Goal: Task Accomplishment & Management: Use online tool/utility

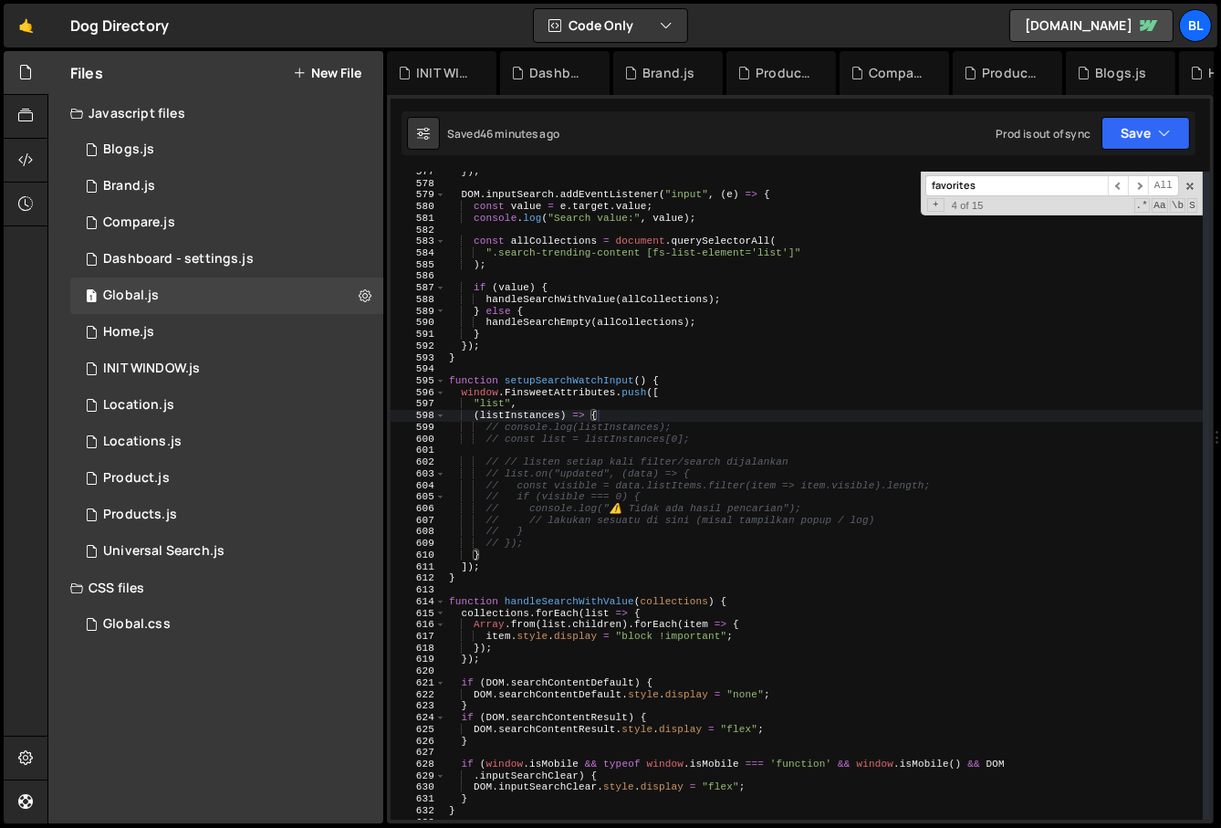
scroll to position [28180, 0]
click at [601, 479] on div "}) ; DOM . inputSearch . addEventListener ( "input" , ( e ) => { const value = …" at bounding box center [824, 502] width 758 height 672
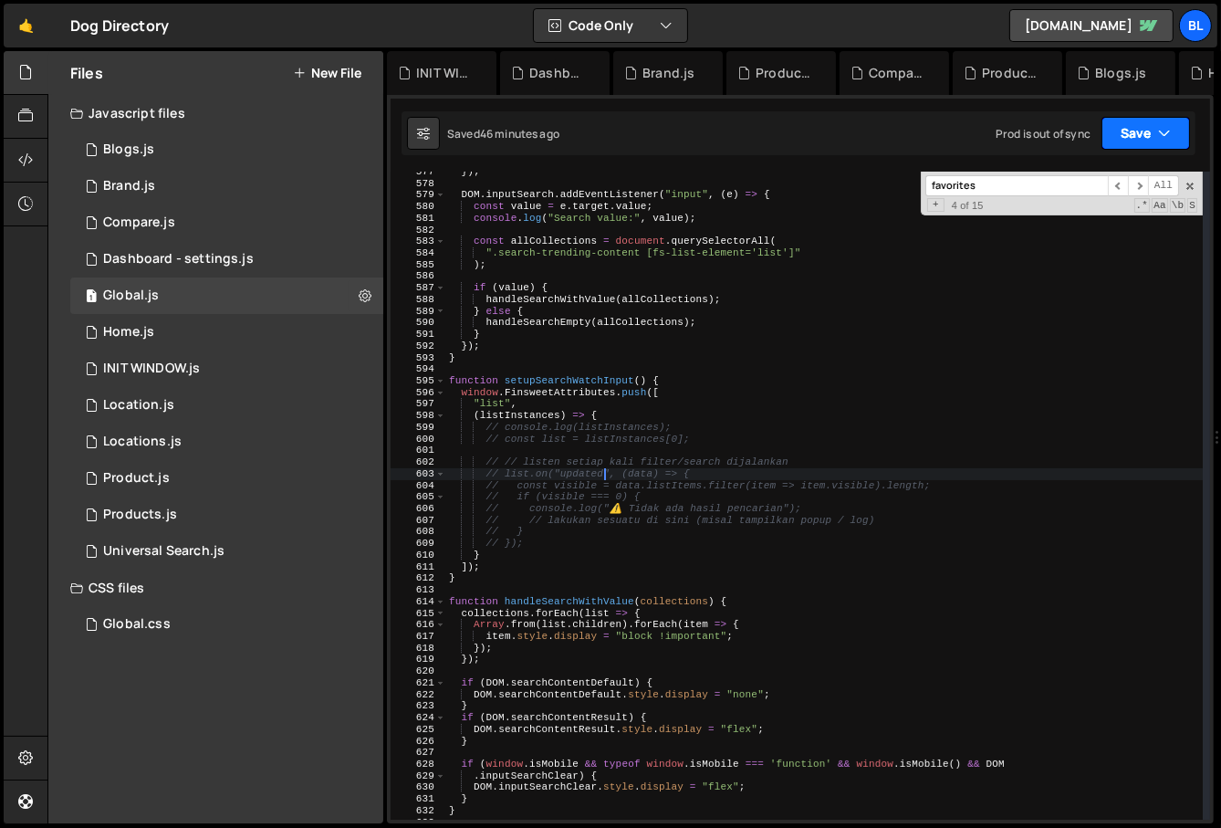
click at [1189, 141] on button "Save" at bounding box center [1146, 133] width 89 height 33
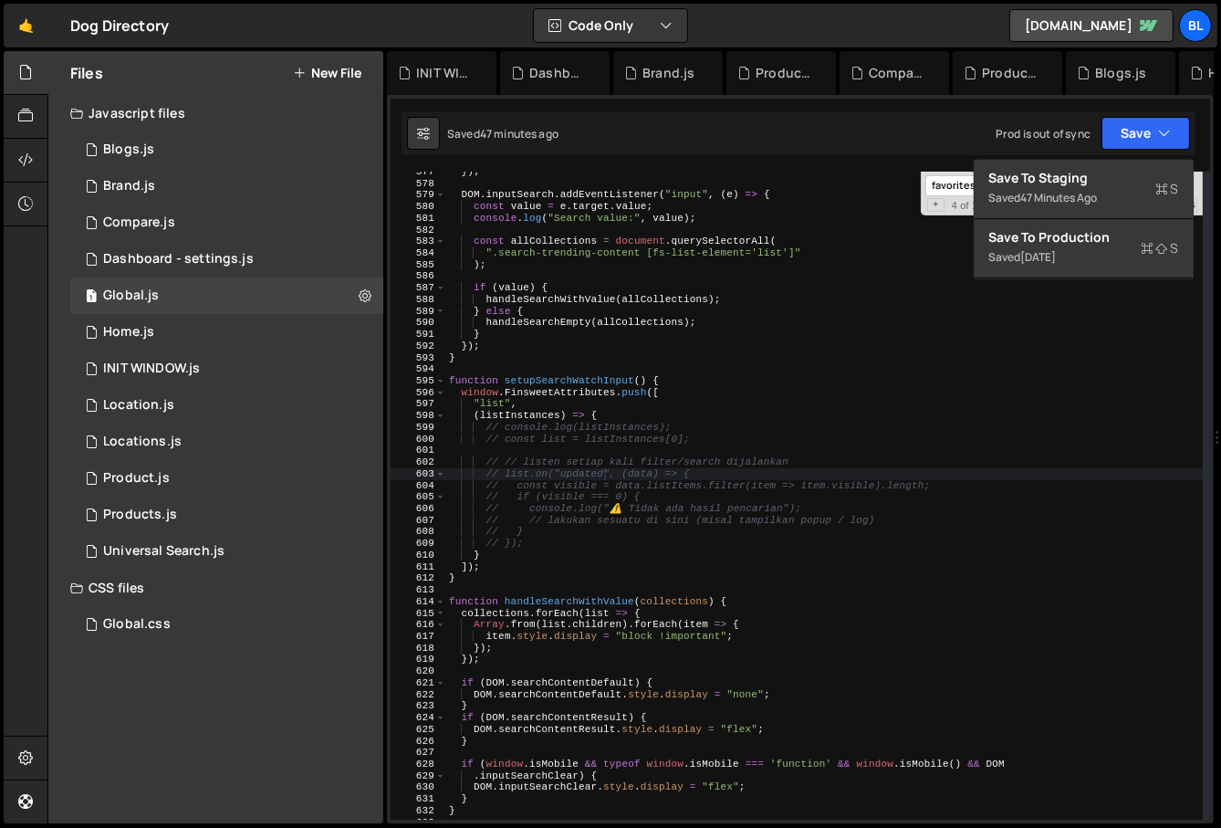
click at [737, 438] on div "}) ; DOM . inputSearch . addEventListener ( "input" , ( e ) => { const value = …" at bounding box center [824, 502] width 758 height 672
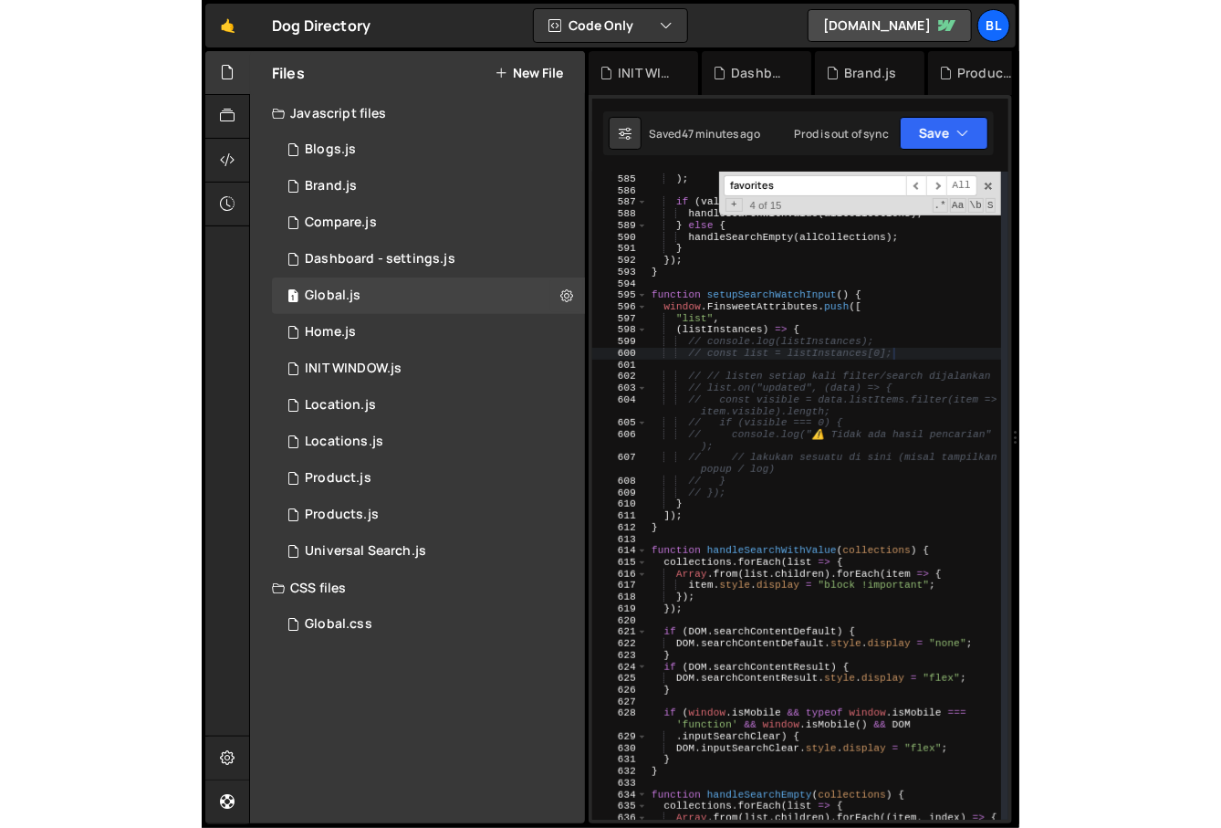
scroll to position [7536, 0]
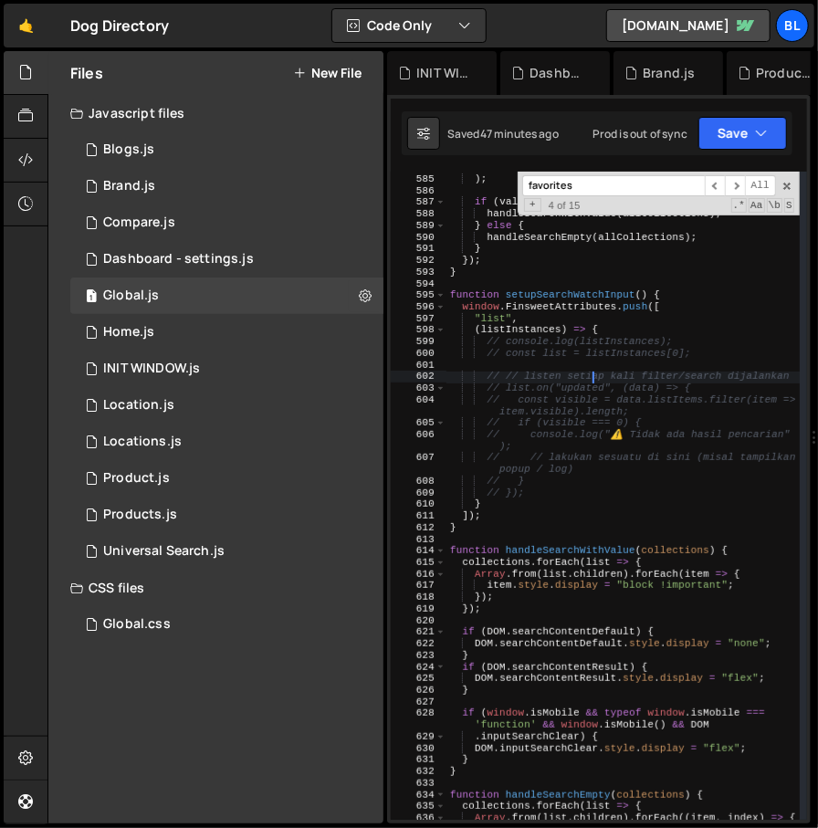
click at [595, 378] on div "".search-trending-content [fs-list-element ='list']" ) ; if ( value ) { handleS…" at bounding box center [623, 493] width 354 height 684
click at [587, 408] on div "".search-trending-content [fs-list-element ='list']" ) ; if ( value ) { handleS…" at bounding box center [623, 493] width 354 height 684
click at [783, 188] on span at bounding box center [786, 186] width 13 height 13
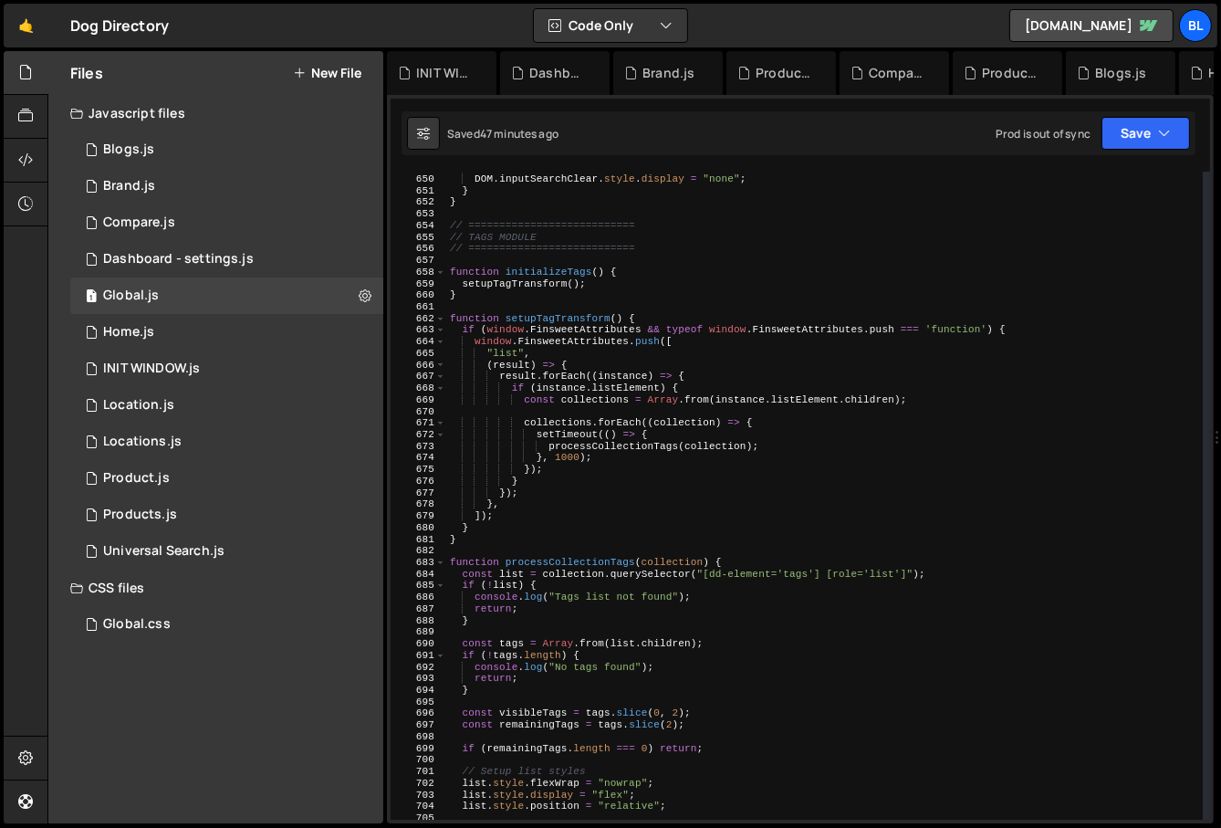
click at [560, 525] on div ". inputSearchClear ) { DOM . inputSearchClear . style . display = "none" ; } } …" at bounding box center [825, 498] width 758 height 672
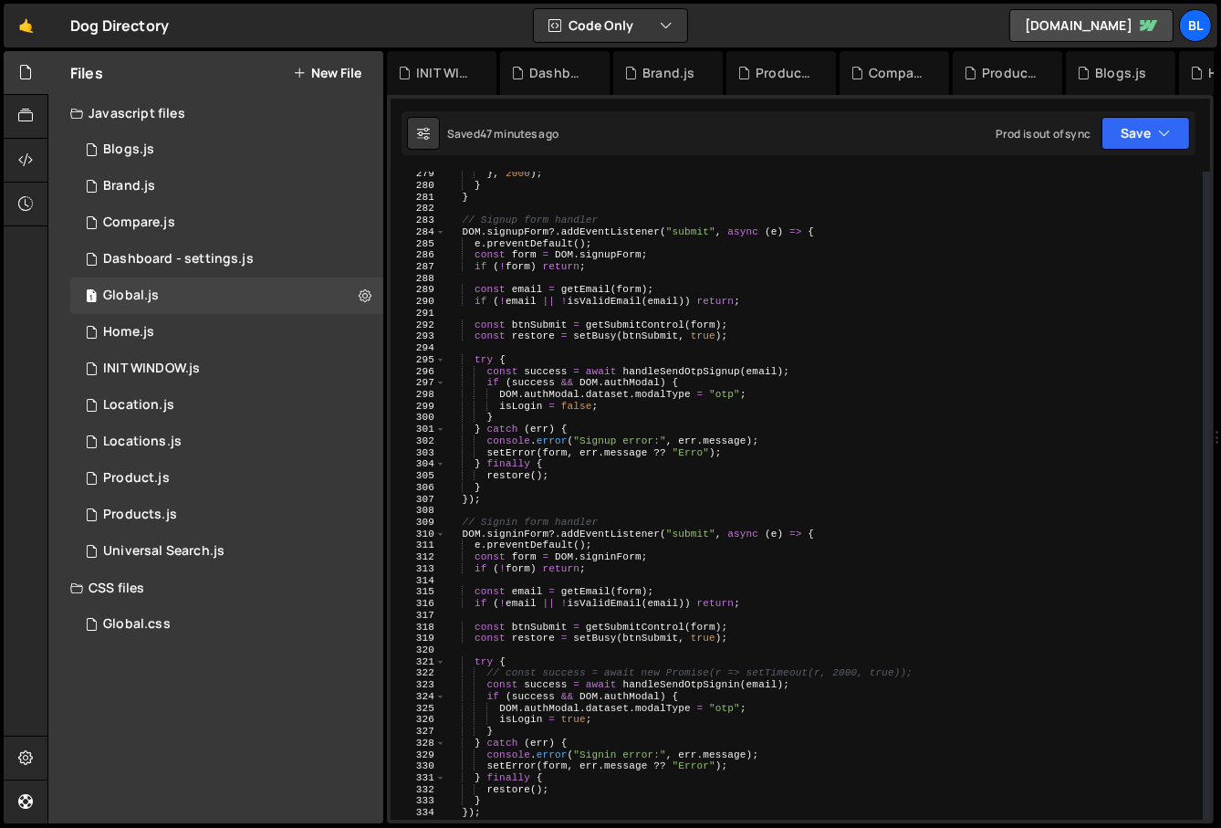
scroll to position [3233, 0]
click at [746, 600] on div "} , 2000 ) ; } } // Signup form handler DOM . signupForm ?. addEventListener ( …" at bounding box center [825, 504] width 758 height 672
type textarea "if (!email || !isValidEmail(email)) return;"
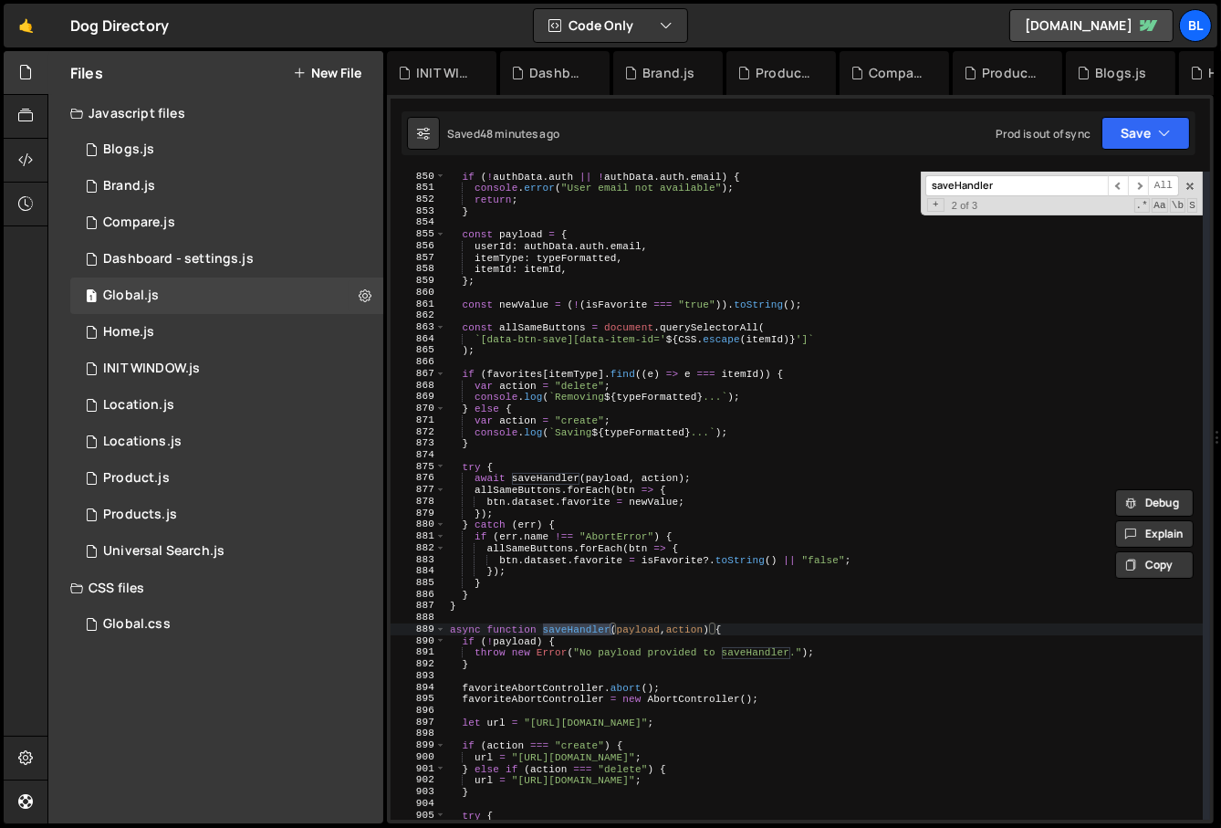
scroll to position [9839, 0]
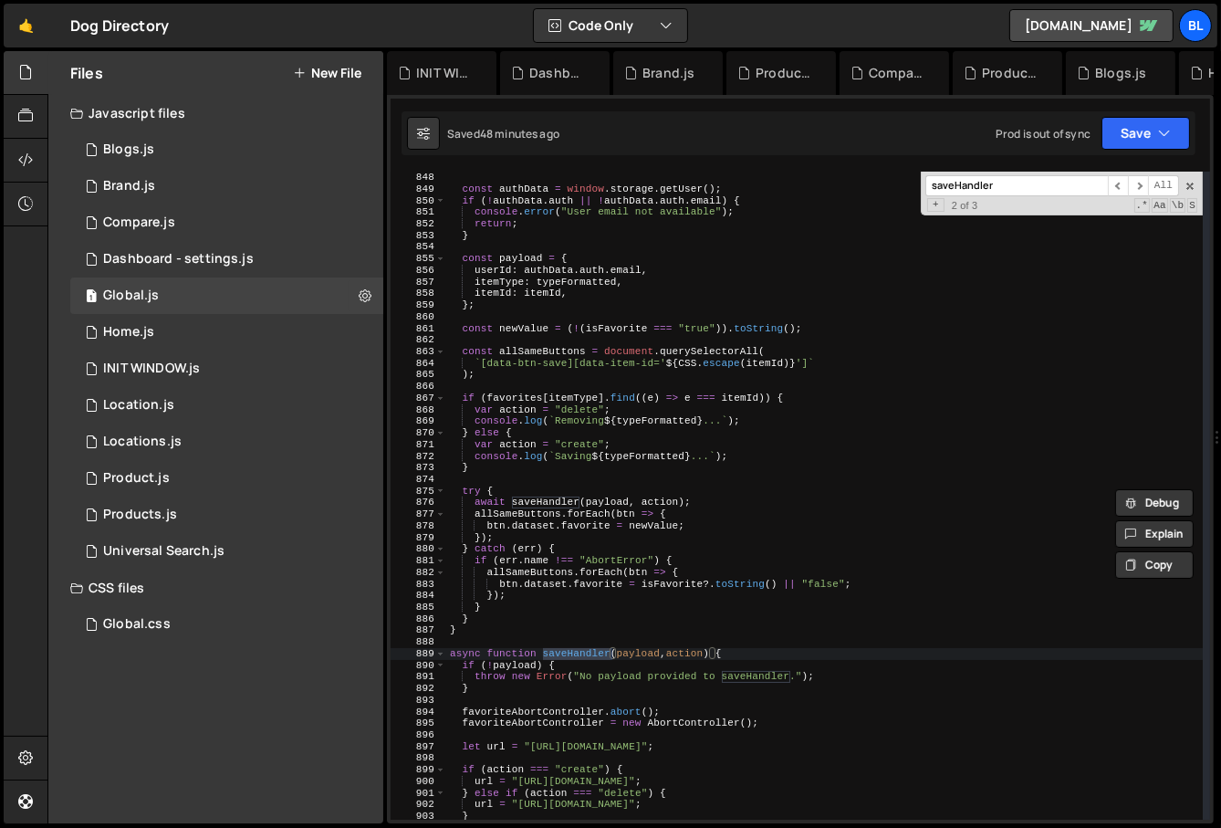
type input "saveHandler"
click at [530, 392] on div "const authData = window . storage . getUser ( ) ; if ( ! authData . auth || ! a…" at bounding box center [825, 508] width 758 height 672
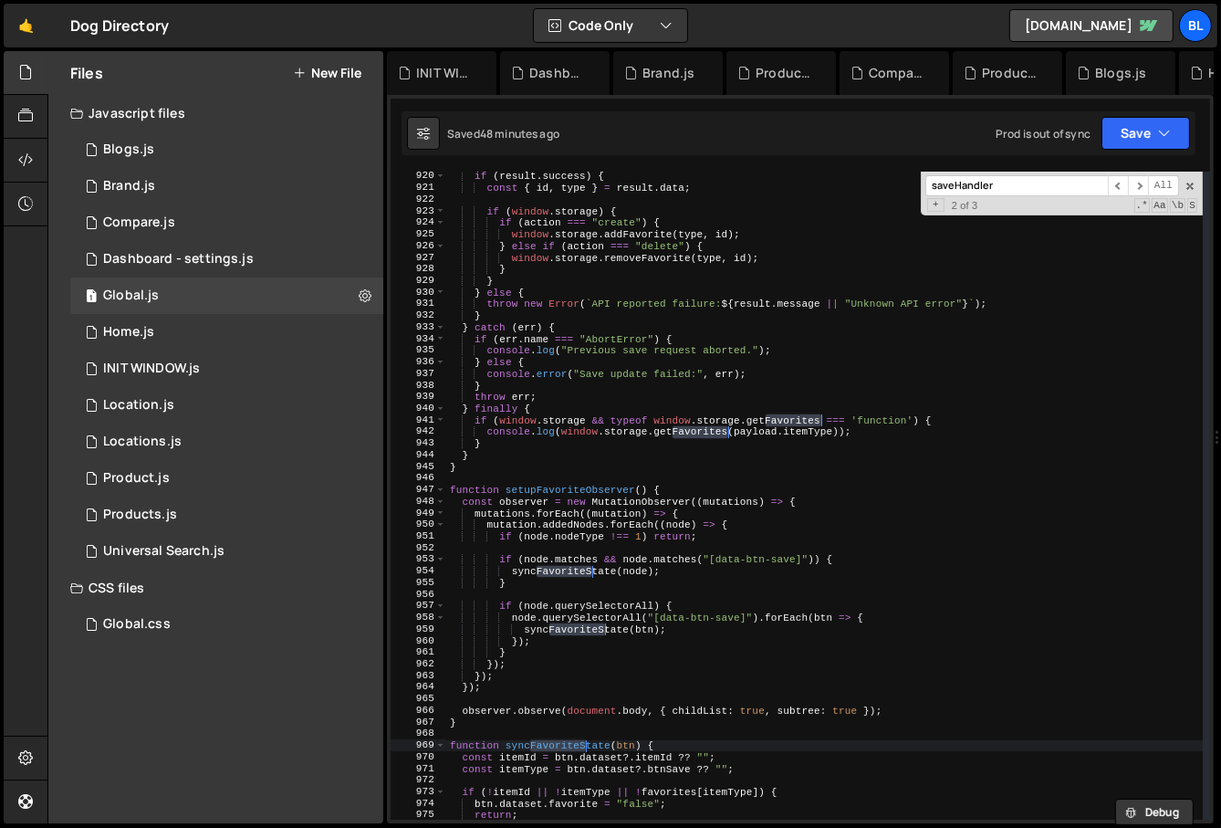
scroll to position [10719, 0]
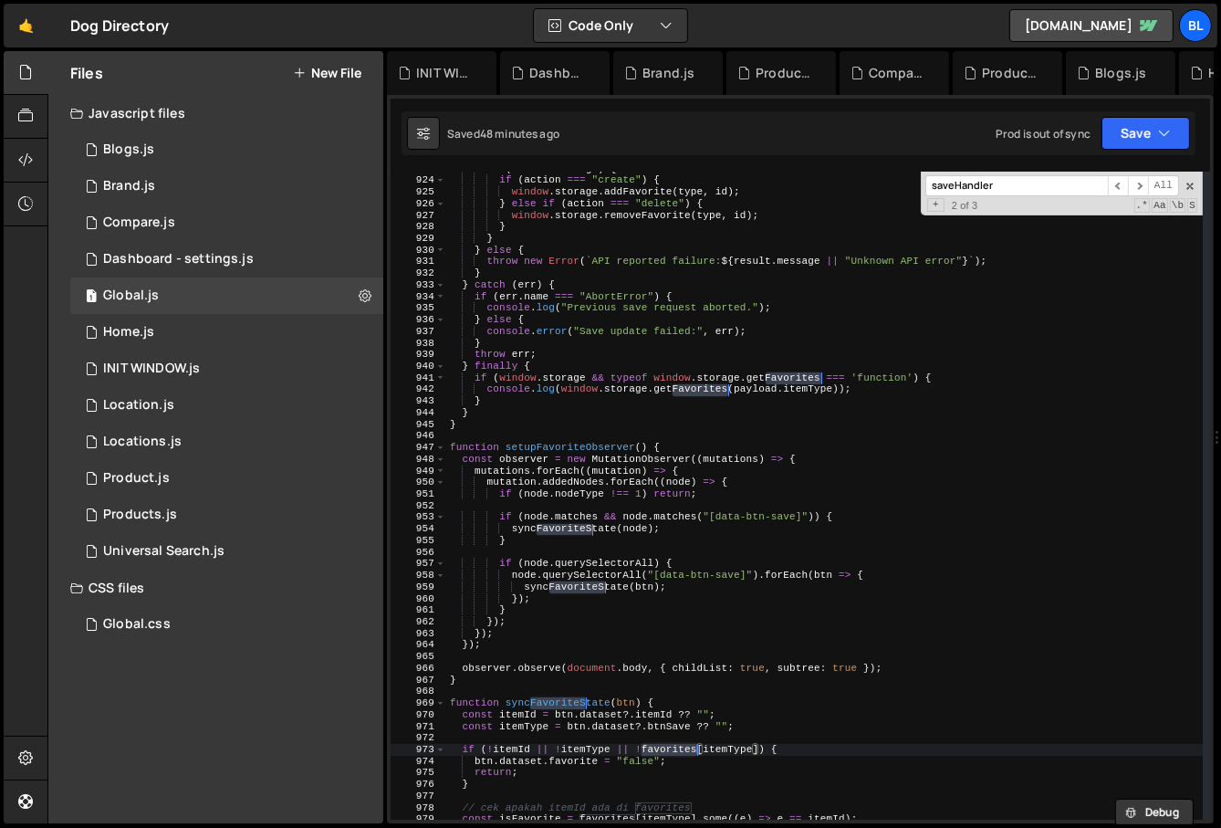
click at [696, 700] on div "if ( window . storage ) { if ( action === "create" ) { window . storage . addFa…" at bounding box center [825, 499] width 758 height 672
type textarea "function syncFavoriteState(btn) {"
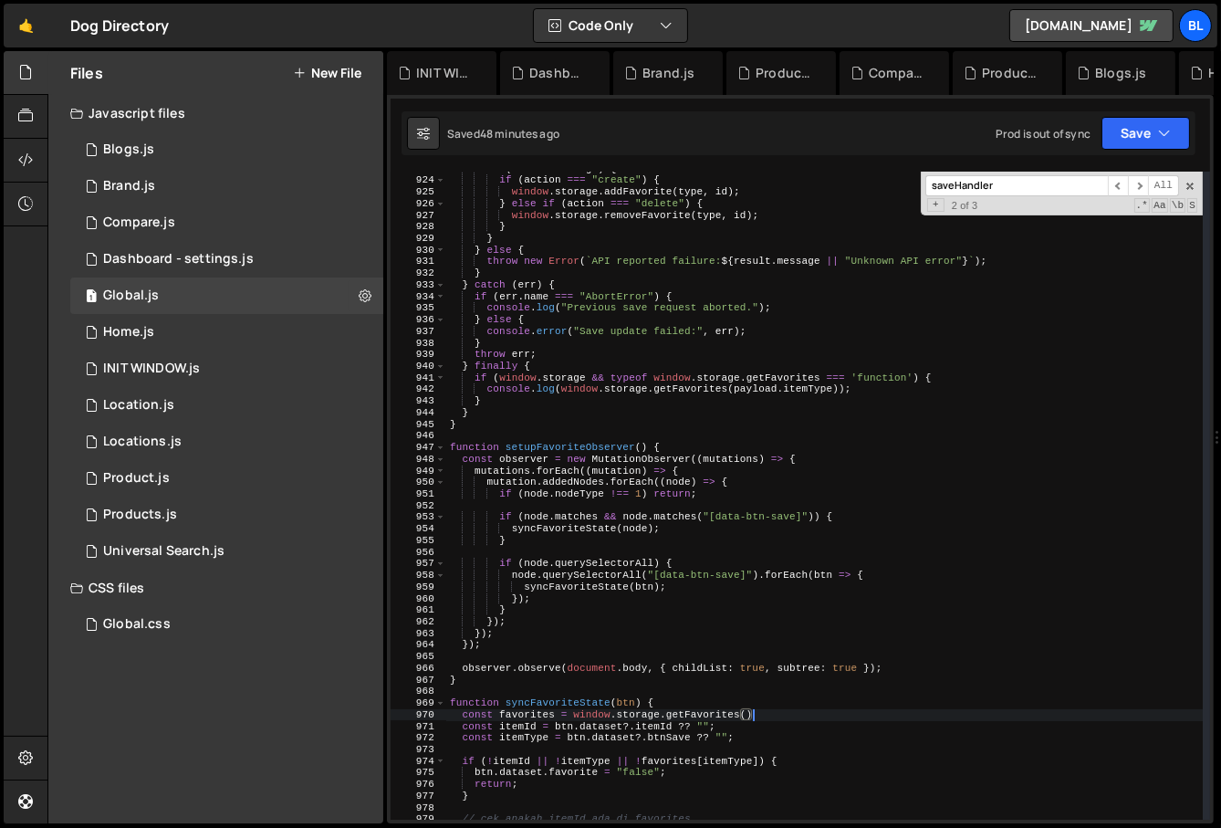
scroll to position [0, 26]
click at [536, 698] on div "if ( window . storage ) { if ( action === "create" ) { window . storage . addFa…" at bounding box center [825, 499] width 758 height 672
click at [554, 707] on div "if ( window . storage ) { if ( action === "create" ) { window . storage . addFa…" at bounding box center [825, 499] width 758 height 672
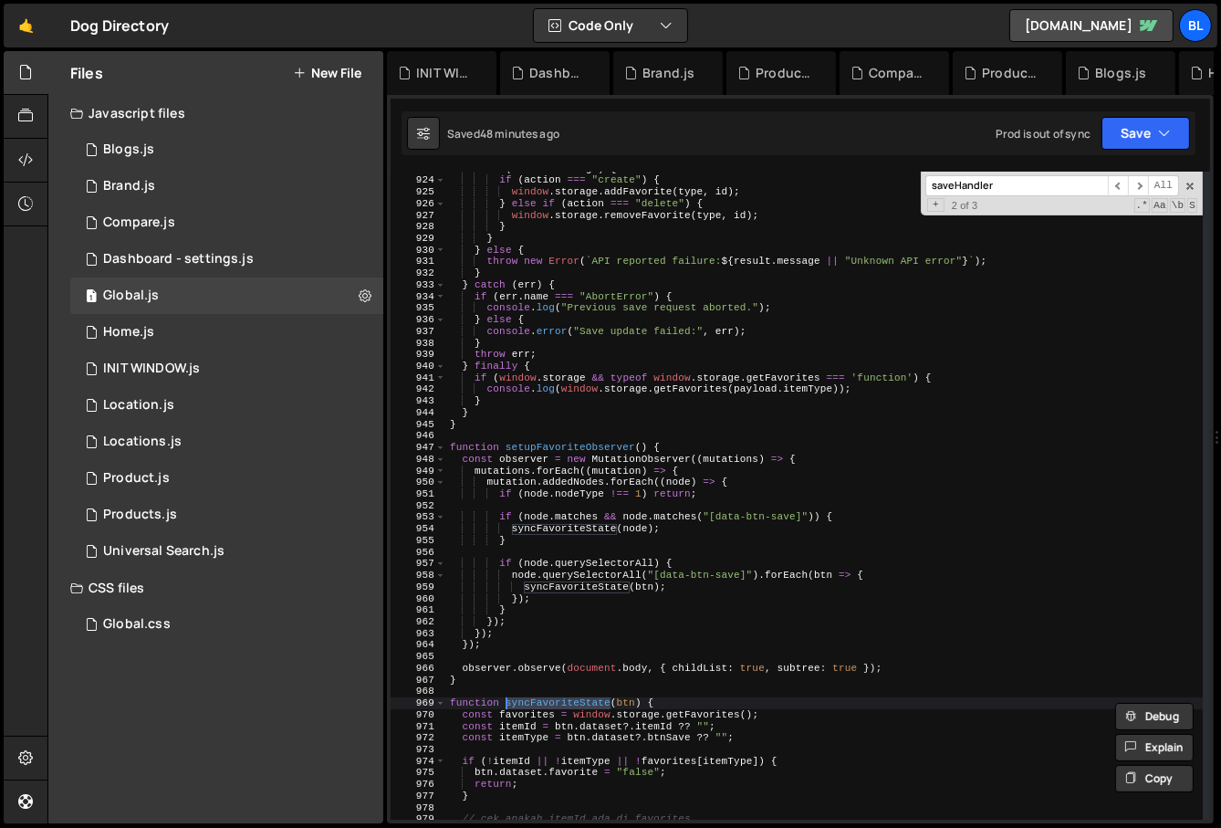
click at [554, 707] on div "if ( window . storage ) { if ( action === "create" ) { window . storage . addFa…" at bounding box center [825, 499] width 758 height 672
click at [551, 718] on div "if ( window . storage ) { if ( action === "create" ) { window . storage . addFa…" at bounding box center [825, 499] width 758 height 672
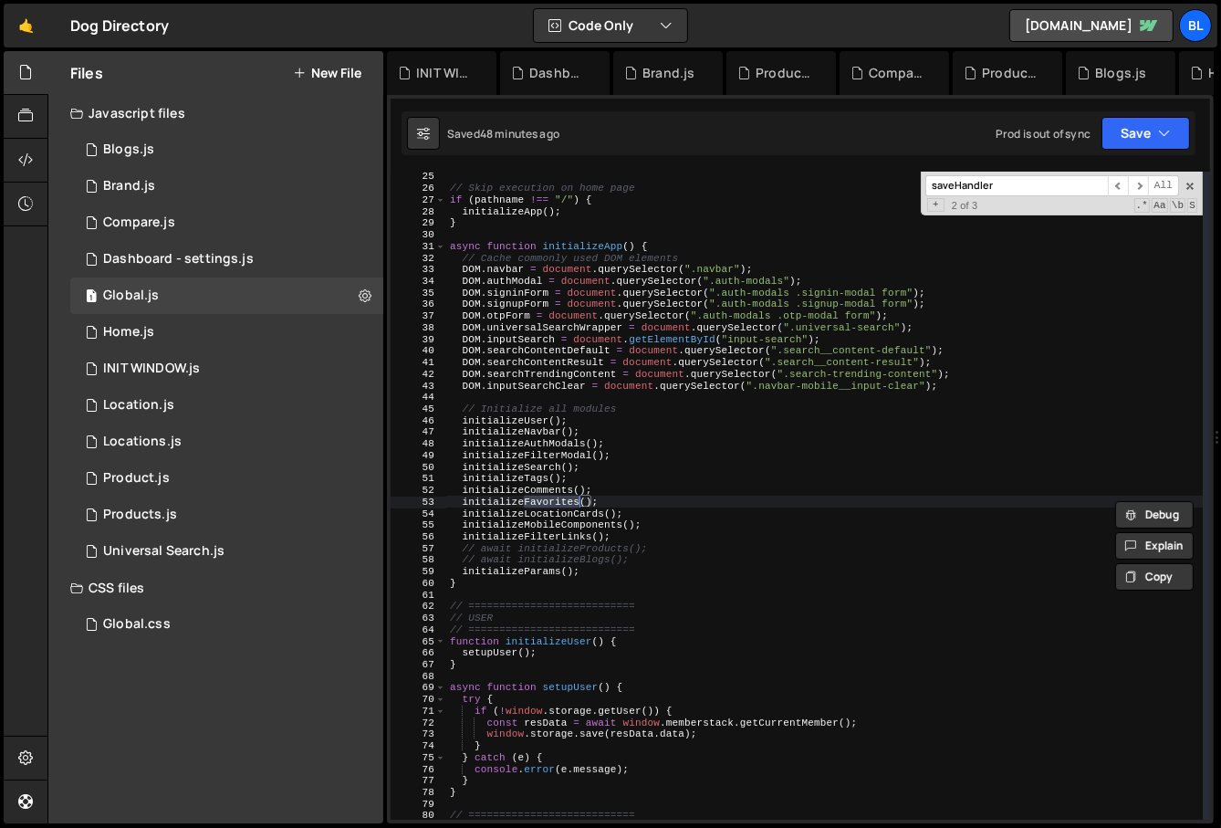
scroll to position [8806, 0]
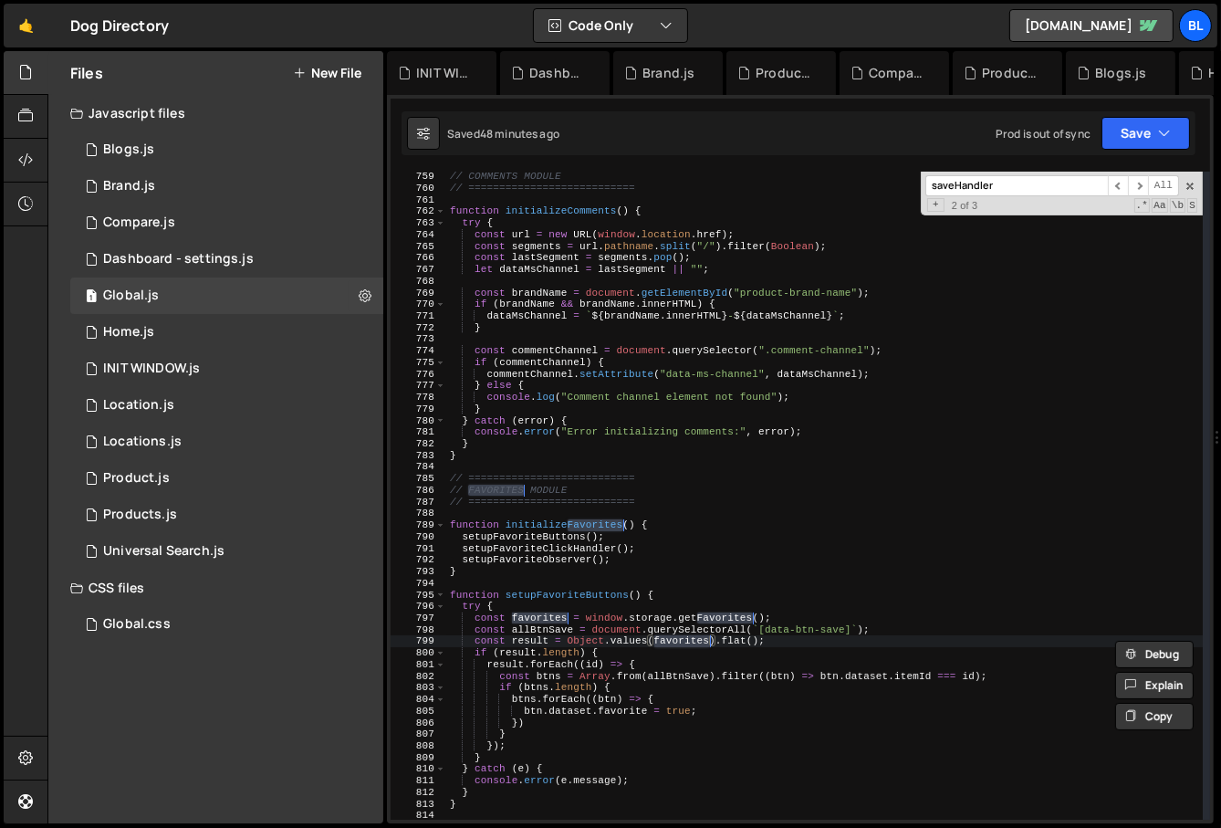
type textarea "const favorites = window.storage.getFavorites();"
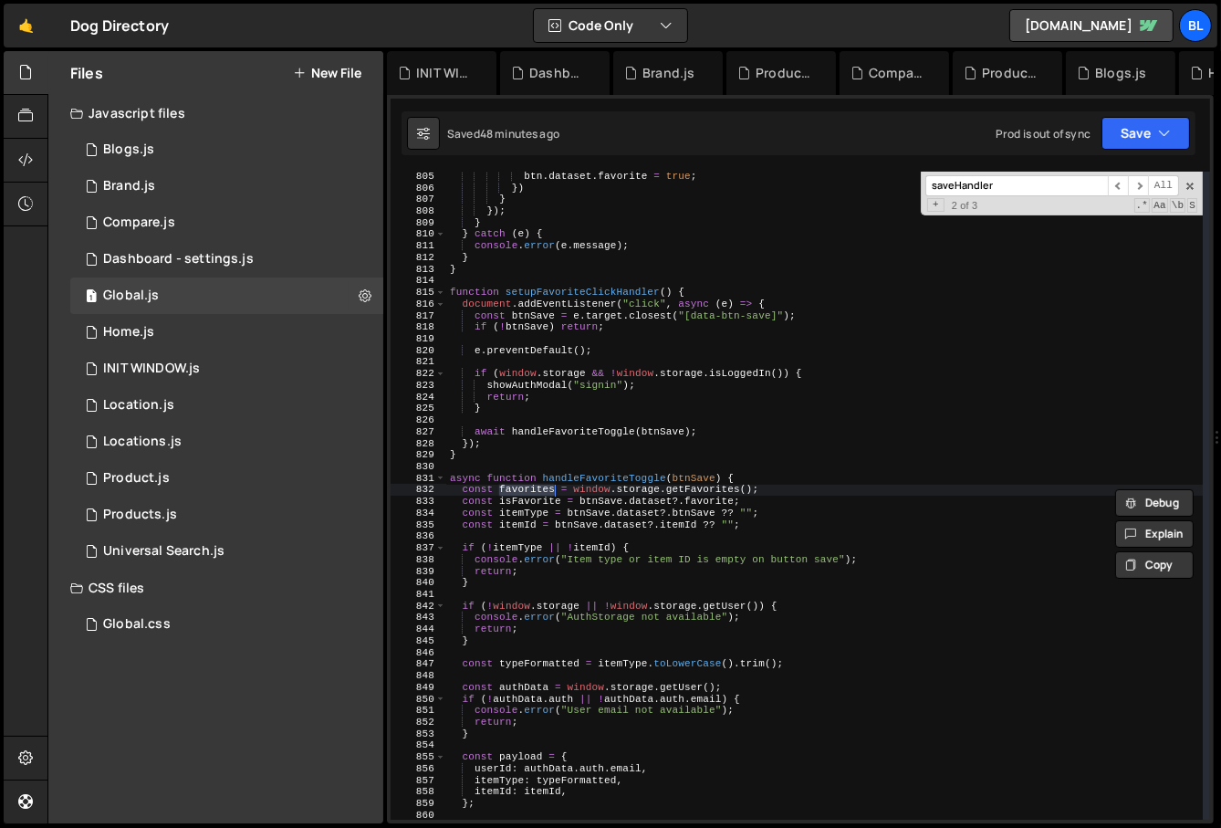
click at [728, 657] on div "btn . dataset . favorite = true ; }) } }) ; } } catch ( e ) { console . error (…" at bounding box center [825, 507] width 758 height 672
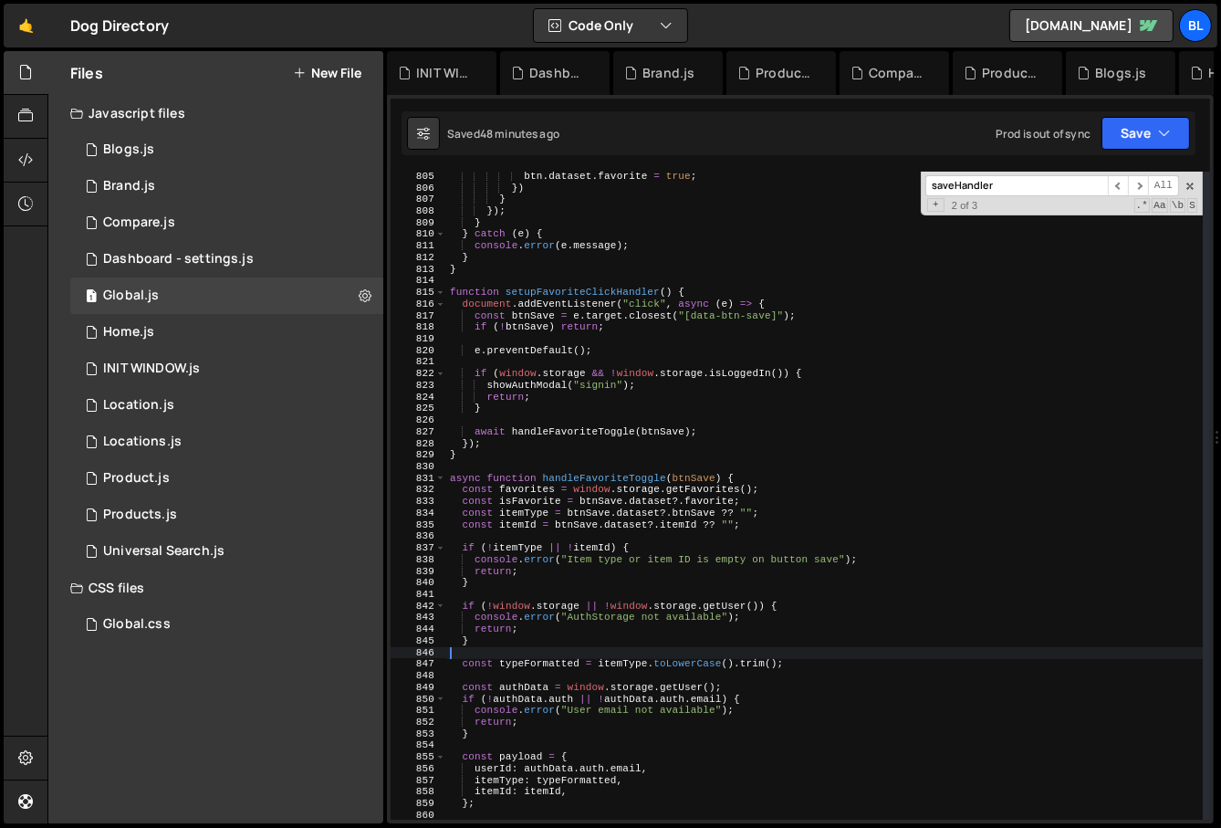
scroll to position [0, 0]
click at [728, 657] on div "btn . dataset . favorite = true ; }) } }) ; } } catch ( e ) { console . error (…" at bounding box center [825, 507] width 758 height 672
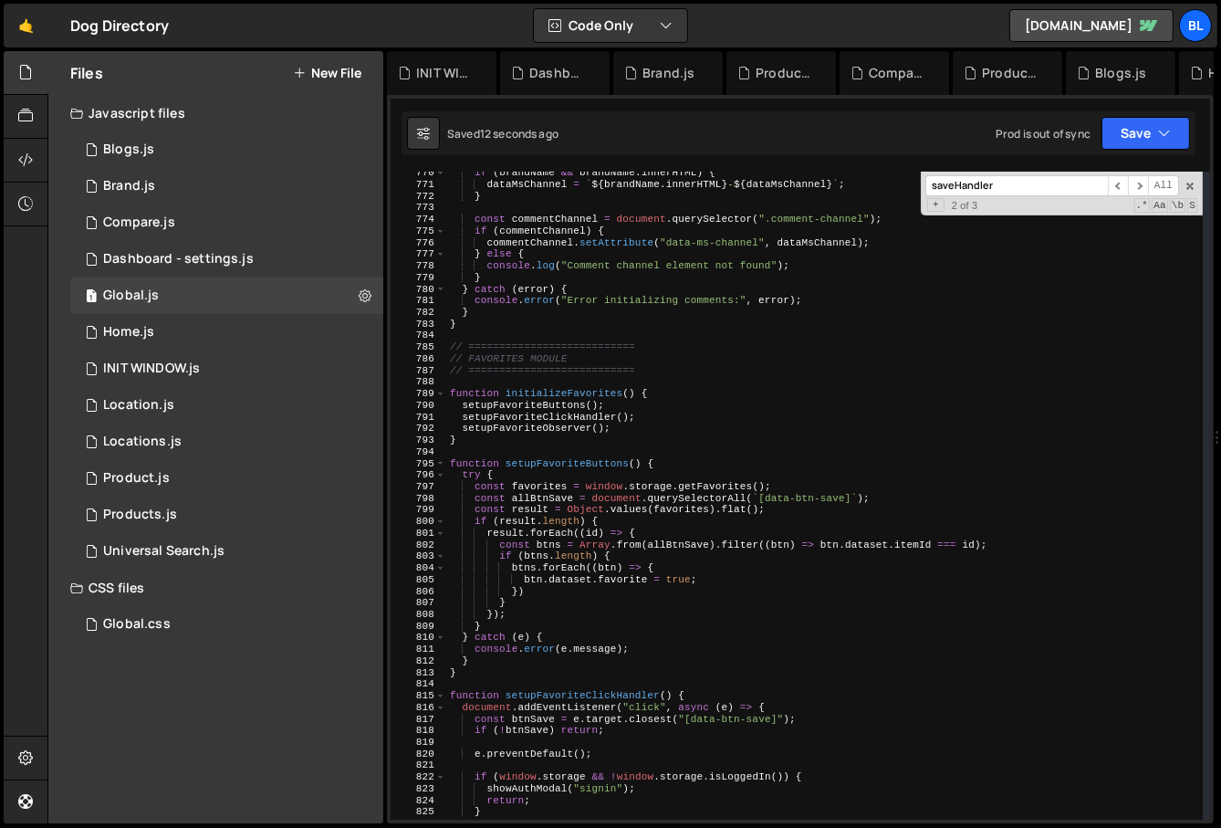
scroll to position [8960, 0]
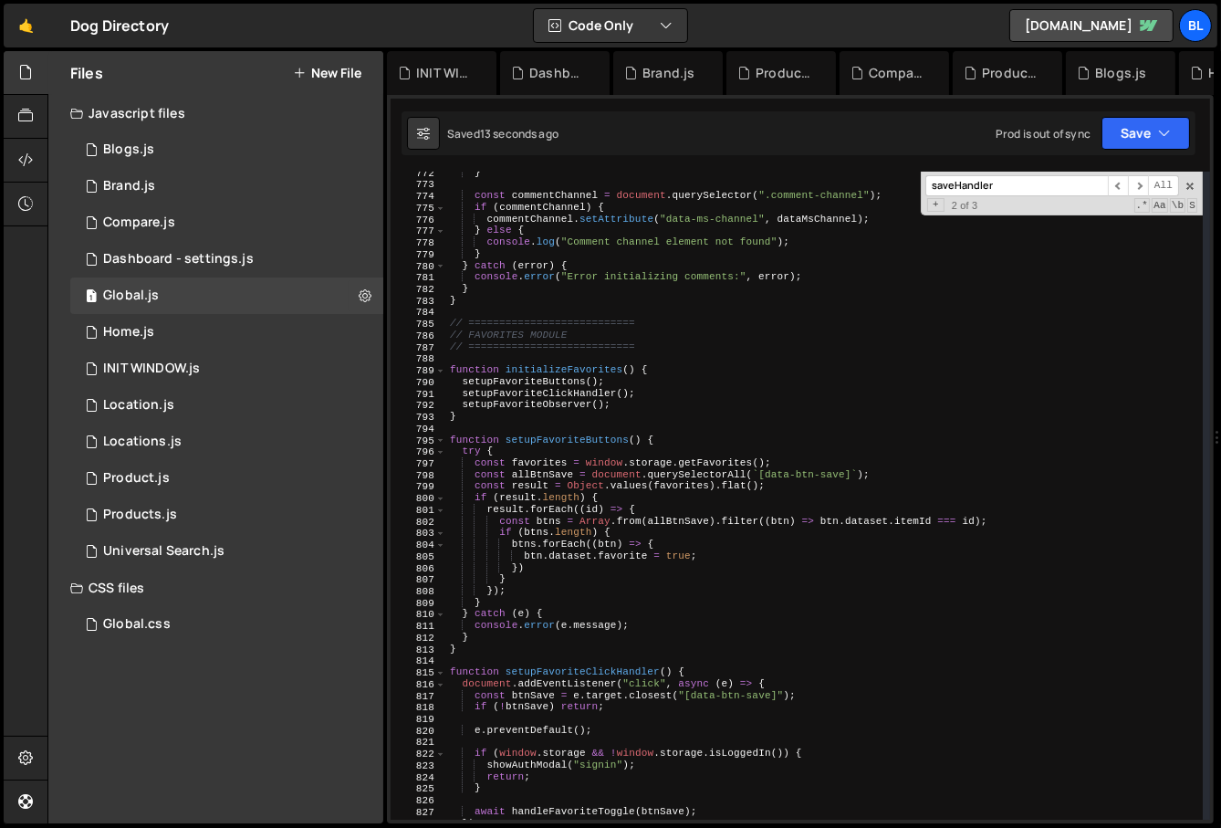
click at [815, 455] on div "} const commentChannel = document . querySelector ( ".comment-channel" ) ; if (…" at bounding box center [825, 503] width 758 height 672
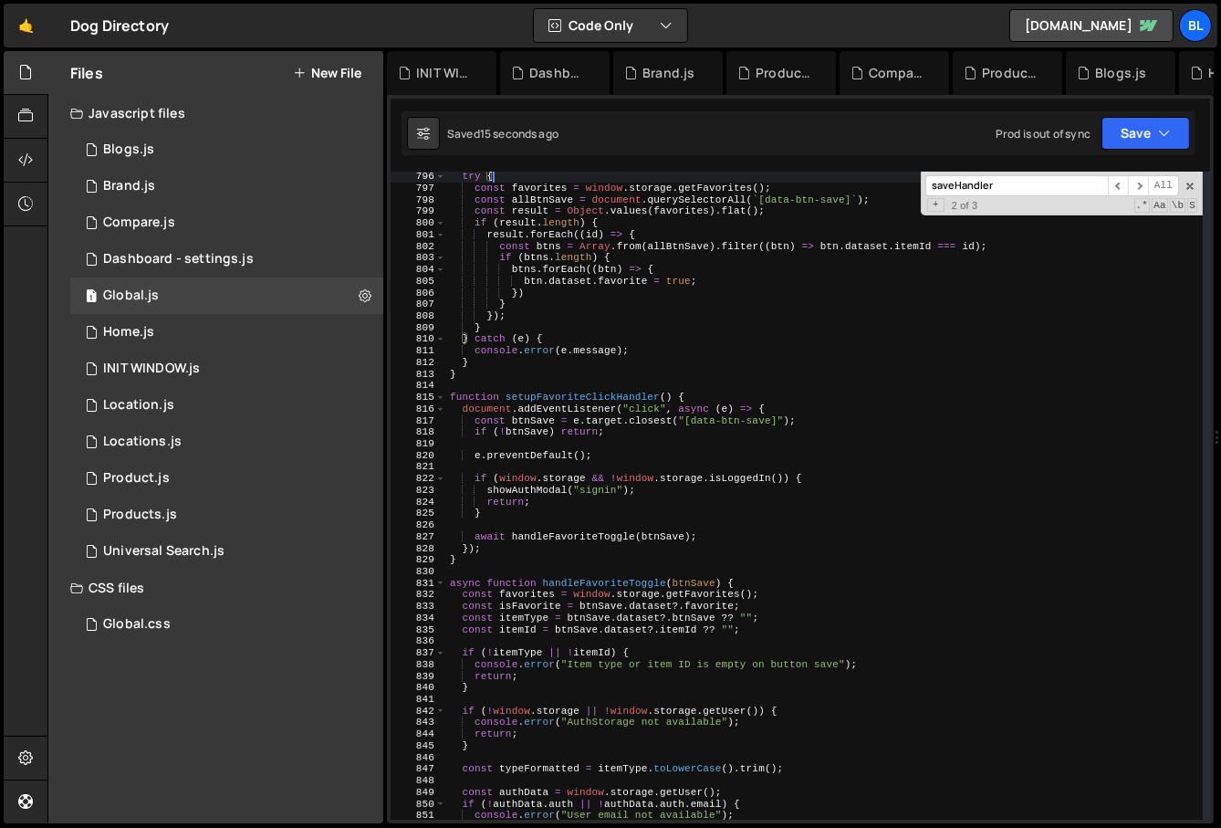
scroll to position [9236, 0]
click at [1192, 139] on div "Saved 17 seconds ago Prod is out of sync Upgrade to Edit Save Save to Staging S…" at bounding box center [799, 133] width 794 height 44
click at [1186, 149] on button "Save" at bounding box center [1146, 133] width 89 height 33
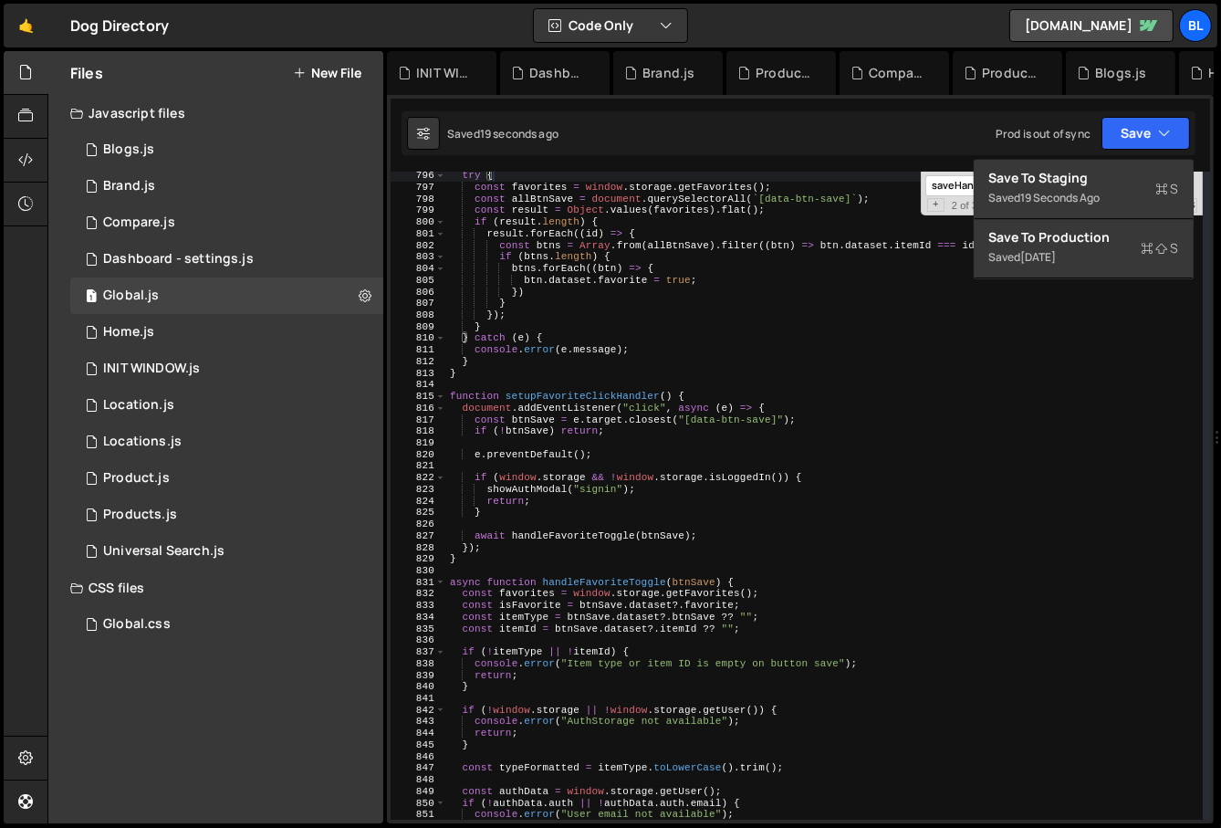
click at [945, 402] on div "try { const favorites = window . storage . getFavorites ( ) ; const allBtnSave …" at bounding box center [825, 506] width 758 height 672
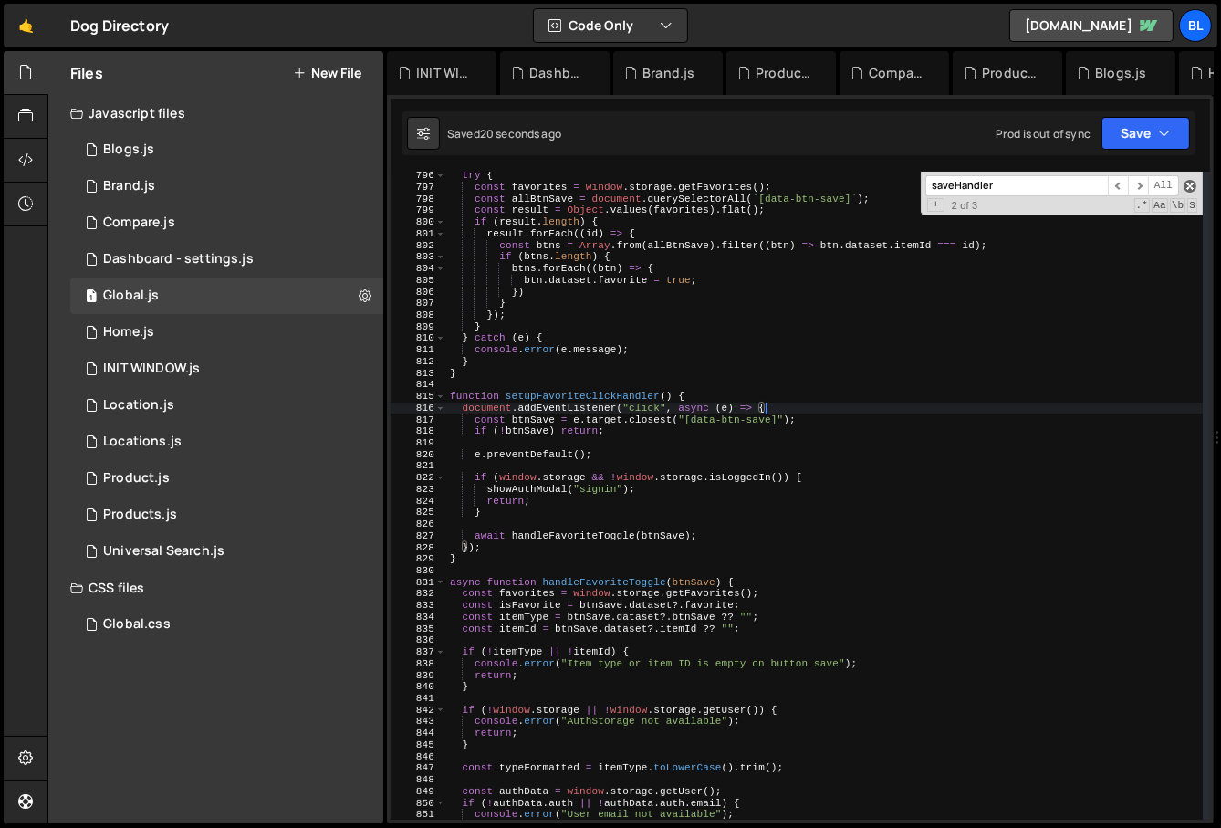
click at [1188, 190] on span at bounding box center [1190, 186] width 13 height 13
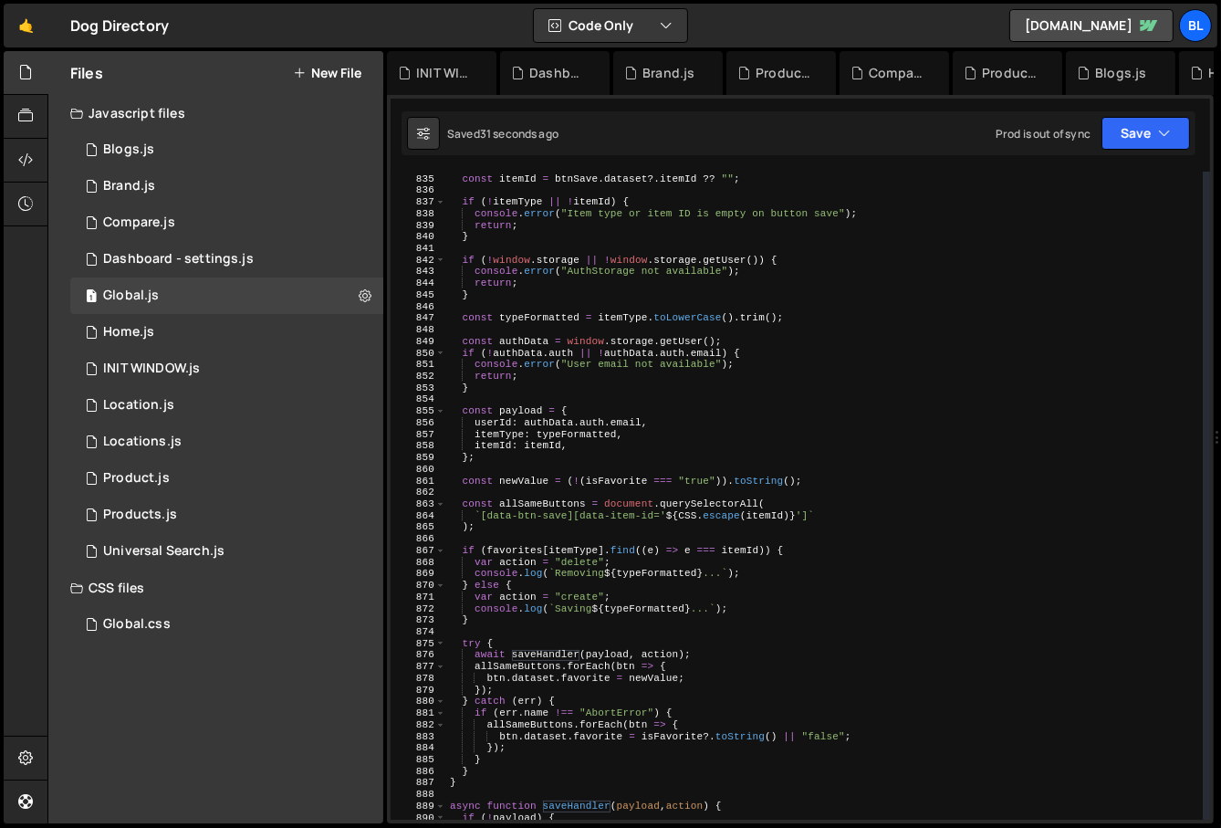
scroll to position [9683, 0]
click at [717, 504] on div "const itemType = btnSave . dataset ?. btnSave ?? "" ; const itemId = btnSave . …" at bounding box center [825, 500] width 758 height 672
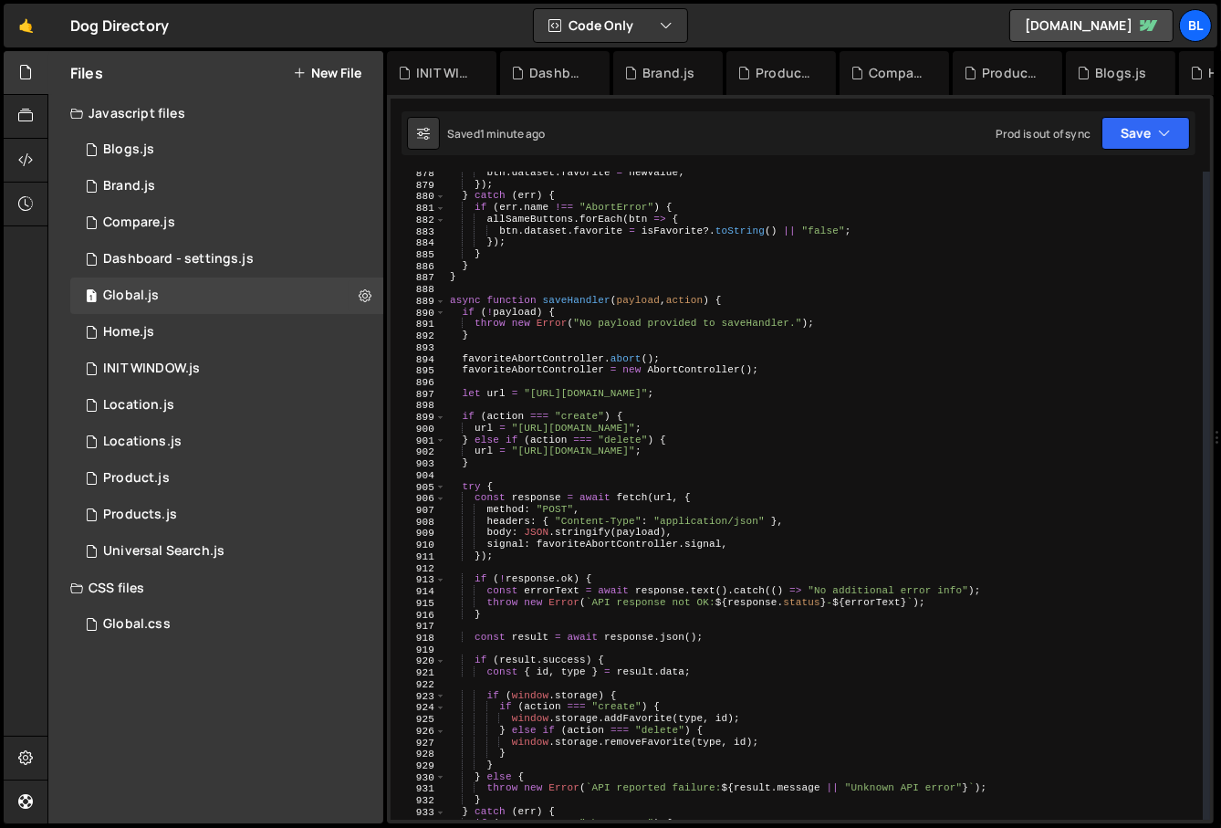
scroll to position [10194, 0]
click at [713, 580] on div "btn . dataset . favorite = newValue ; }) ; } catch ( err ) { if ( err . name !=…" at bounding box center [825, 500] width 758 height 672
click at [777, 577] on div "btn . dataset . favorite = newValue ; }) ; } catch ( err ) { if ( err . name !=…" at bounding box center [825, 500] width 758 height 672
click at [818, 590] on div "btn . dataset . favorite = newValue ; }) ; } catch ( err ) { if ( err . name !=…" at bounding box center [825, 500] width 758 height 672
click at [828, 613] on div "btn . dataset . favorite = newValue ; }) ; } catch ( err ) { if ( err . name !=…" at bounding box center [825, 500] width 758 height 672
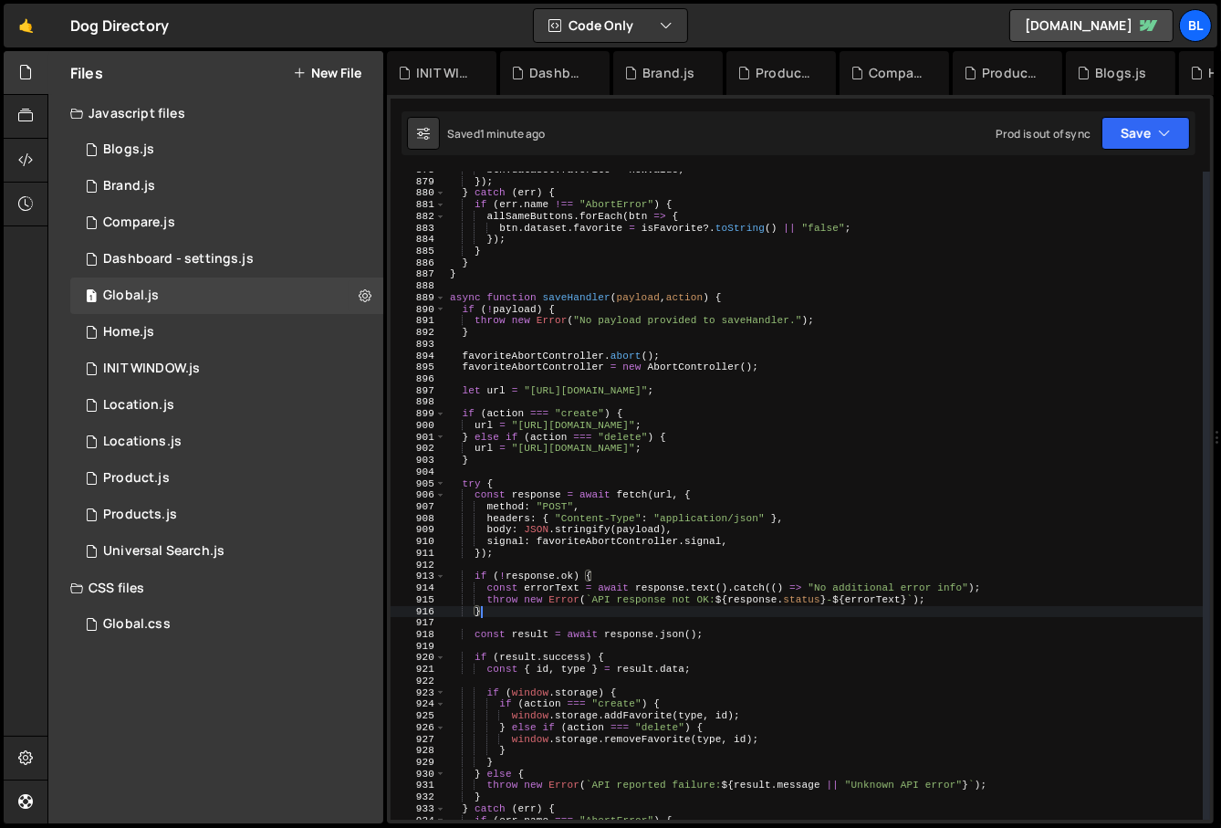
click at [828, 613] on div "btn . dataset . favorite = newValue ; }) ; } catch ( err ) { if ( err . name !=…" at bounding box center [825, 500] width 758 height 672
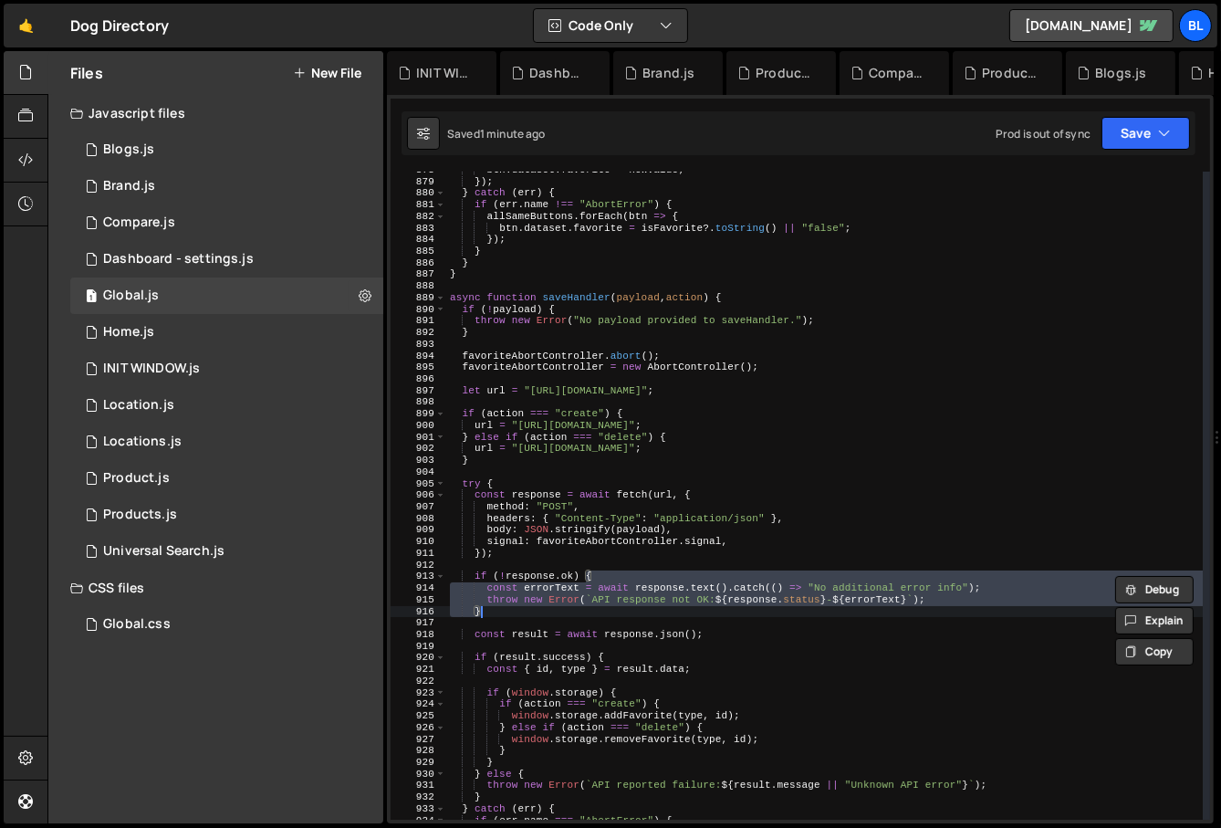
click at [803, 617] on div "btn . dataset . favorite = newValue ; }) ; } catch ( err ) { if ( err . name !=…" at bounding box center [825, 500] width 758 height 672
click at [812, 604] on div "btn . dataset . favorite = newValue ; }) ; } catch ( err ) { if ( err . name !=…" at bounding box center [825, 500] width 758 height 672
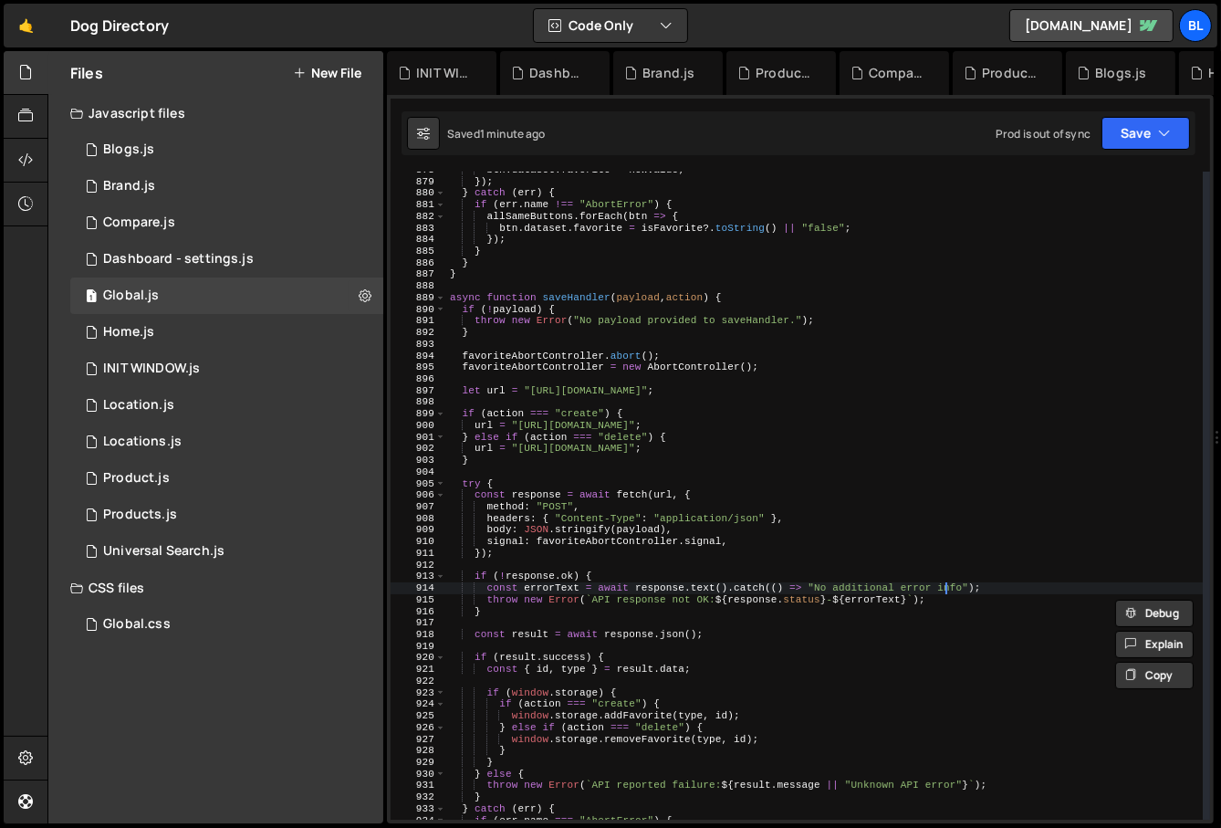
type textarea "if (!response.ok) {"
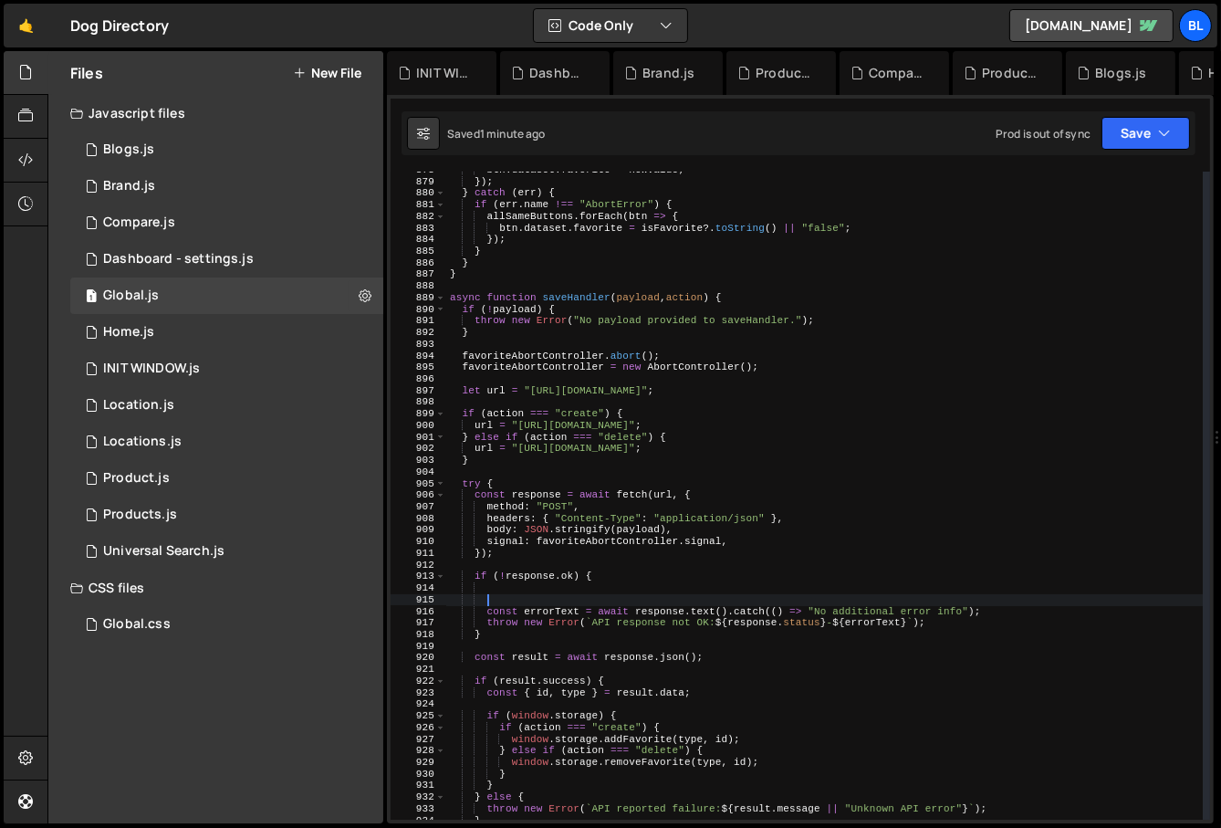
scroll to position [0, 4]
paste textarea "response.status)"
type textarea "if(response.status===404){"
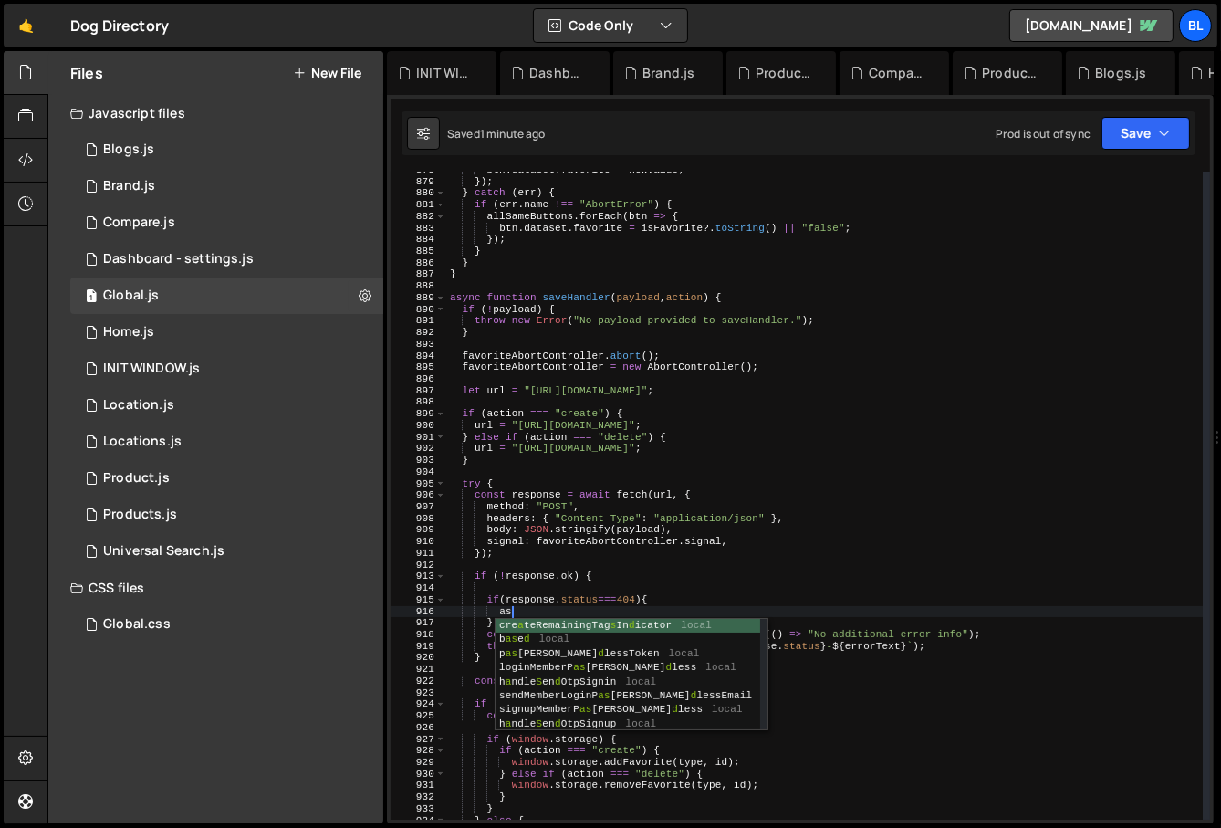
type textarea "a"
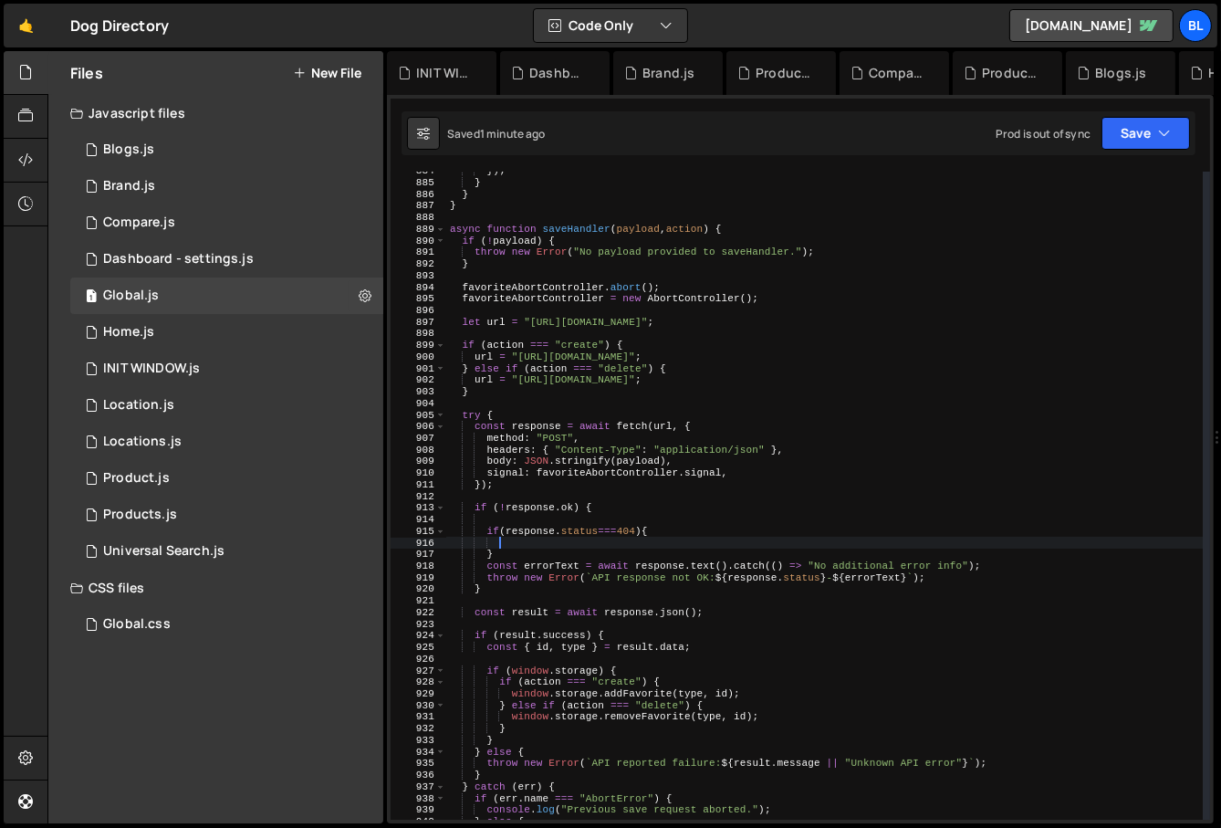
scroll to position [10263, 0]
click at [770, 687] on div "}) ; } } } async function saveHandler ( payload , action ) { if ( ! payload ) {…" at bounding box center [825, 501] width 758 height 672
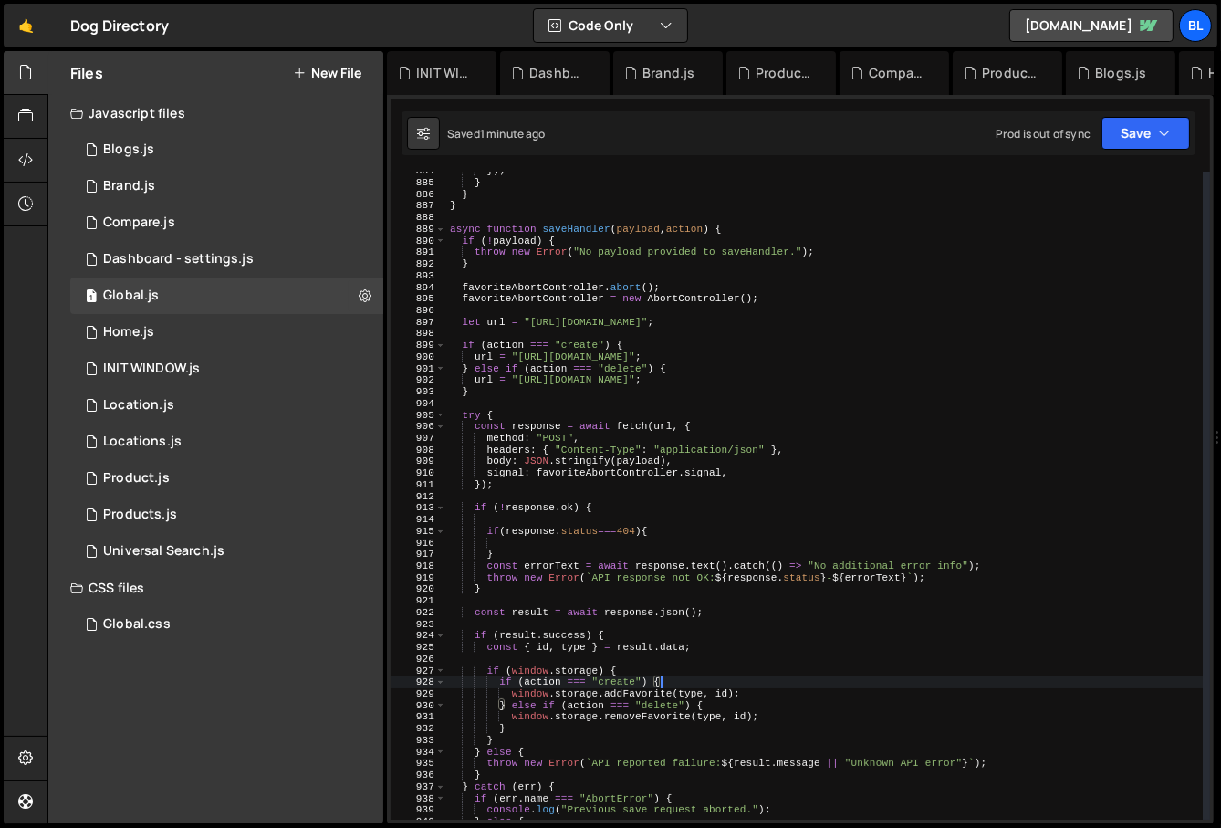
click at [786, 694] on div "}) ; } } } async function saveHandler ( payload , action ) { if ( ! payload ) {…" at bounding box center [825, 501] width 758 height 672
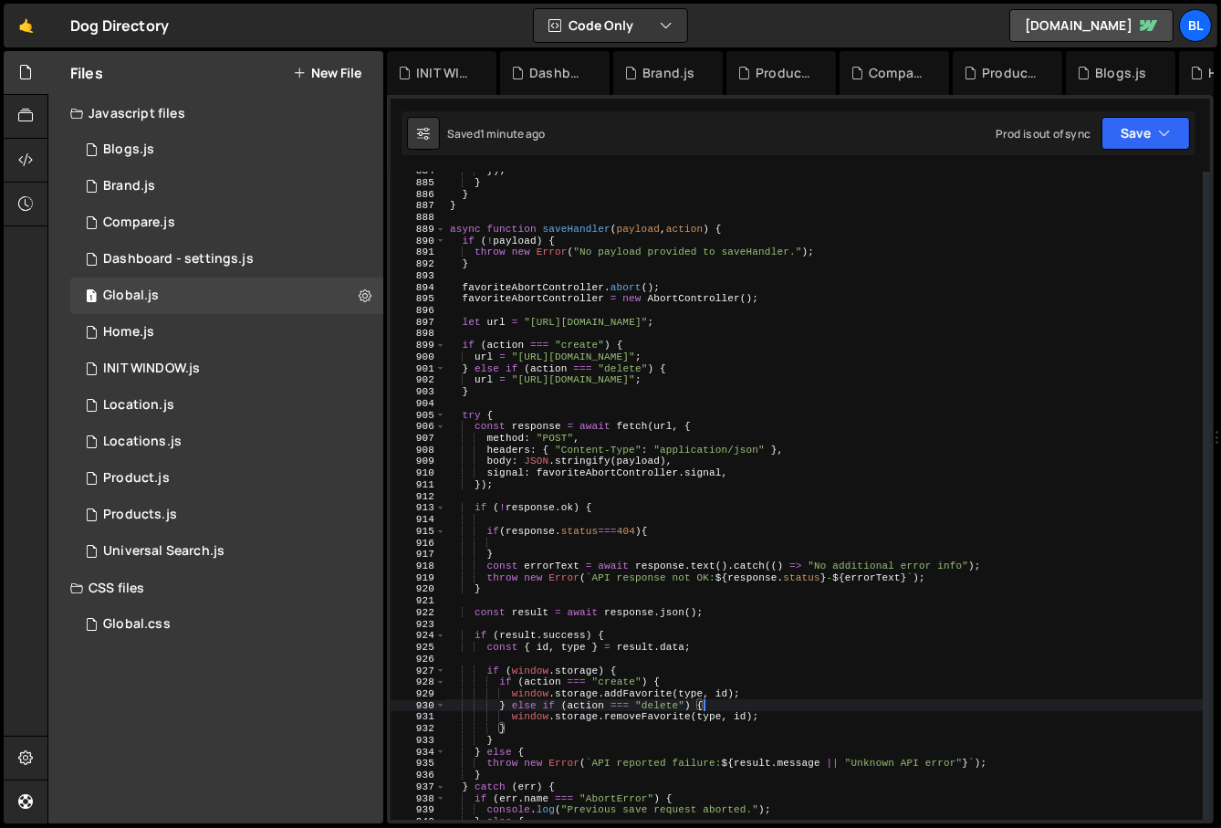
type textarea "window.storage.removeFavorite(type, id);"
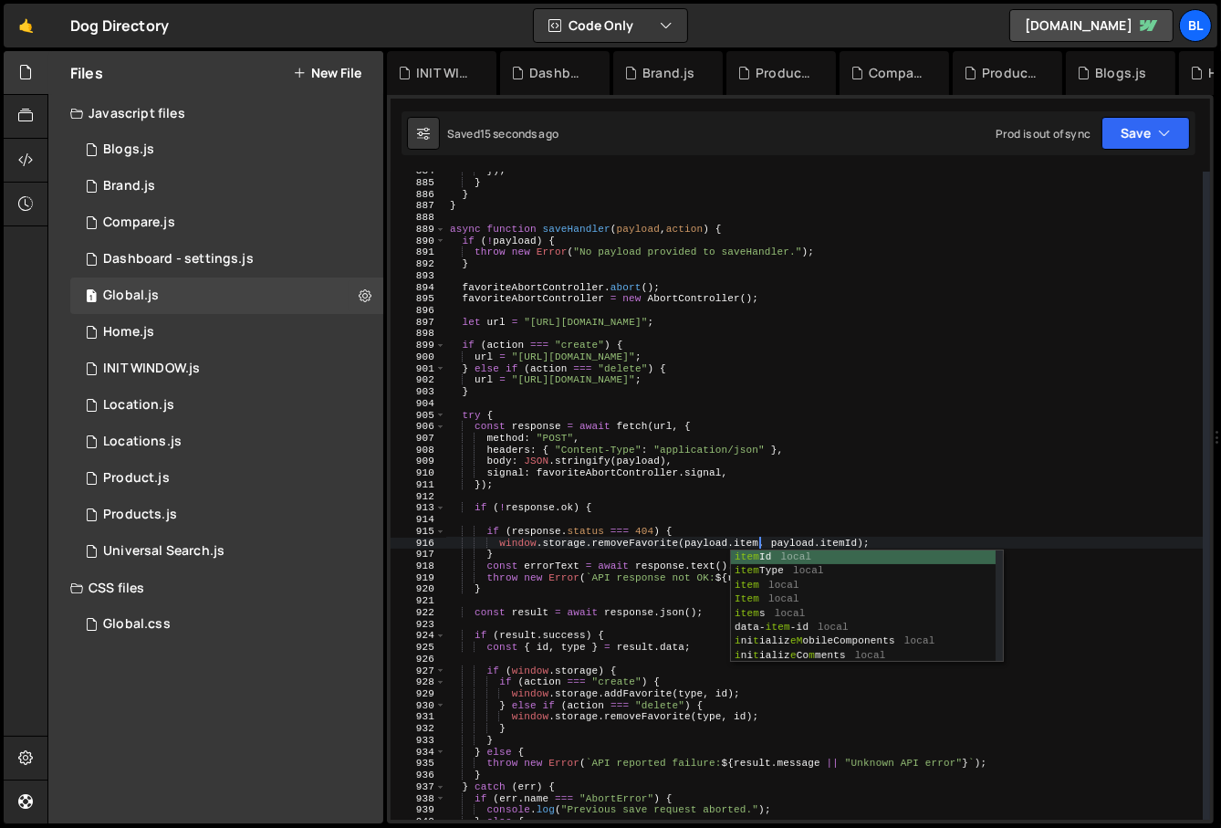
scroll to position [0, 27]
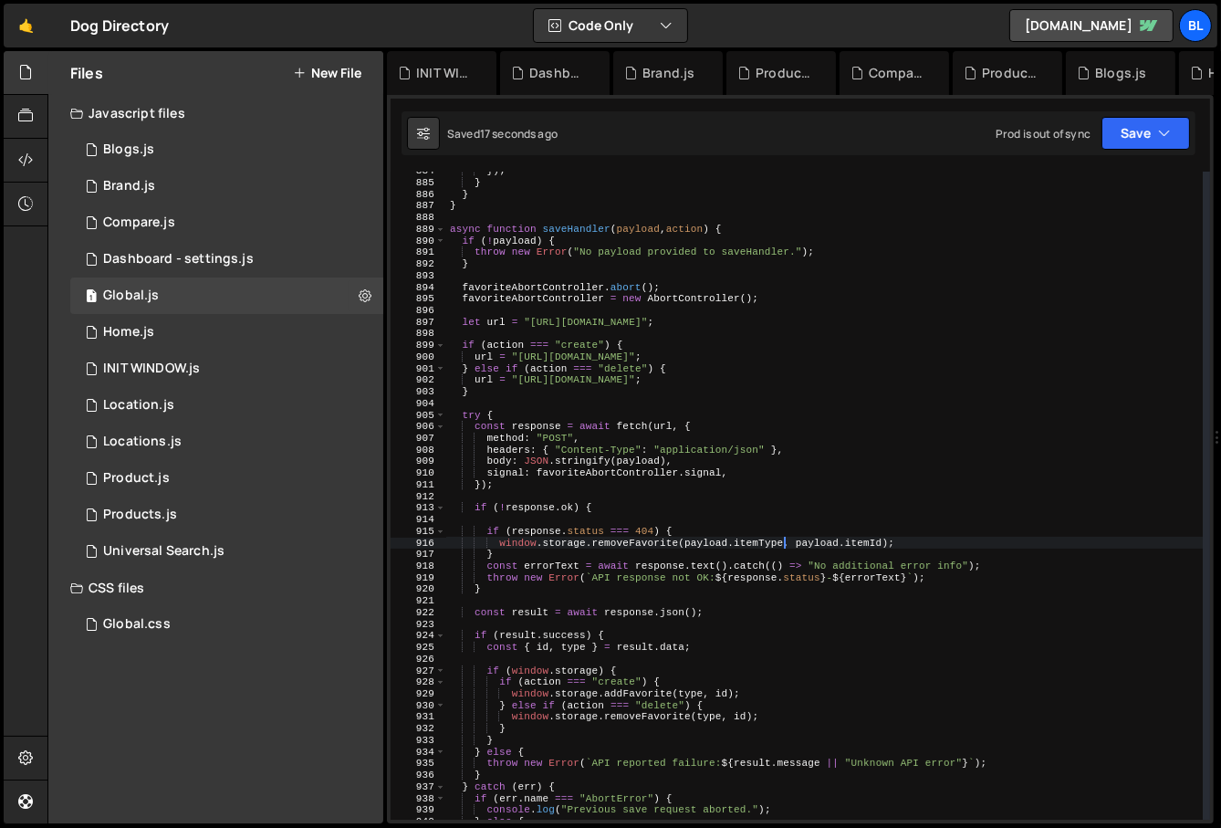
click at [786, 732] on div "}) ; } } } async function saveHandler ( payload , action ) { if ( ! payload ) {…" at bounding box center [825, 501] width 758 height 672
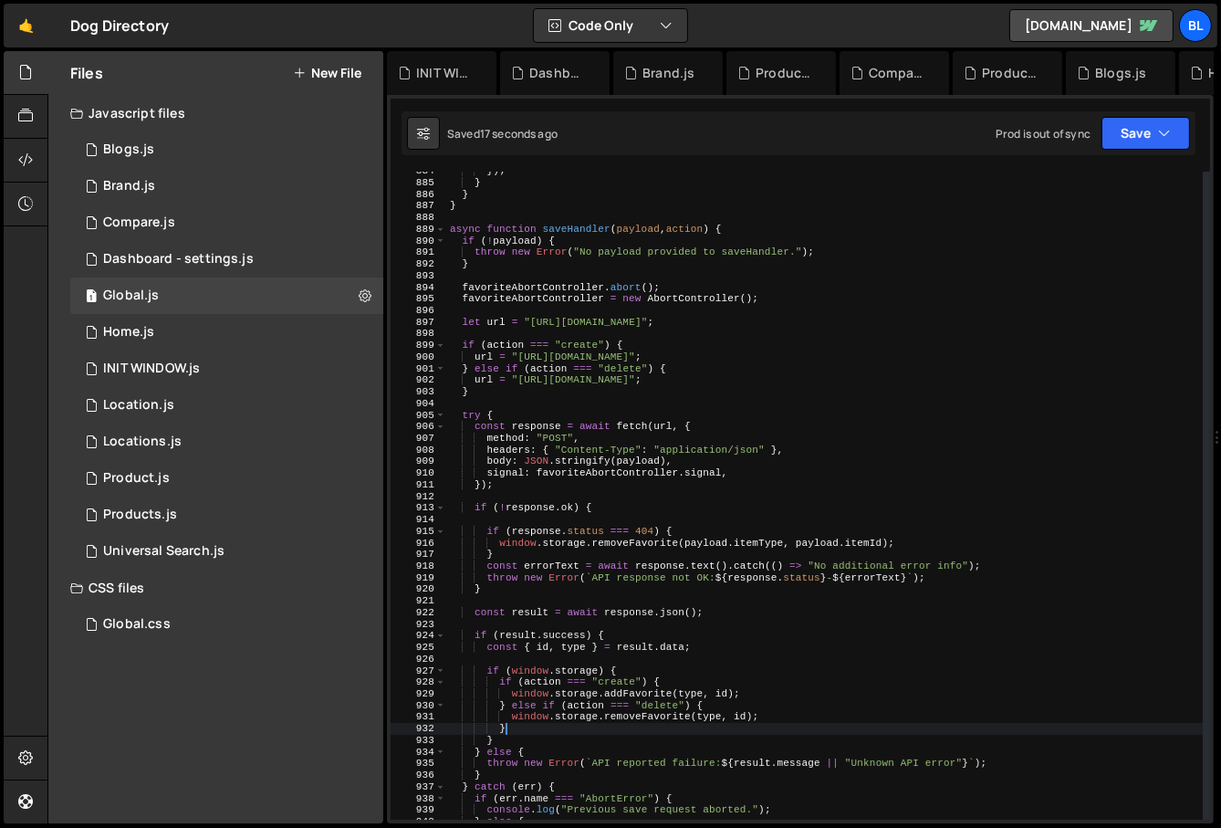
scroll to position [0, 4]
click at [769, 632] on div "}) ; } } } async function saveHandler ( payload , action ) { if ( ! payload ) {…" at bounding box center [825, 501] width 758 height 672
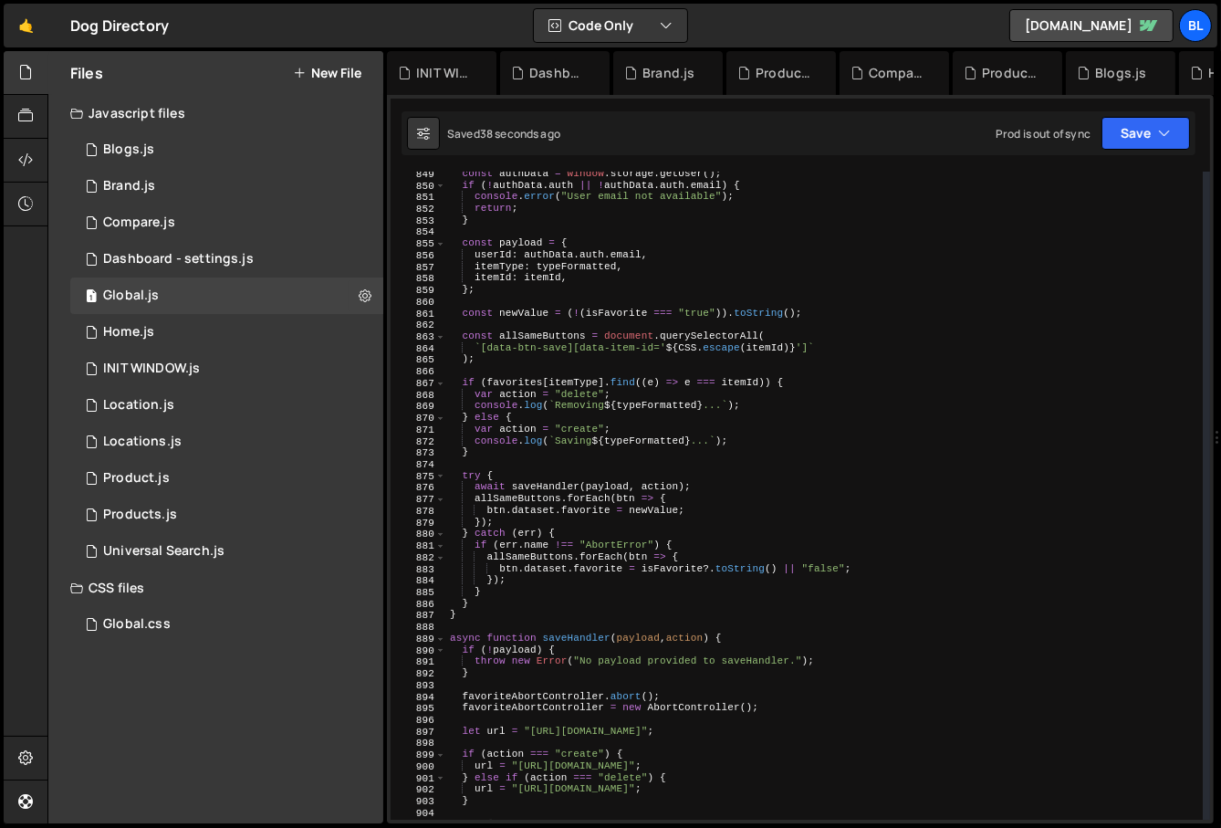
scroll to position [9846, 0]
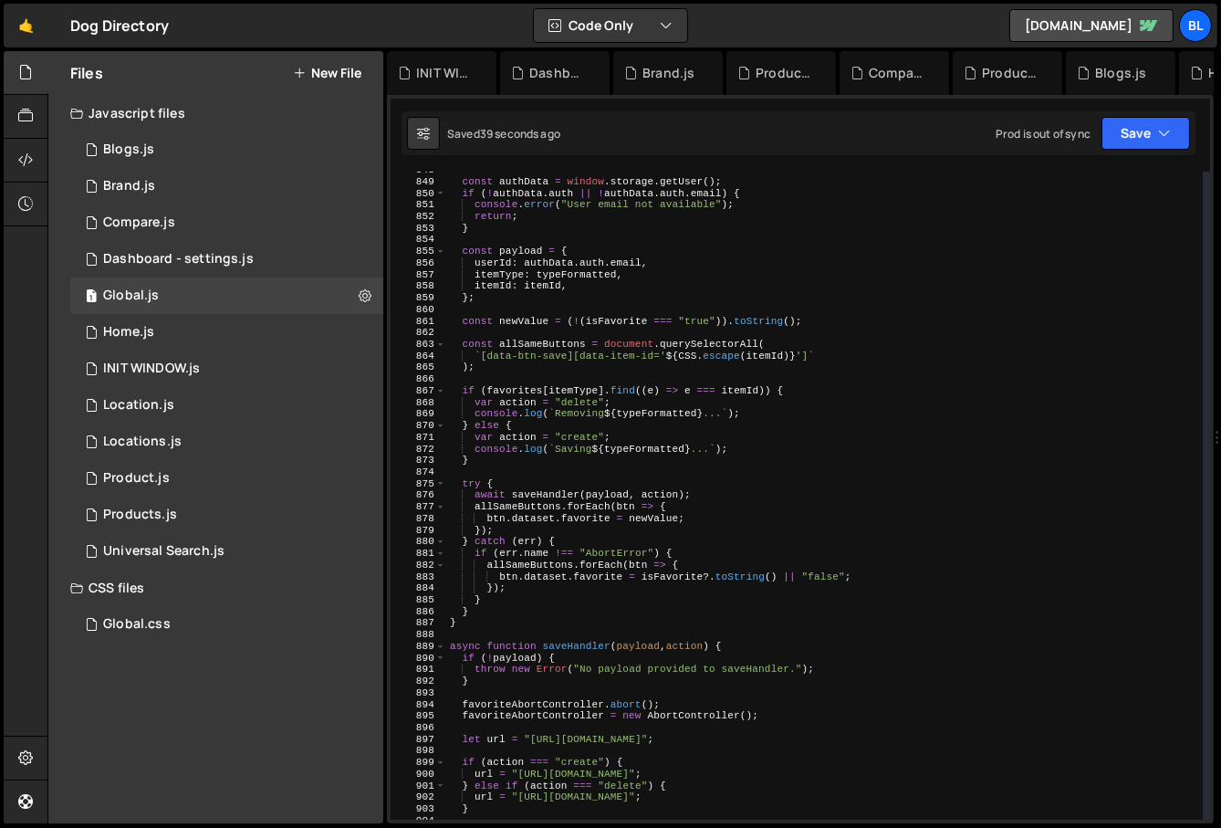
click at [578, 509] on div "const authData = window . storage . getUser ( ) ; if ( ! authData . auth || ! a…" at bounding box center [825, 500] width 758 height 672
click at [563, 534] on div "const authData = window . storage . getUser ( ) ; if ( ! authData . auth || ! a…" at bounding box center [825, 500] width 758 height 672
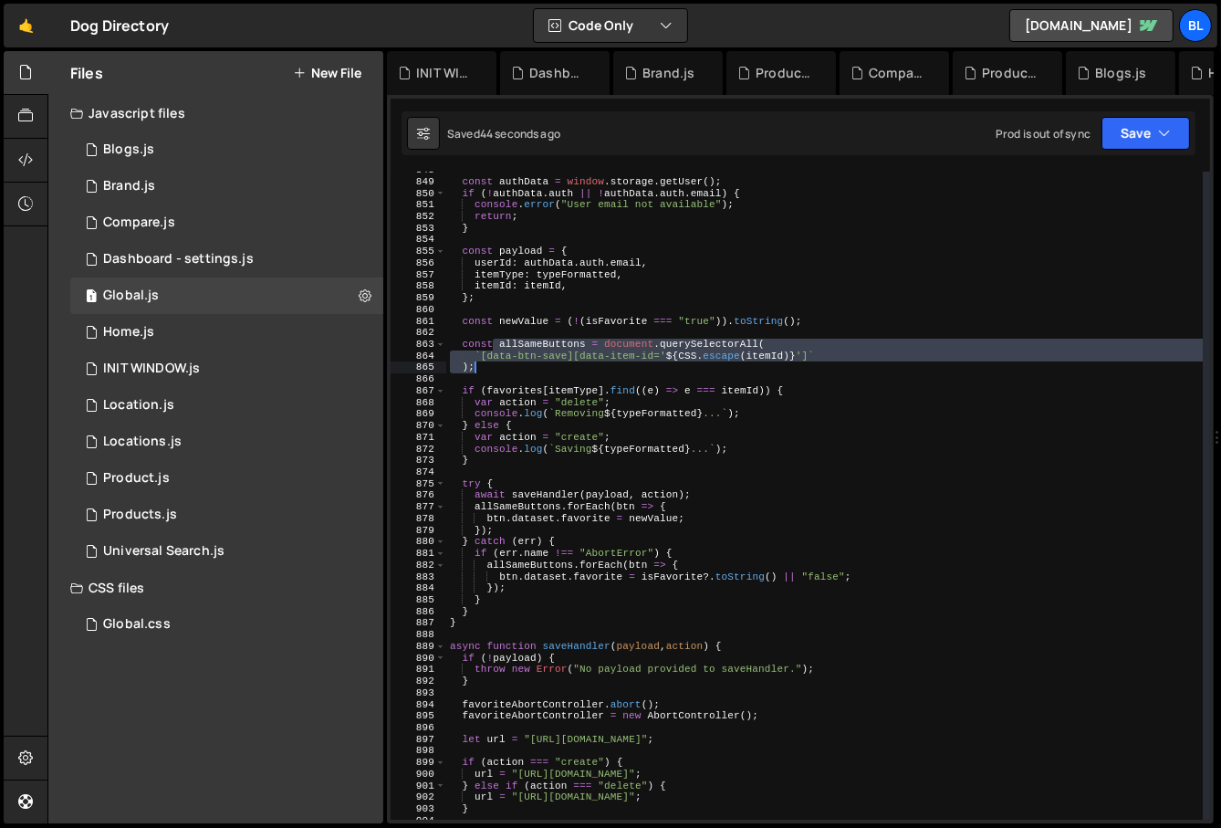
drag, startPoint x: 496, startPoint y: 342, endPoint x: 497, endPoint y: 366, distance: 23.7
click at [497, 366] on div "const authData = window . storage . getUser ( ) ; if ( ! authData . auth || ! a…" at bounding box center [825, 500] width 758 height 672
click at [488, 343] on div "const authData = window . storage . getUser ( ) ; if ( ! authData . auth || ! a…" at bounding box center [825, 500] width 758 height 672
type textarea "const allSameButtons = document.querySelectorAll("
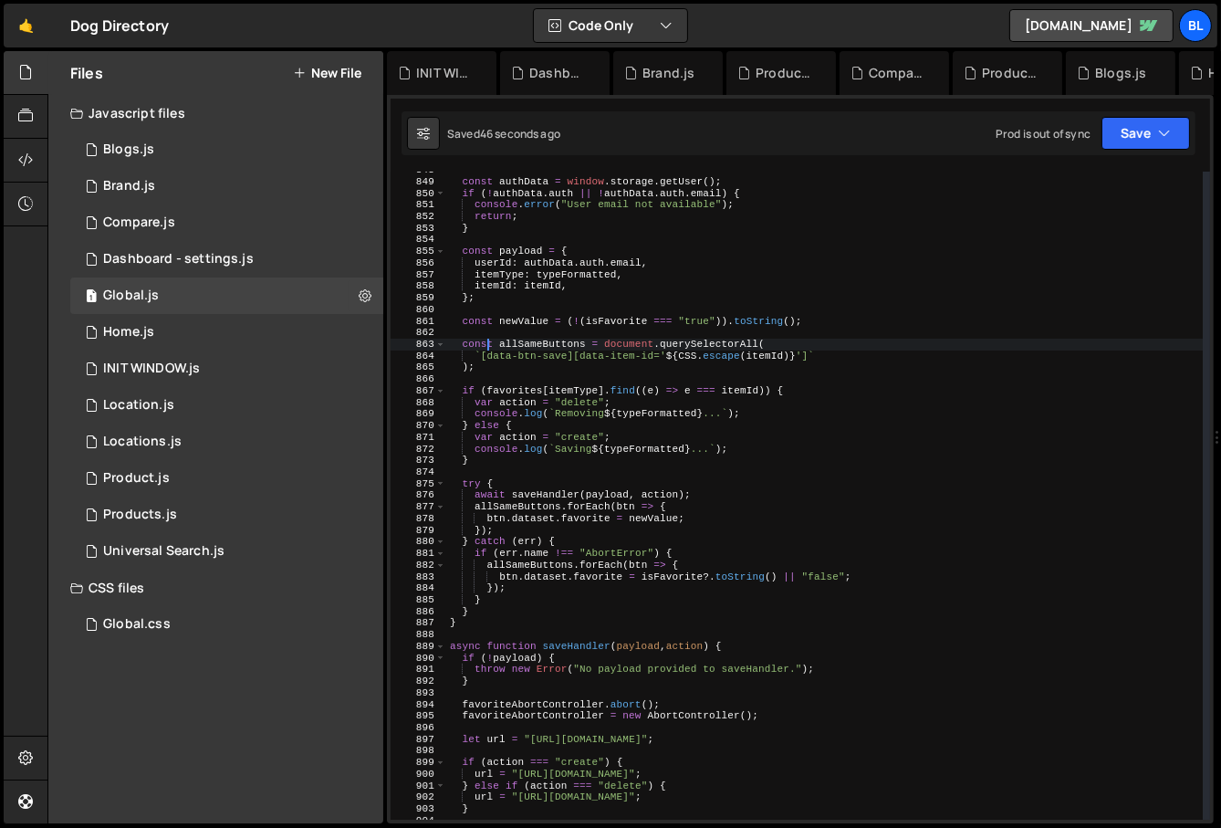
click at [496, 382] on div "const authData = window . storage . getUser ( ) ; if ( ! authData . auth || ! a…" at bounding box center [825, 500] width 758 height 672
click at [496, 397] on div "const authData = window . storage . getUser ( ) ; if ( ! authData . auth || ! a…" at bounding box center [825, 500] width 758 height 672
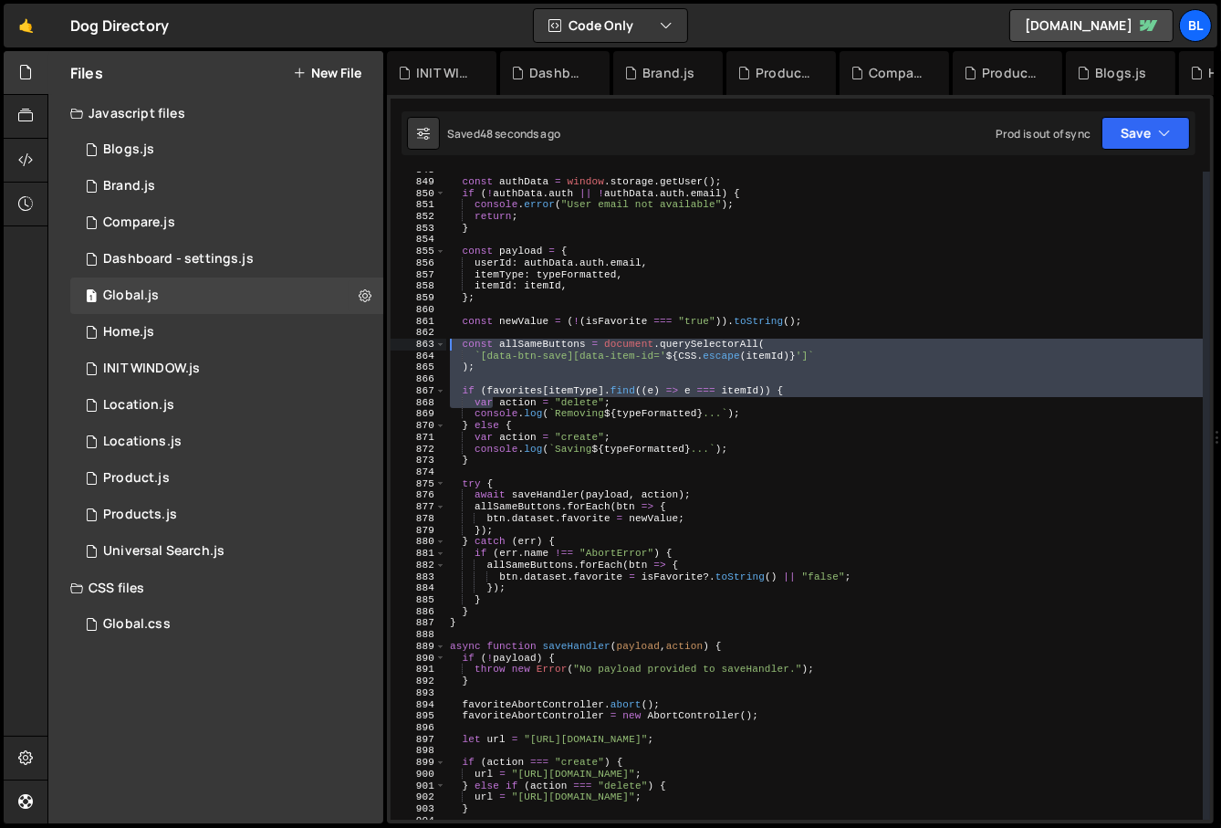
drag, startPoint x: 496, startPoint y: 397, endPoint x: 445, endPoint y: 340, distance: 76.3
click at [445, 340] on div "var action = "delete"; 848 849 850 851 852 853 854 855 856 857 858 859 860 861 …" at bounding box center [801, 496] width 820 height 648
click at [531, 392] on div "const authData = window . storage . getUser ( ) ; if ( ! authData . auth || ! a…" at bounding box center [825, 500] width 758 height 672
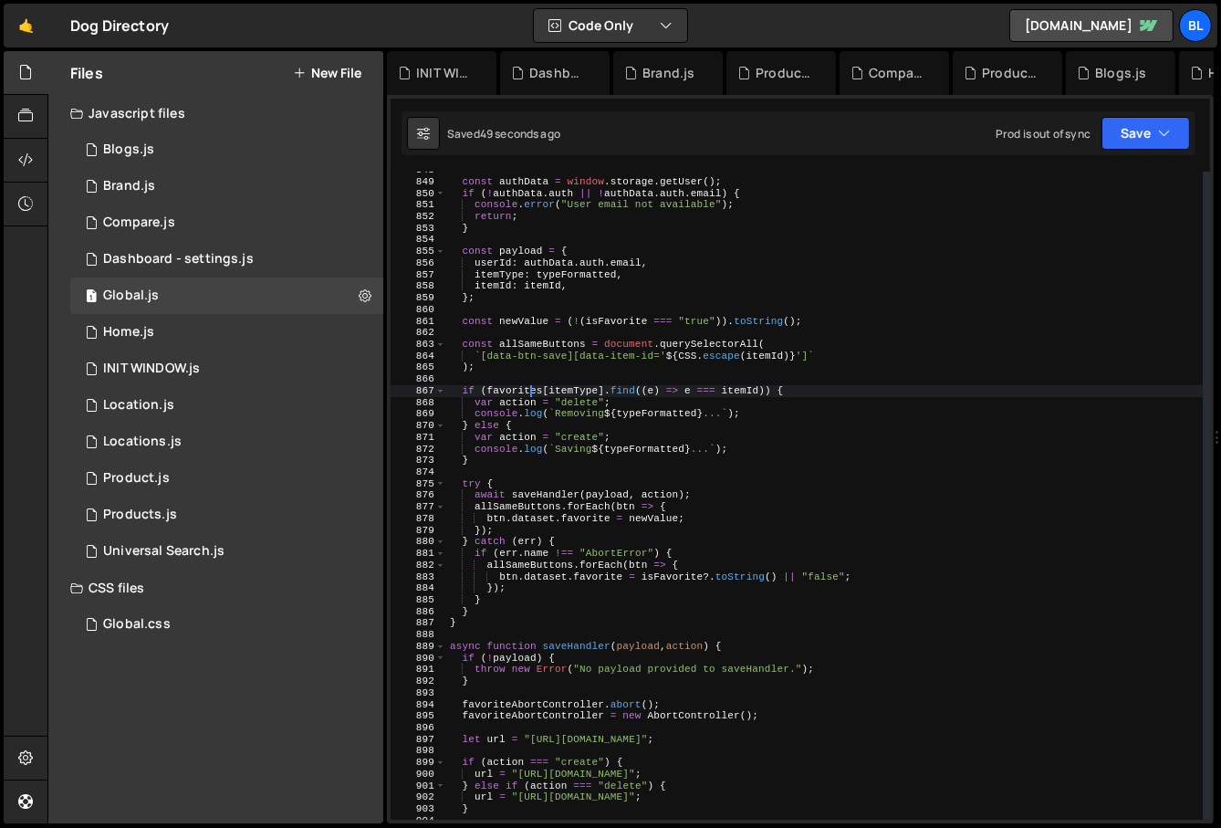
click at [509, 347] on div "const authData = window . storage . getUser ( ) ; if ( ! authData . auth || ! a…" at bounding box center [825, 500] width 758 height 672
click at [509, 361] on div "const authData = window . storage . getUser ( ) ; if ( ! authData . auth || ! a…" at bounding box center [825, 500] width 758 height 672
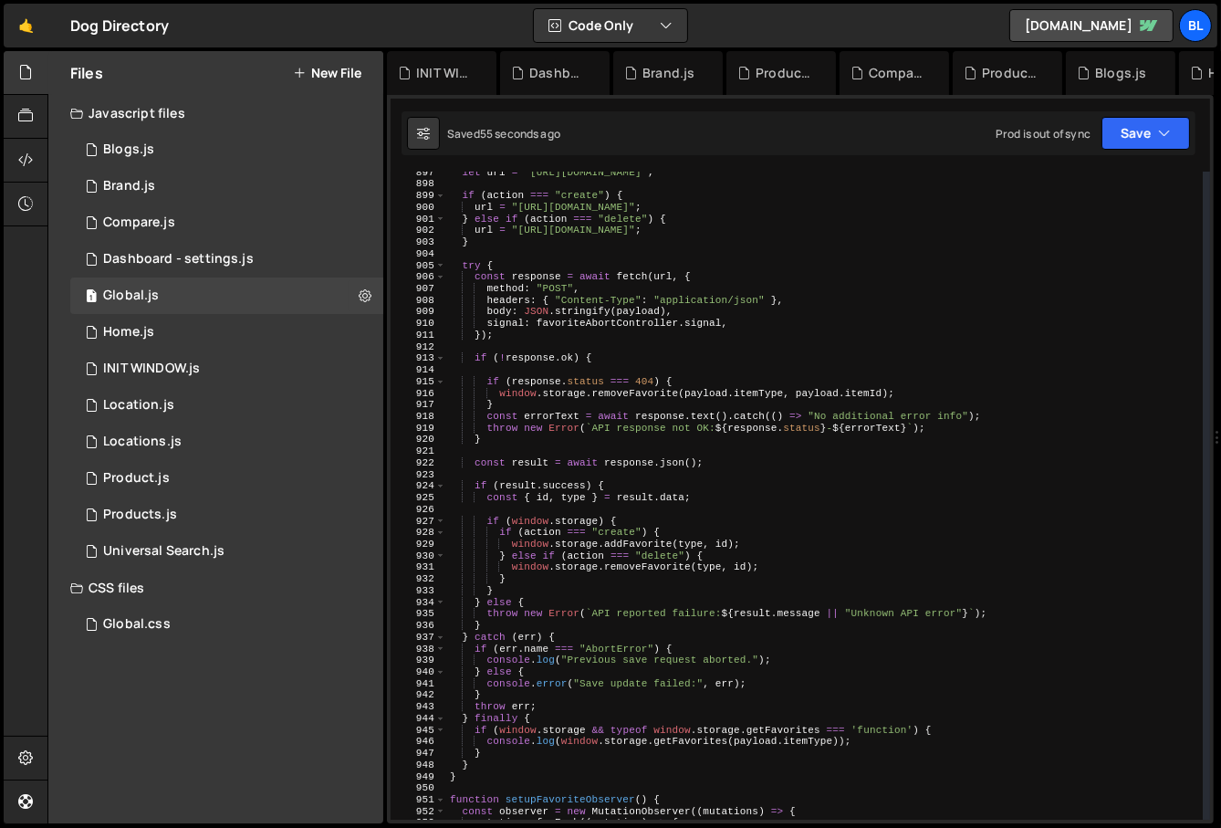
scroll to position [10413, 0]
click at [631, 730] on div "let url = "[URL][DOMAIN_NAME]" ; if ( action === "create" ) { url = "[URL][DOMA…" at bounding box center [825, 503] width 758 height 672
click at [601, 725] on div "let url = "[URL][DOMAIN_NAME]" ; if ( action === "create" ) { url = "[URL][DOMA…" at bounding box center [825, 503] width 758 height 672
click at [641, 666] on div "let url = "[URL][DOMAIN_NAME]" ; if ( action === "create" ) { url = "[URL][DOMA…" at bounding box center [825, 503] width 758 height 672
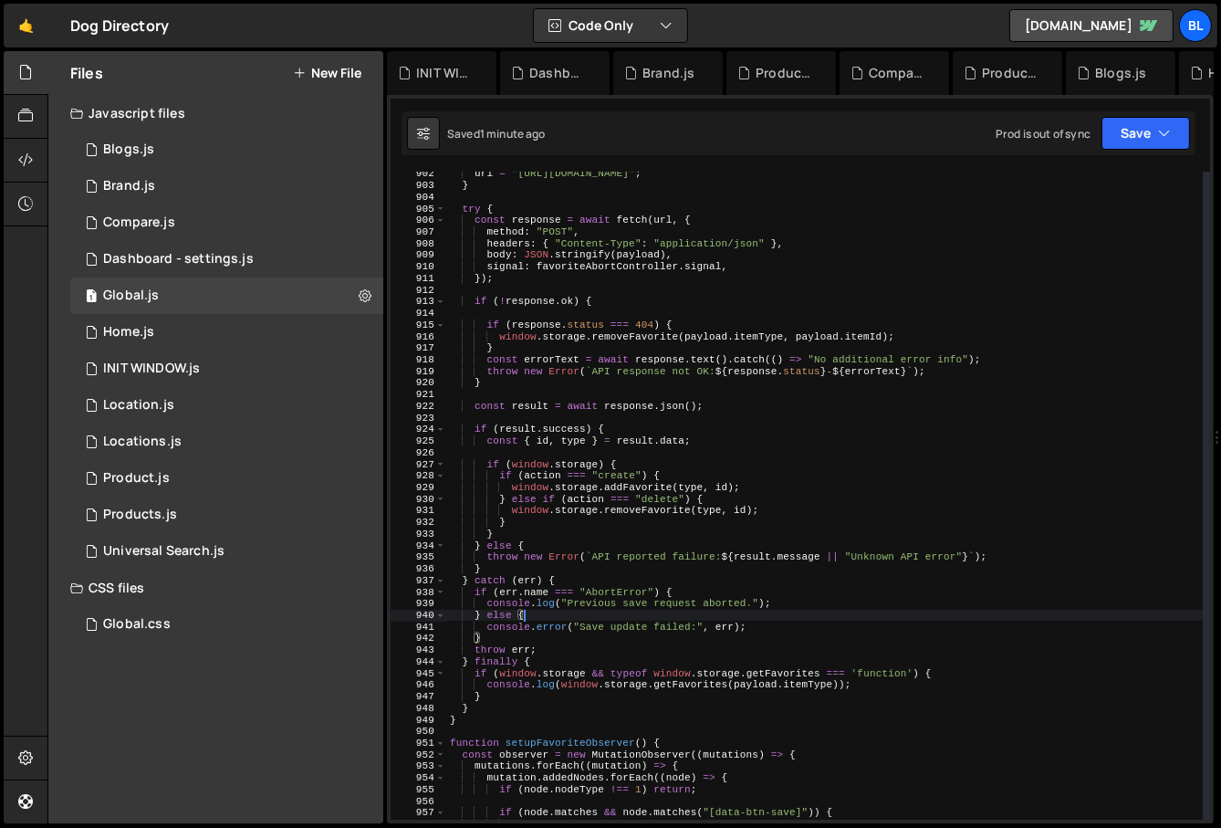
scroll to position [10470, 0]
type textarea "console.error("Save update failed:", err);"
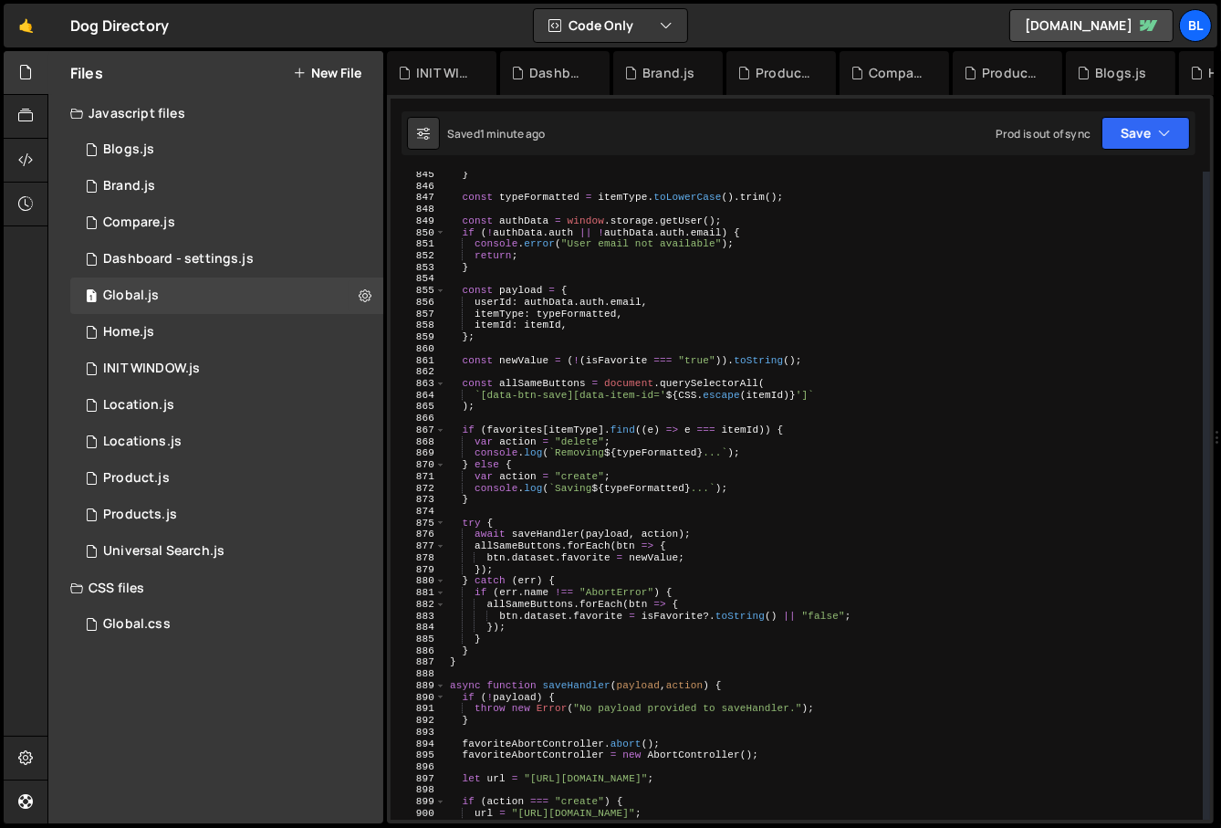
scroll to position [9810, 0]
click at [566, 608] on div "} const typeFormatted = itemType . toLowerCase ( ) . trim ( ) ; const authData …" at bounding box center [825, 502] width 758 height 672
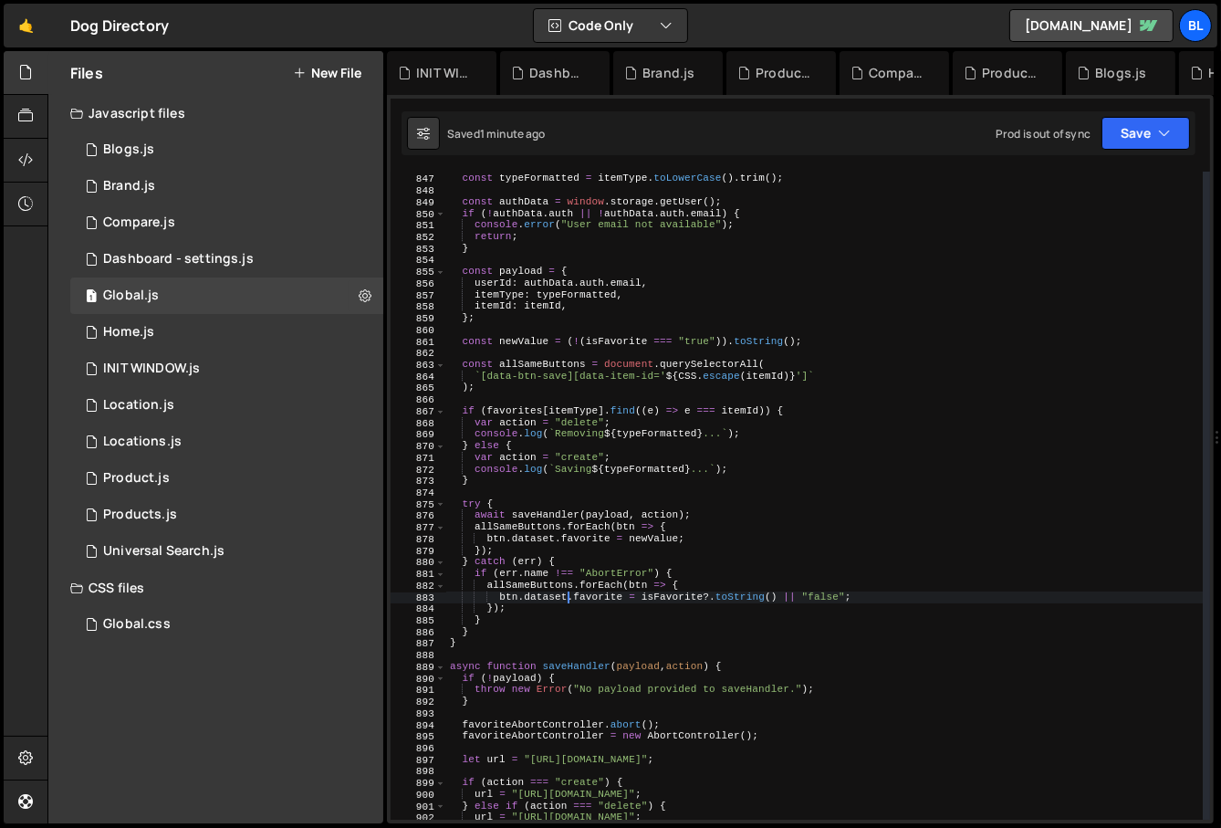
scroll to position [9830, 0]
click at [566, 608] on div "const typeFormatted = itemType . toLowerCase ( ) . trim ( ) ; const authData = …" at bounding box center [825, 506] width 758 height 672
click at [543, 585] on div "const typeFormatted = itemType . toLowerCase ( ) . trim ( ) ; const authData = …" at bounding box center [825, 506] width 758 height 672
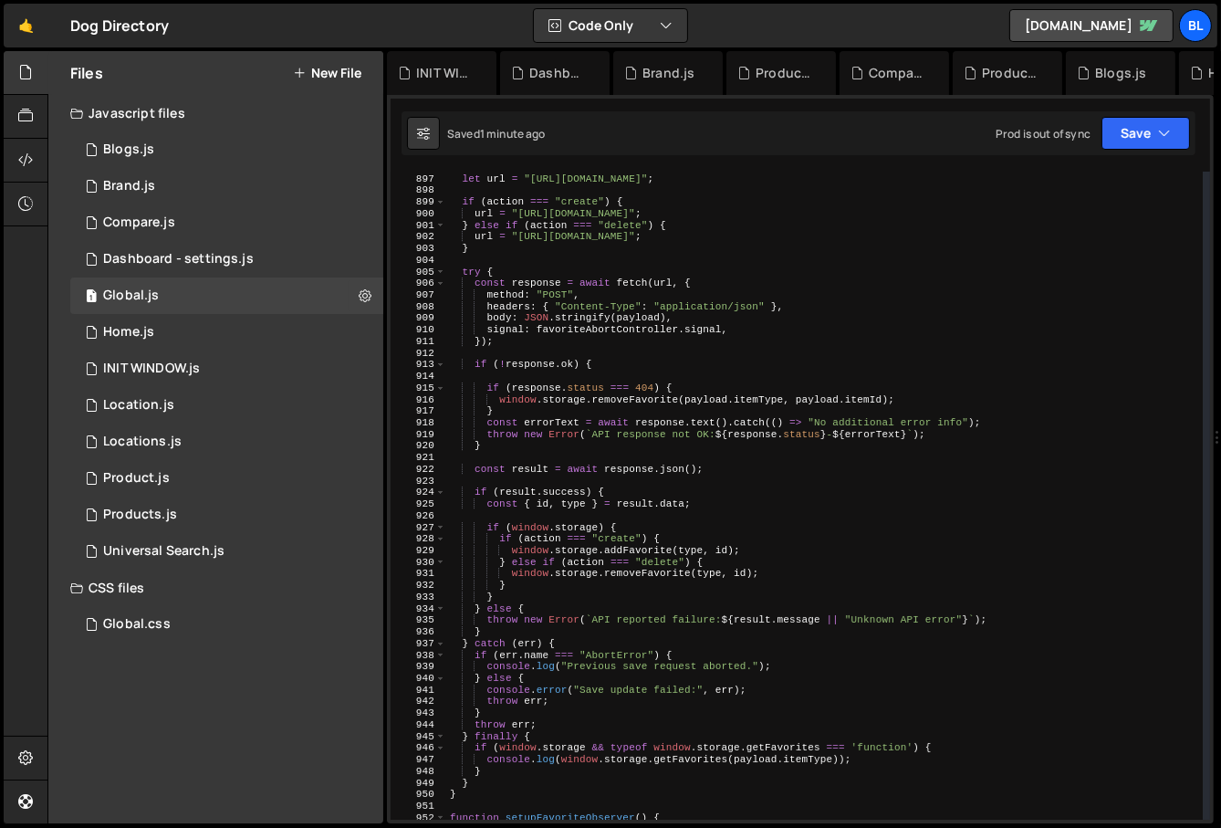
scroll to position [10406, 0]
click at [528, 663] on div "let url = "[URL][DOMAIN_NAME]" ; if ( action === "create" ) { url = "[URL][DOMA…" at bounding box center [825, 498] width 758 height 672
click at [549, 678] on div "let url = "[URL][DOMAIN_NAME]" ; if ( action === "create" ) { url = "[URL][DOMA…" at bounding box center [825, 498] width 758 height 672
paste textarea "err"
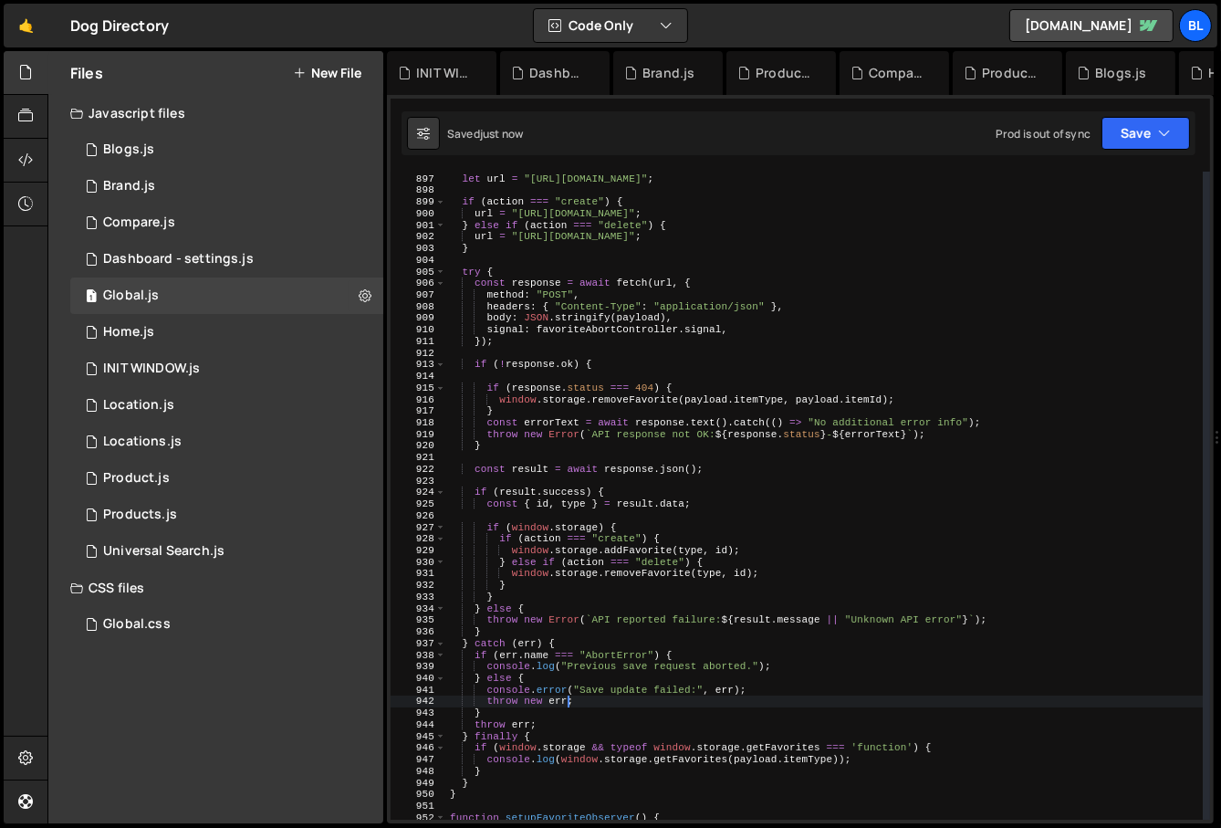
click at [612, 705] on div "let url = "[URL][DOMAIN_NAME]" ; if ( action === "create" ) { url = "[URL][DOMA…" at bounding box center [825, 498] width 758 height 672
click at [464, 643] on div "let url = "[URL][DOMAIN_NAME]" ; if ( action === "create" ) { url = "[URL][DOMA…" at bounding box center [825, 498] width 758 height 672
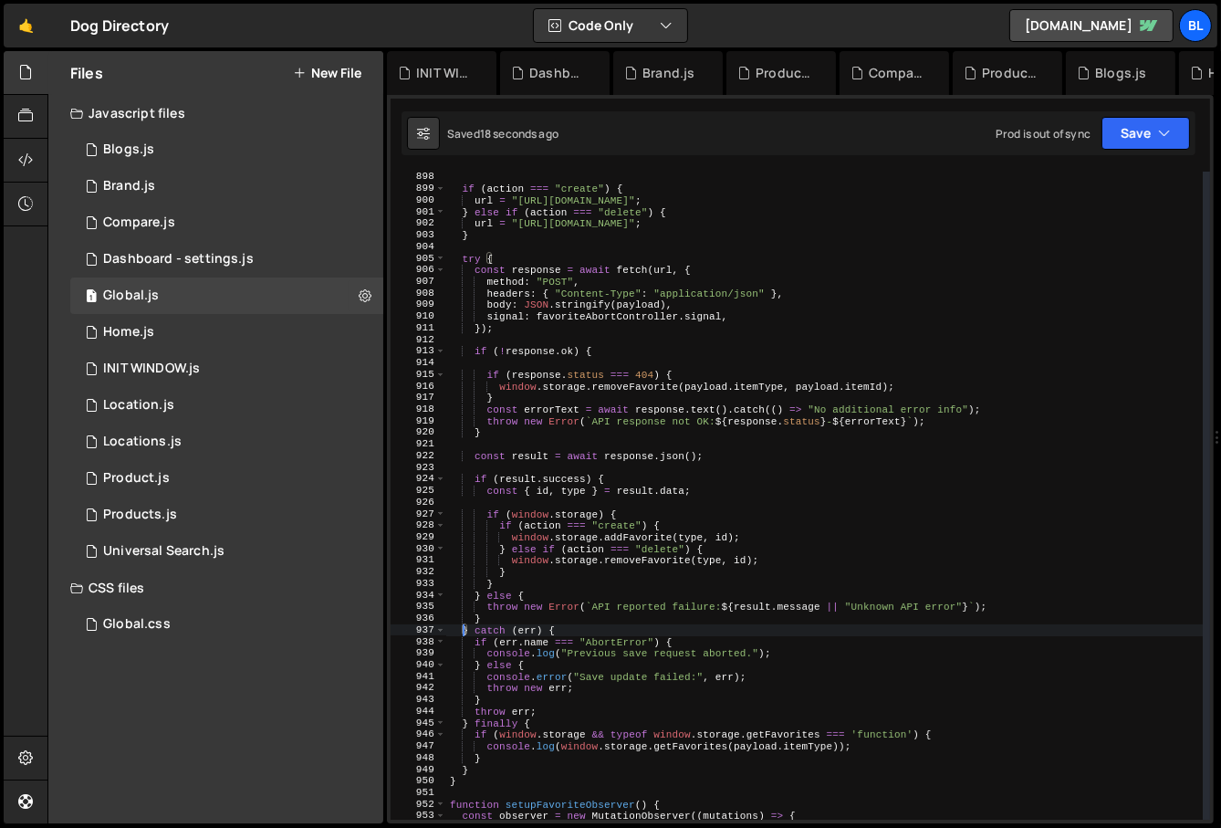
scroll to position [10436, 0]
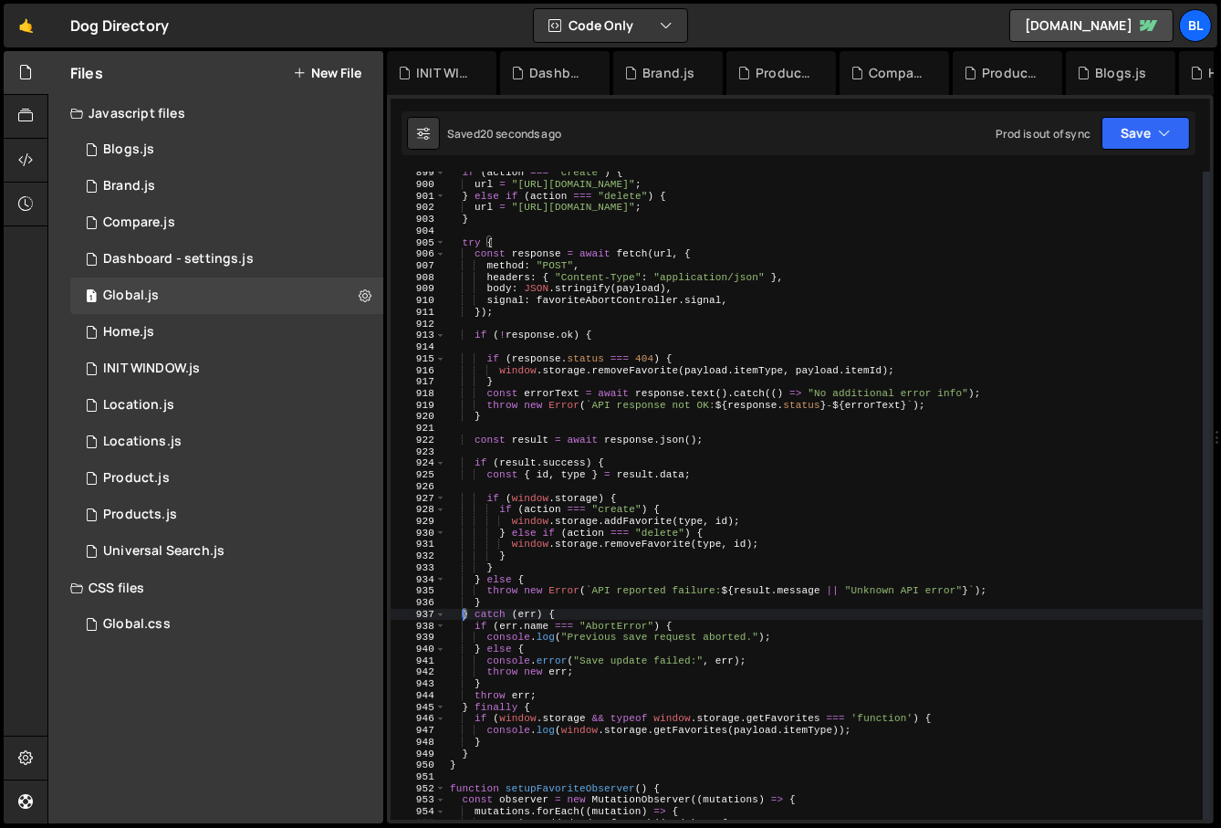
click at [466, 680] on div "if ( action === "create" ) { url = "[URL][DOMAIN_NAME]" ; } else if ( action ==…" at bounding box center [825, 503] width 758 height 672
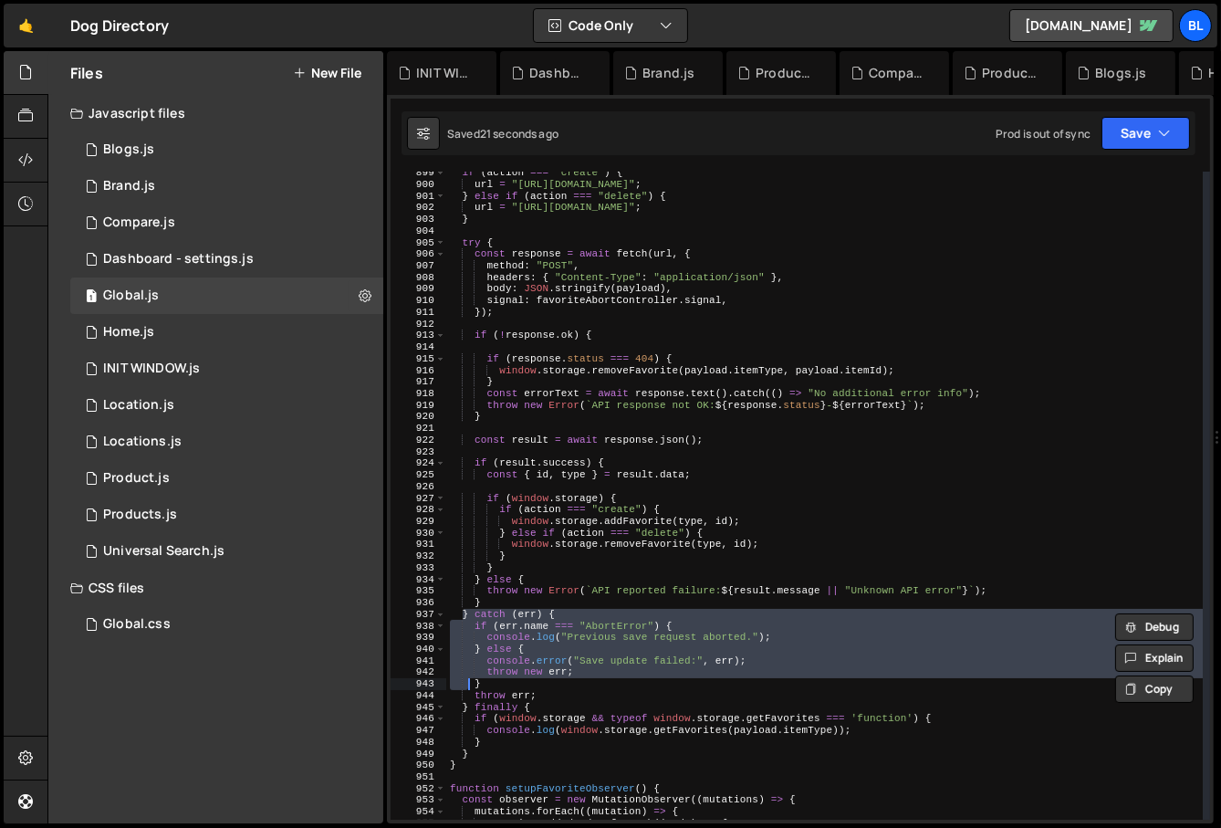
click at [467, 708] on div at bounding box center [467, 708] width 0 height 0
click at [549, 662] on div "if ( action === "create" ) { url = "[URL][DOMAIN_NAME]" ; } else if ( action ==…" at bounding box center [824, 496] width 757 height 648
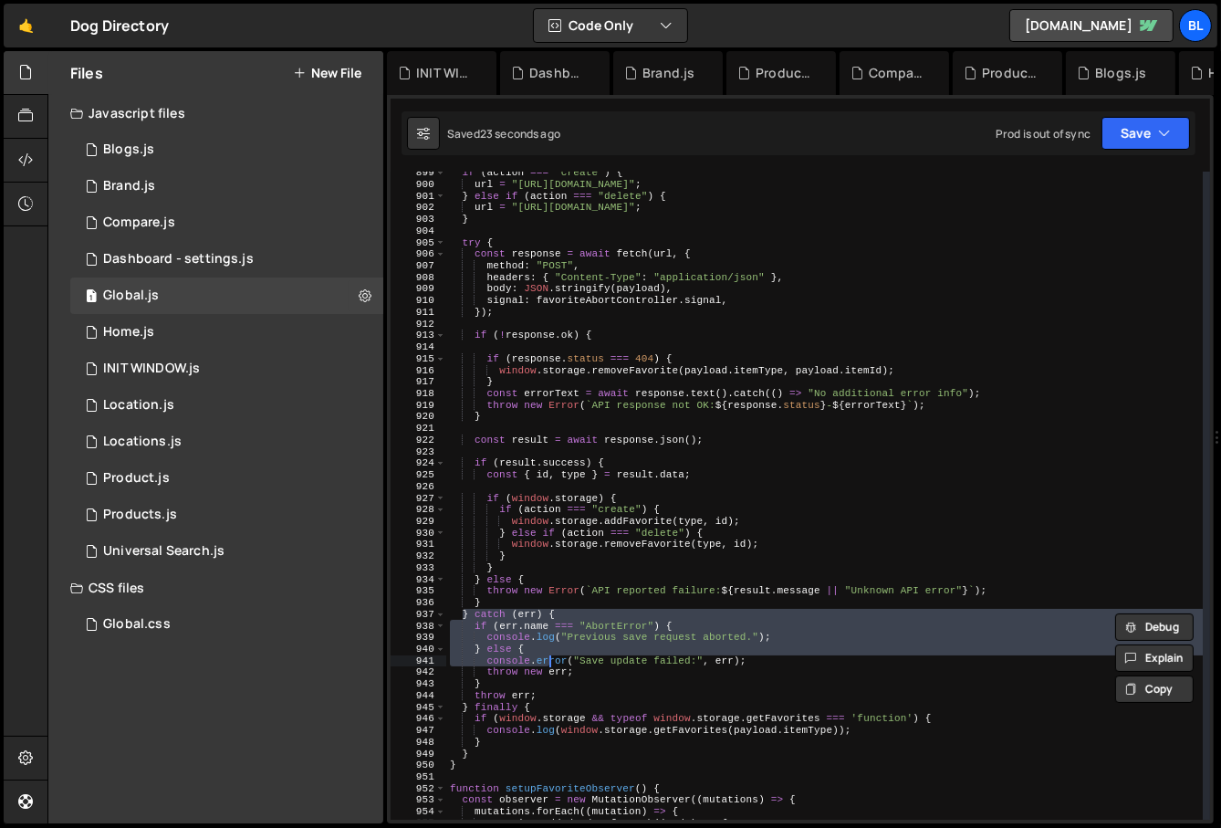
click at [549, 662] on div at bounding box center [549, 662] width 0 height 0
click at [471, 708] on div "if ( action === "create" ) { url = "[URL][DOMAIN_NAME]" ; } else if ( action ==…" at bounding box center [825, 503] width 758 height 672
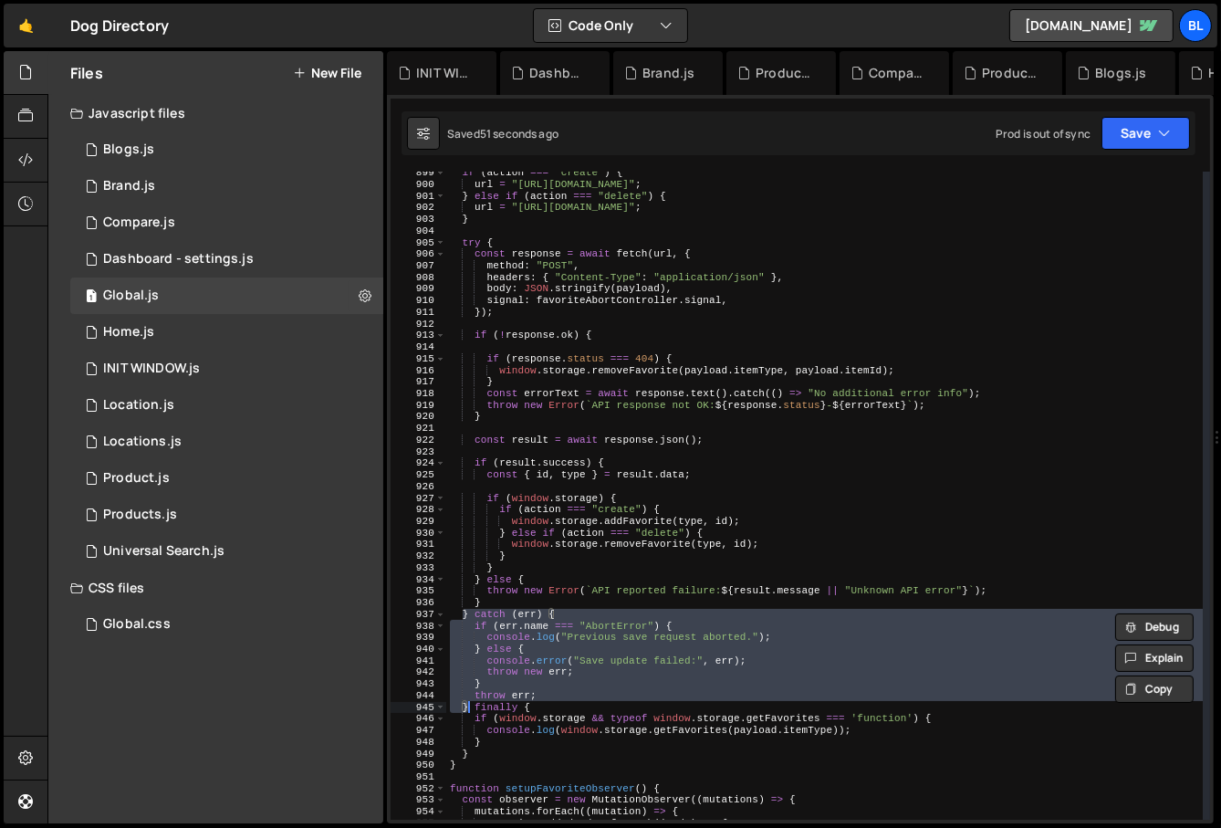
click at [614, 649] on div "if ( action === "create" ) { url = "[URL][DOMAIN_NAME]" ; } else if ( action ==…" at bounding box center [825, 503] width 758 height 672
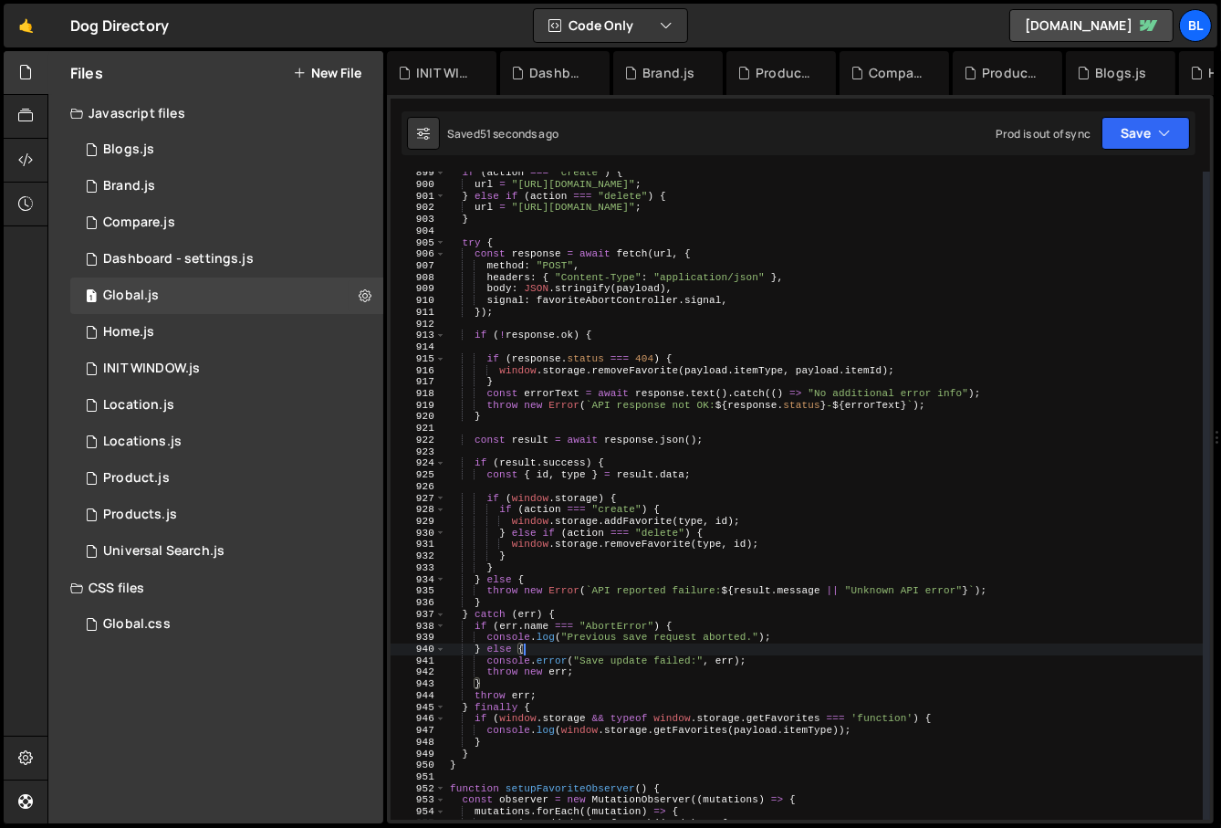
click at [606, 634] on div "if ( action === "create" ) { url = "[URL][DOMAIN_NAME]" ; } else if ( action ==…" at bounding box center [825, 503] width 758 height 672
type textarea "throw"
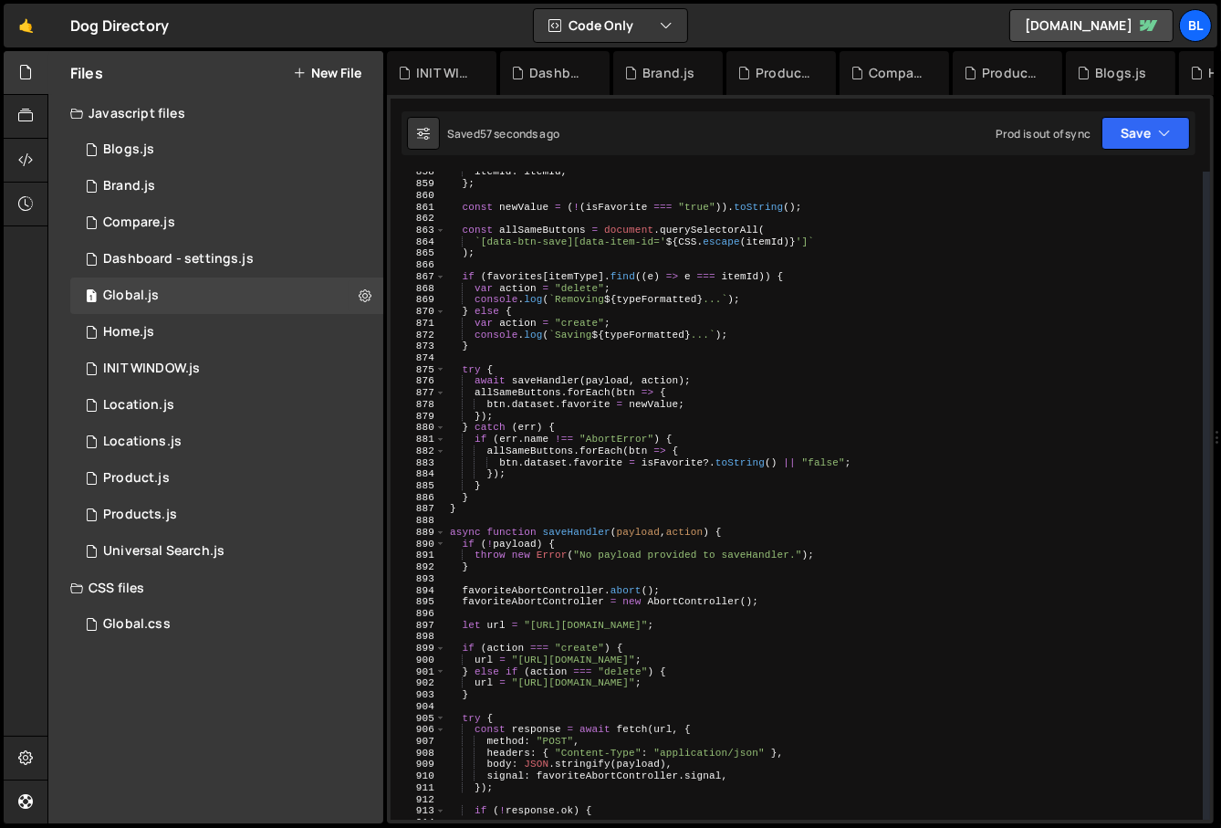
scroll to position [9951, 0]
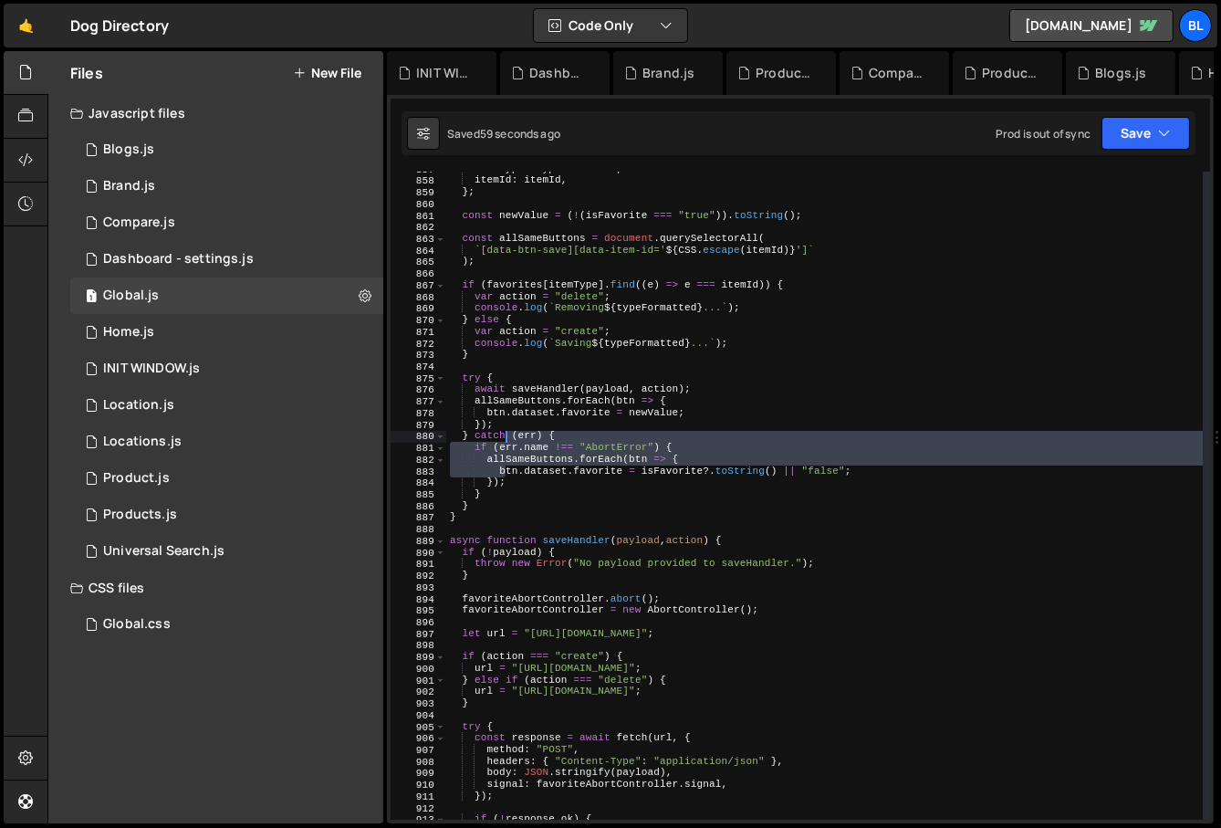
drag, startPoint x: 505, startPoint y: 474, endPoint x: 508, endPoint y: 431, distance: 43.1
click at [508, 431] on div "itemType : typeFormatted , itemId : itemId , } ; const newValue = ( ! ( isFavor…" at bounding box center [825, 499] width 758 height 672
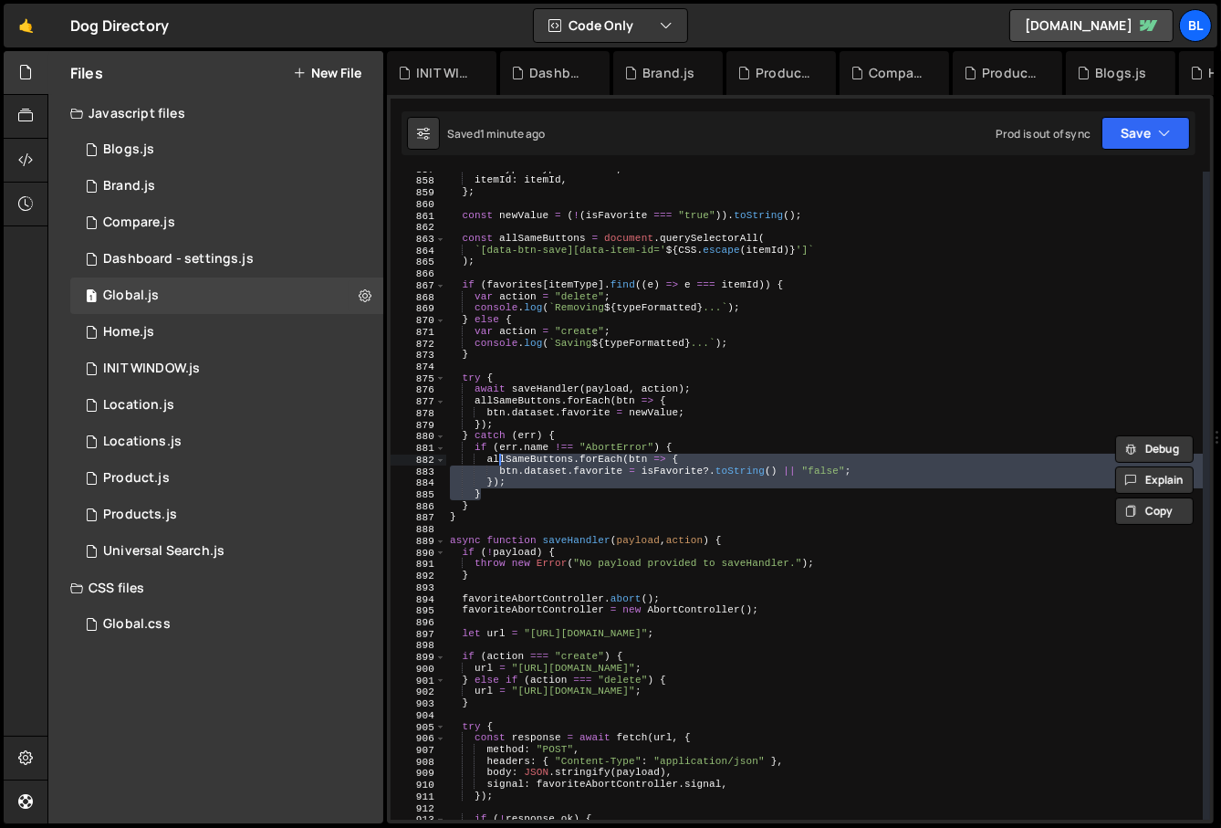
drag, startPoint x: 497, startPoint y: 499, endPoint x: 498, endPoint y: 458, distance: 41.1
click at [498, 458] on div "itemType : typeFormatted , itemId : itemId , } ; const newValue = ( ! ( isFavor…" at bounding box center [825, 499] width 758 height 672
click at [461, 408] on div "itemType : typeFormatted , itemId : itemId , } ; const newValue = ( ! ( isFavor…" at bounding box center [825, 499] width 758 height 672
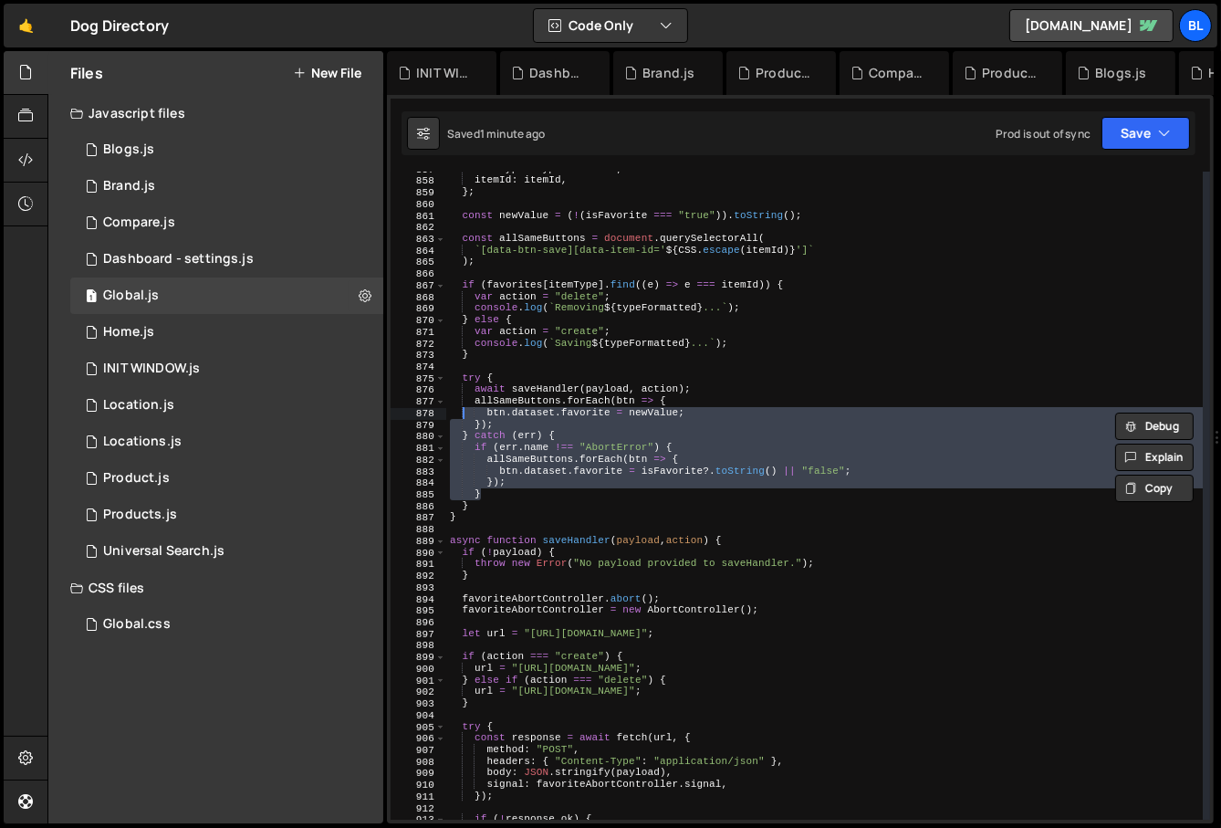
click at [571, 470] on div "itemType : typeFormatted , itemId : itemId , } ; const newValue = ( ! ( isFavor…" at bounding box center [825, 499] width 758 height 672
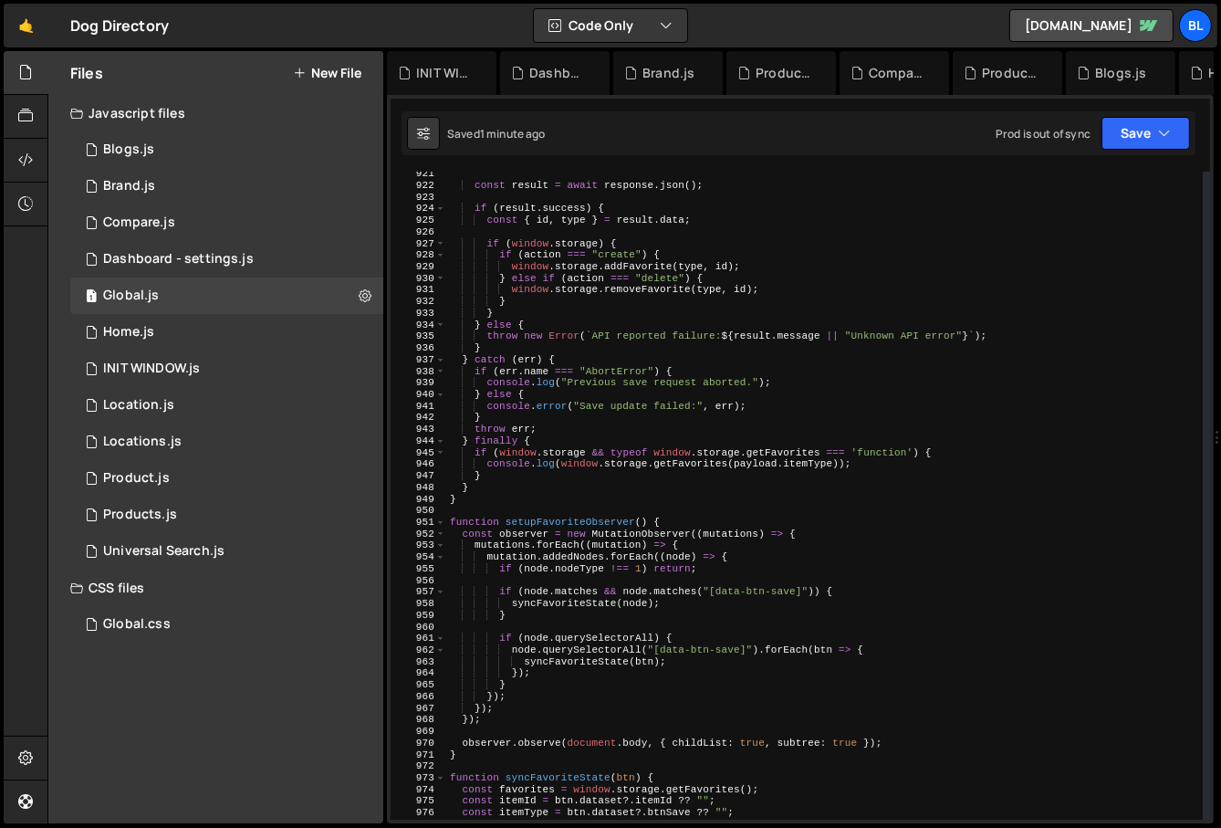
scroll to position [10681, 0]
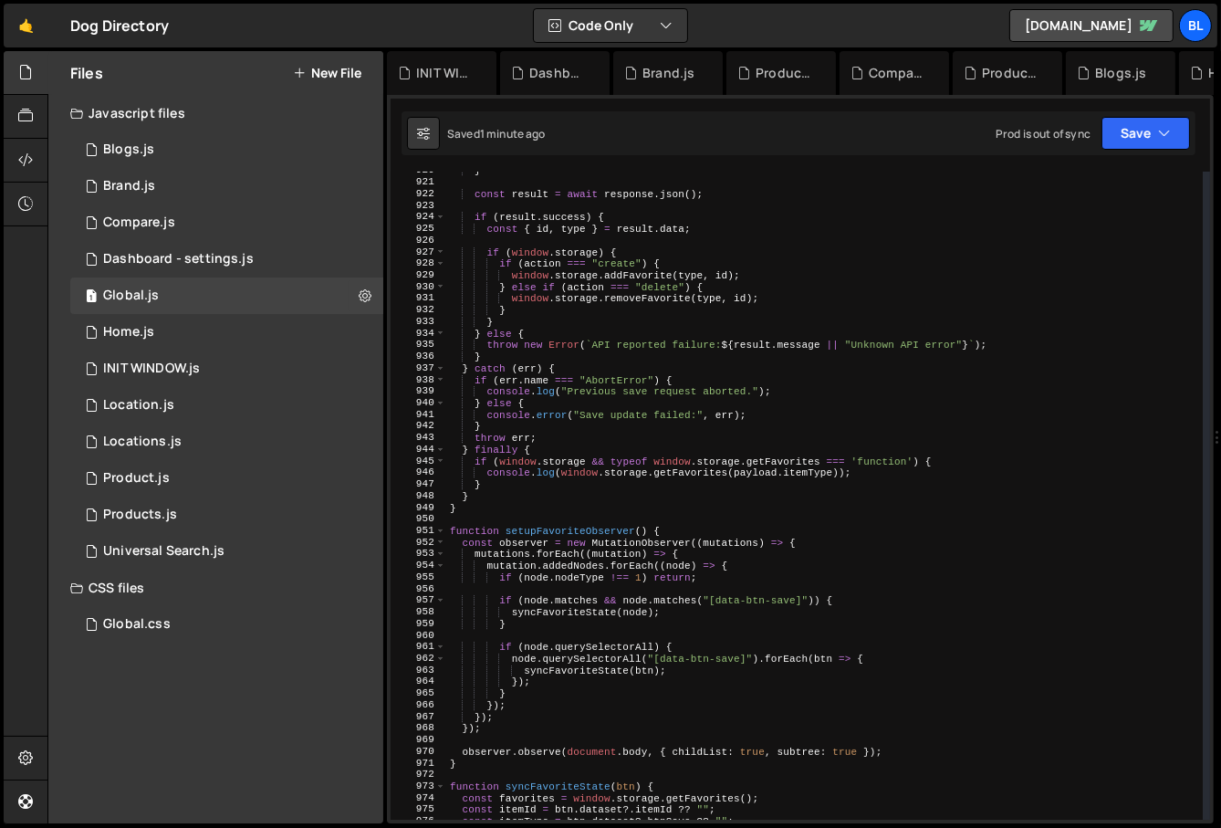
click at [605, 457] on div "} const result = await response . json ( ) ; if ( result . success ) { const { …" at bounding box center [825, 501] width 758 height 672
type textarea "if ([DOMAIN_NAME] && typeof window.storage.getFavorites === 'function') {"
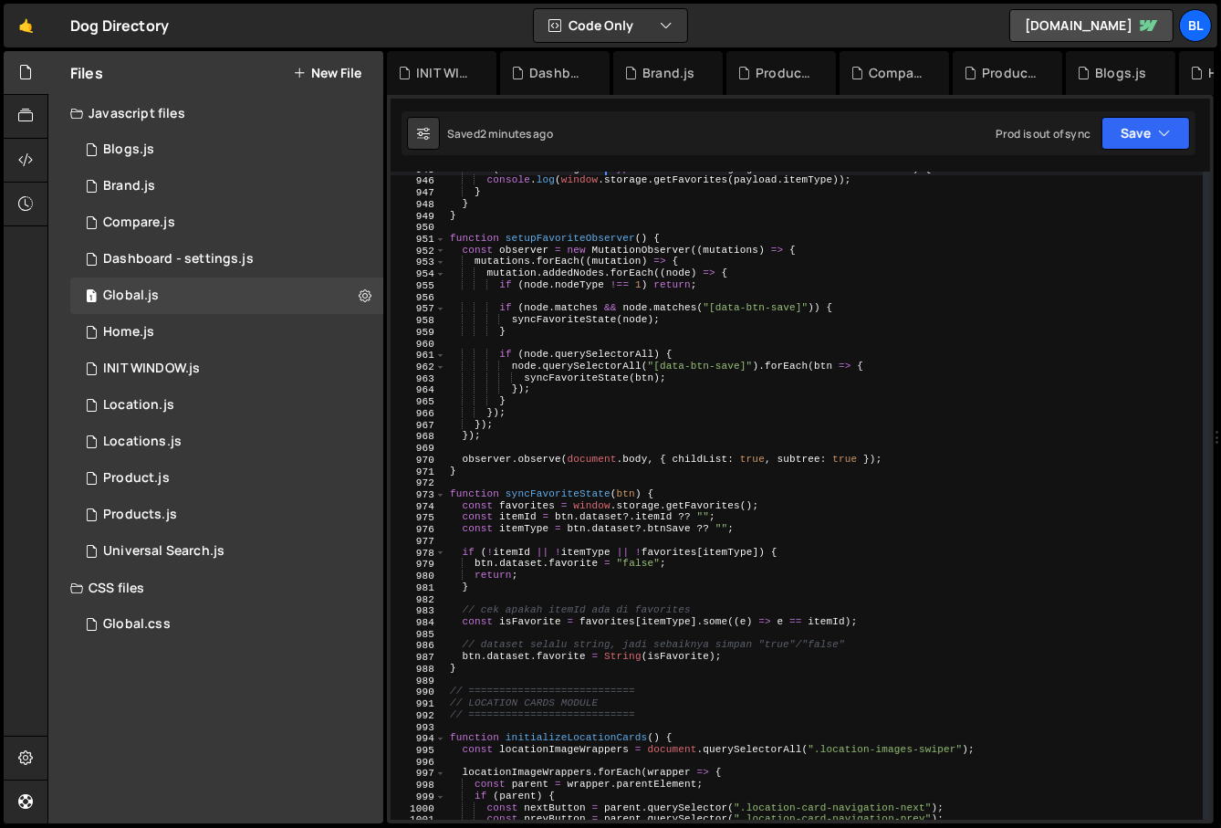
scroll to position [10977, 0]
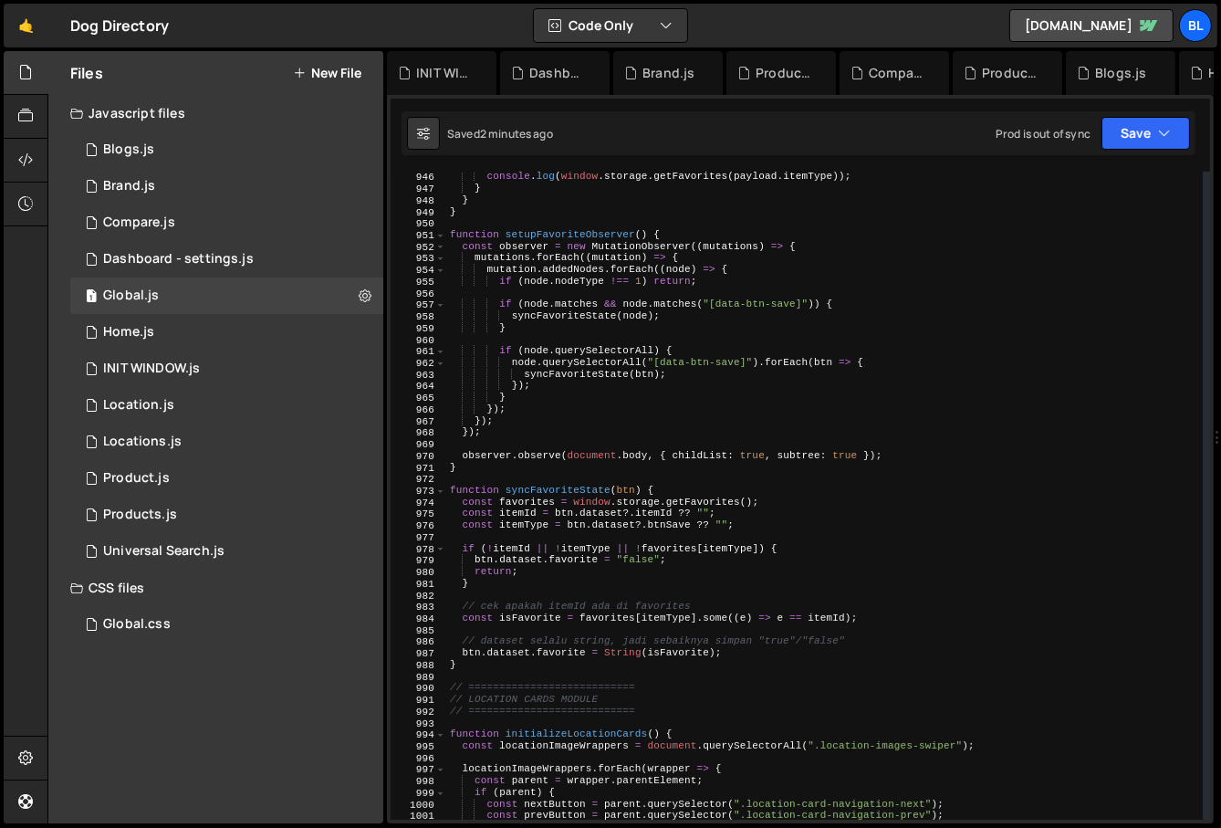
click at [608, 443] on div "if ( window . storage && typeof window . storage . getFavorites === 'function' …" at bounding box center [825, 496] width 758 height 672
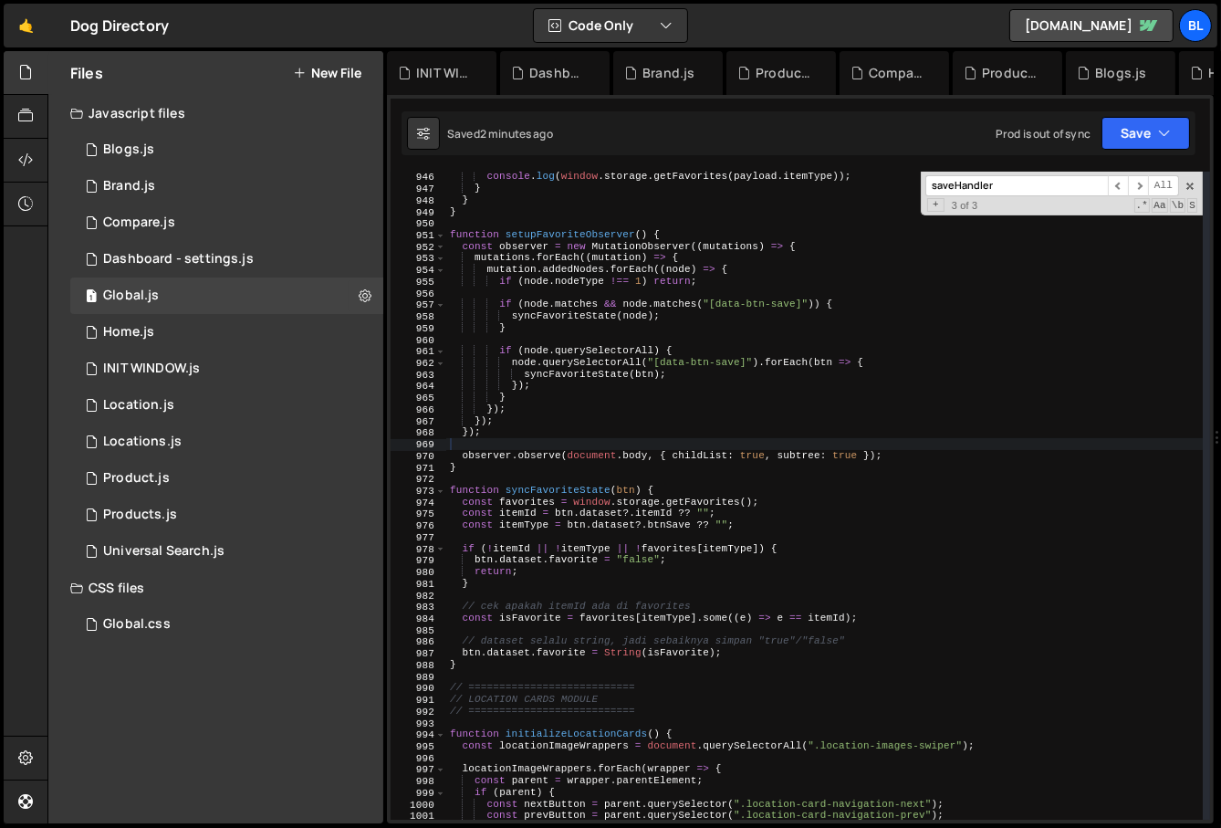
paste input "btn.dataset.favorite = newValue; }); } catch (err) { if ([DOMAIN_NAME] !== "Abo…"
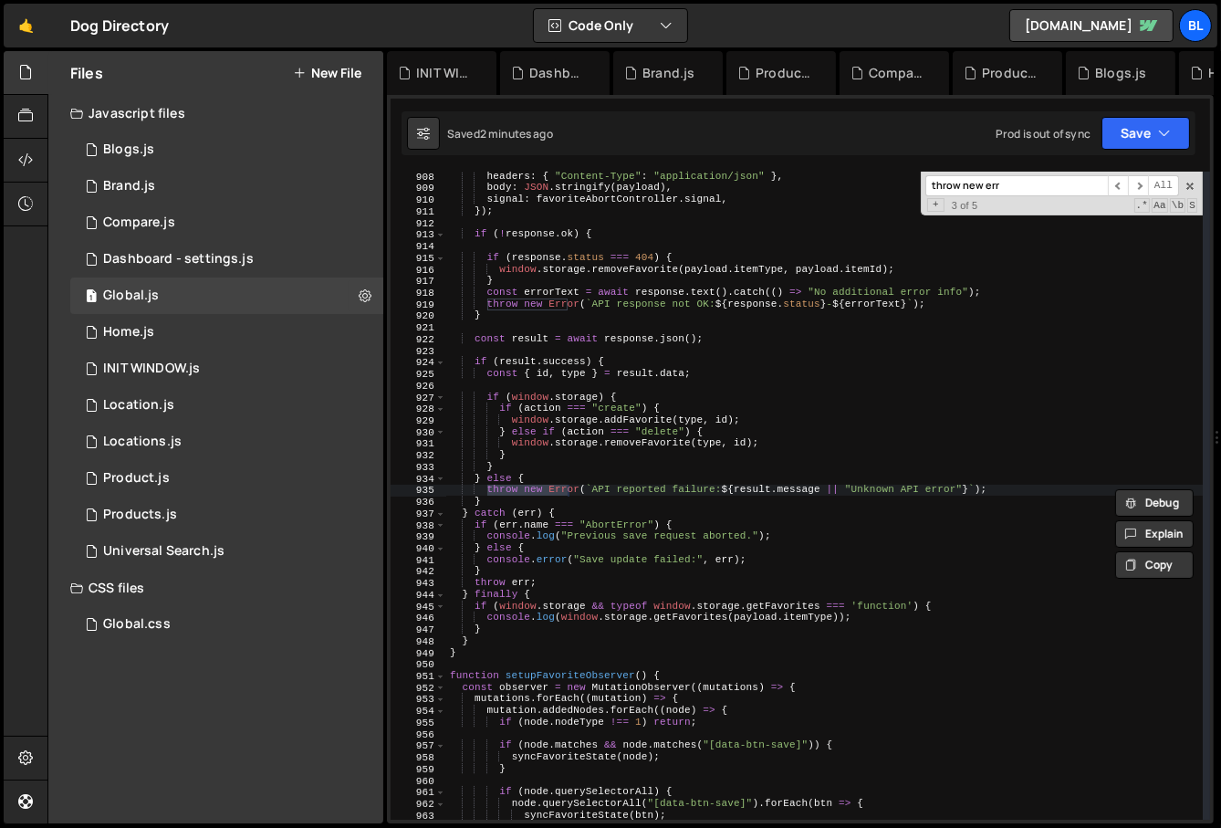
scroll to position [13126, 0]
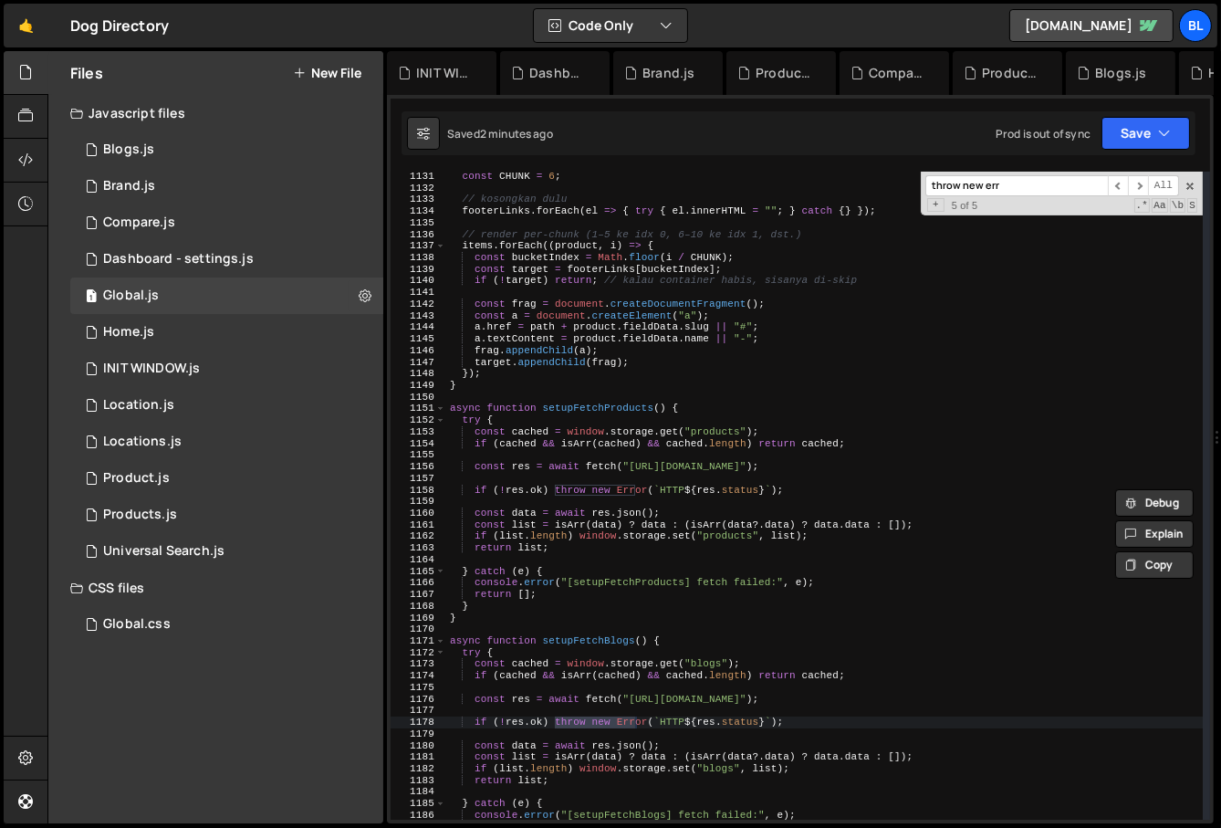
type input "throw new err"
click at [560, 573] on div "const CHUNK = 6 ; // kosongkan dulu footerLinks . forEach ( el => { try { el . …" at bounding box center [825, 507] width 758 height 672
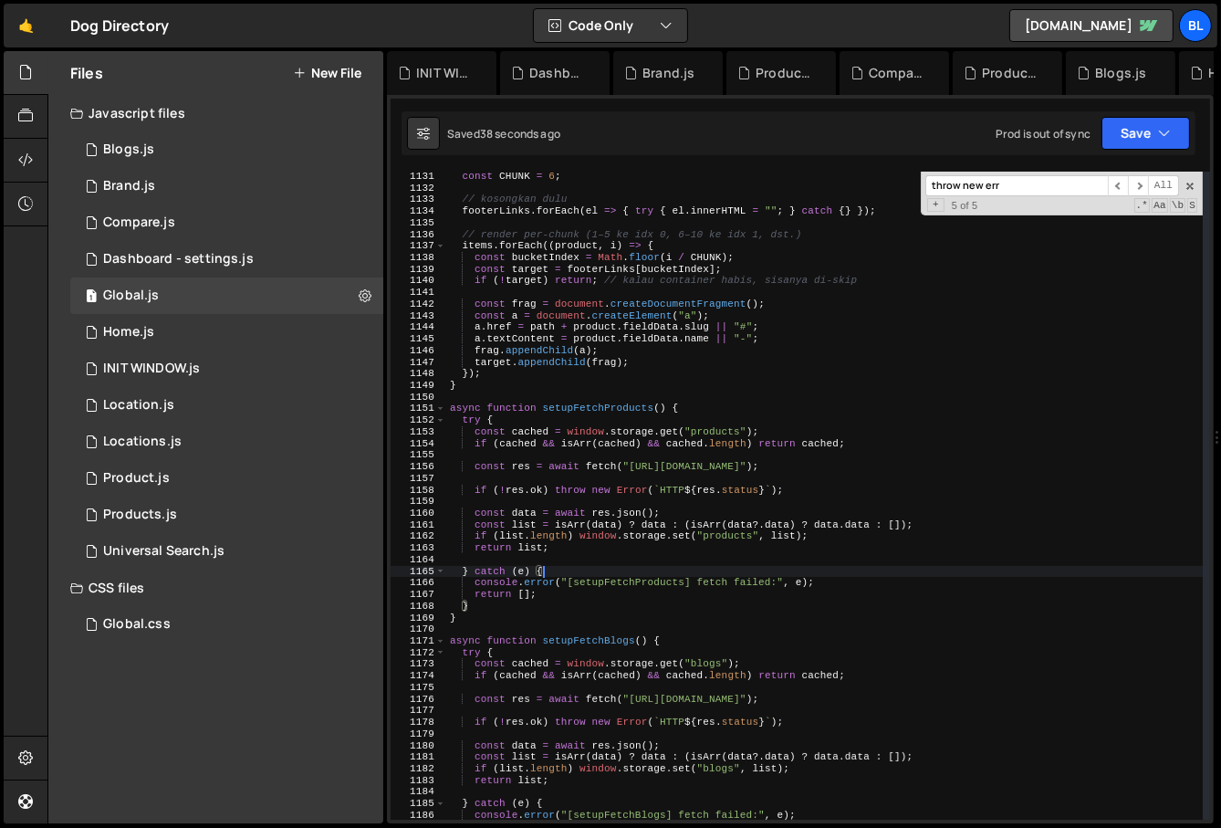
click at [568, 549] on div "const CHUNK = 6 ; // kosongkan dulu footerLinks . forEach ( el => { try { el . …" at bounding box center [825, 507] width 758 height 672
type textarea "return list;"
click at [597, 401] on div "const CHUNK = 6 ; // kosongkan dulu footerLinks . forEach ( el => { try { el . …" at bounding box center [825, 507] width 758 height 672
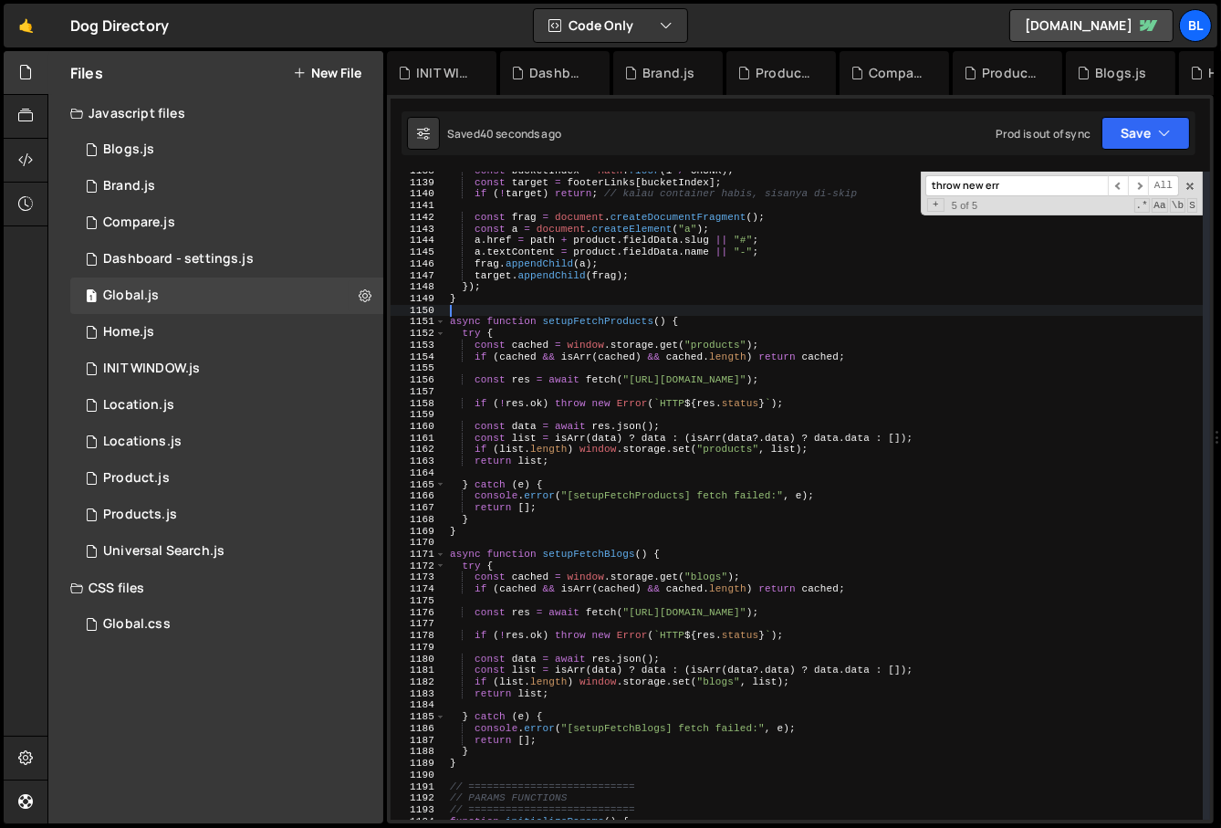
scroll to position [13221, 0]
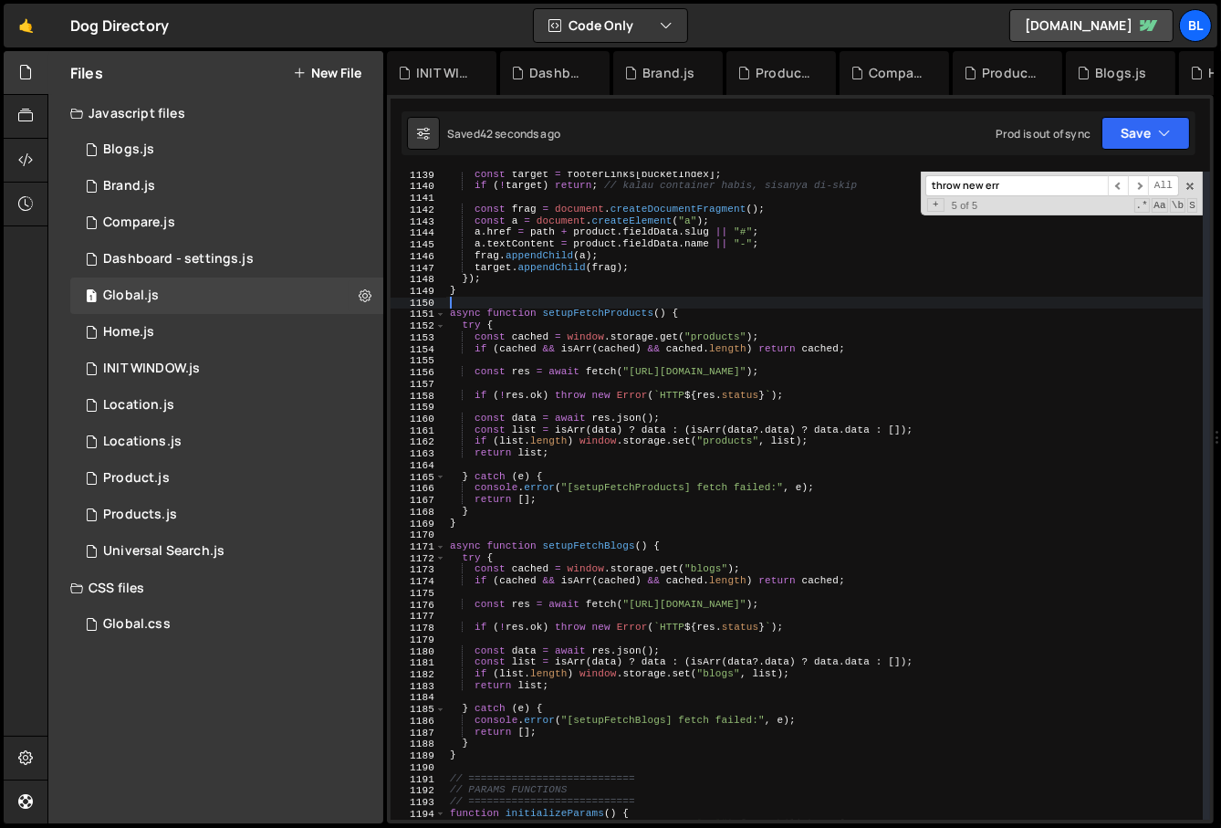
click at [565, 636] on div "const target = footerLinks [ bucketIndex ] ; if ( ! target ) return ; // kalau …" at bounding box center [825, 505] width 758 height 672
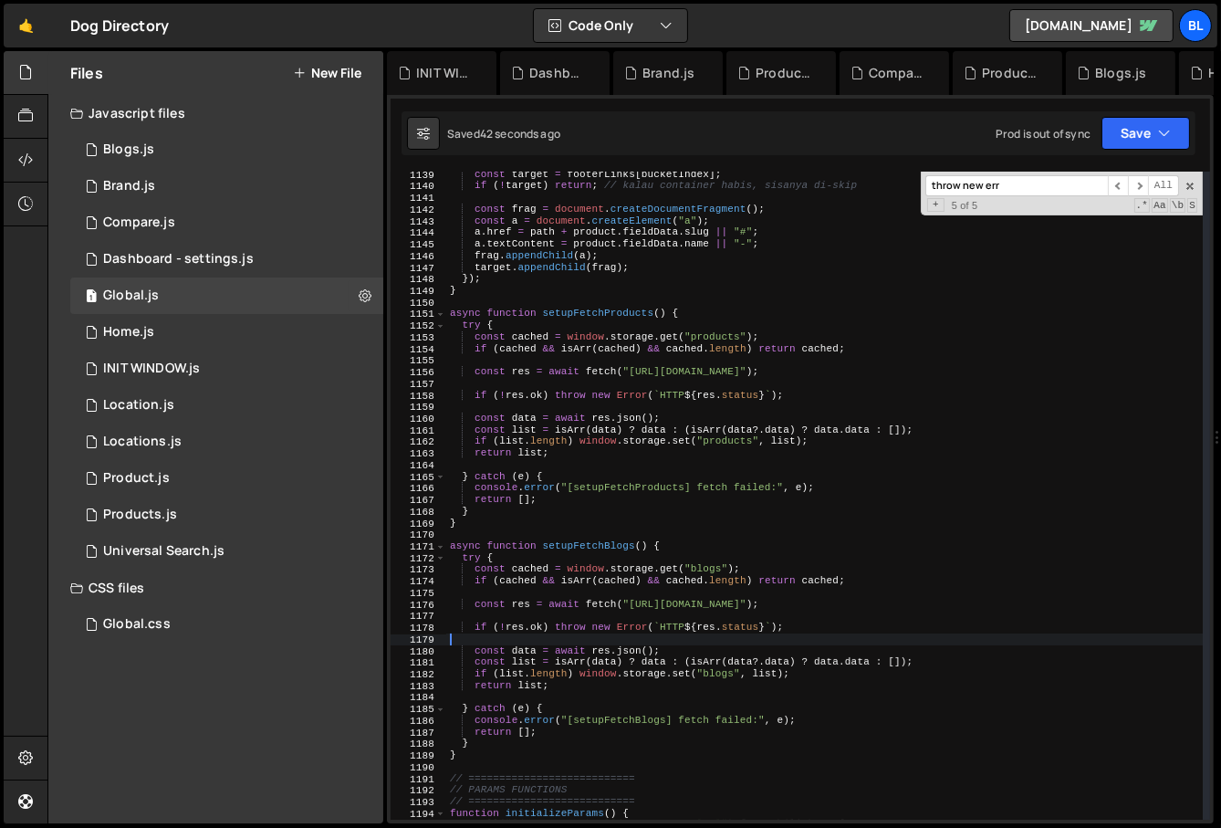
click at [584, 559] on div "const target = footerLinks [ bucketIndex ] ; if ( ! target ) return ; // kalau …" at bounding box center [825, 505] width 758 height 672
type textarea "try {"
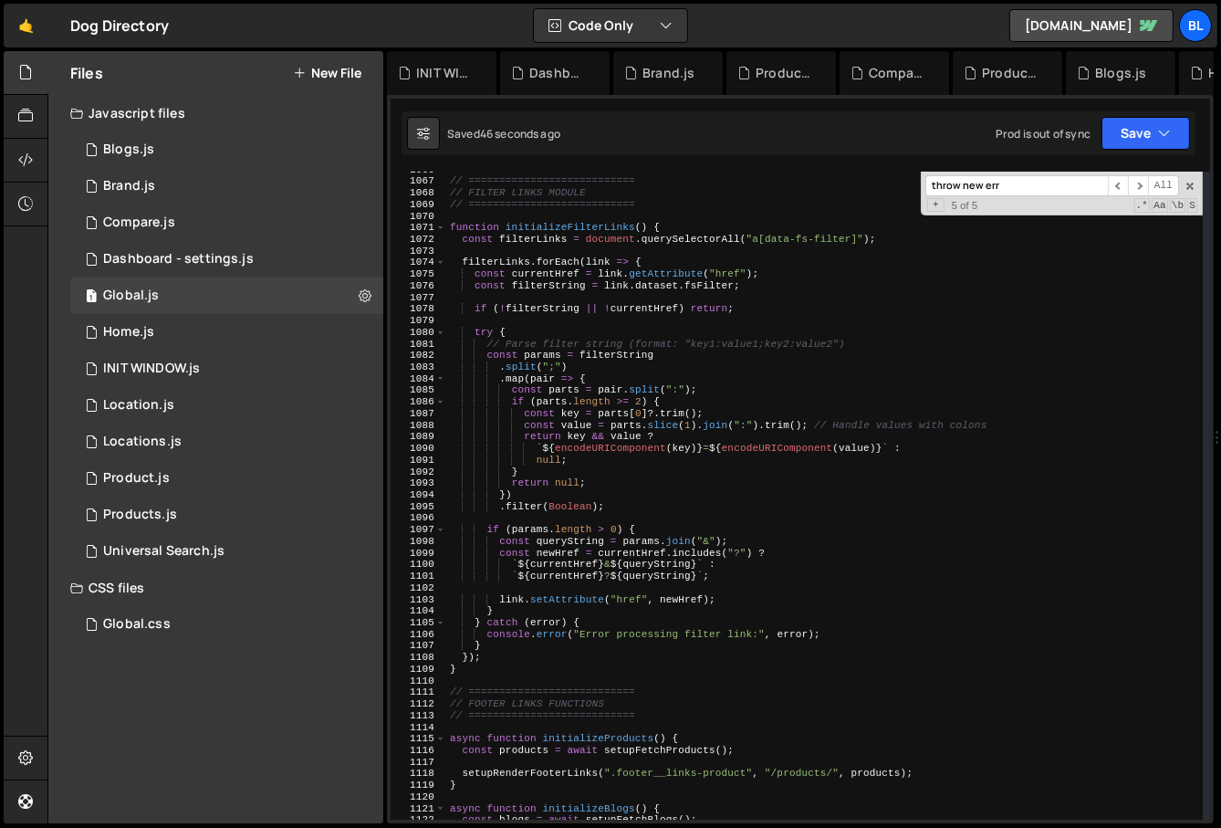
scroll to position [12378, 0]
click at [24, 79] on icon at bounding box center [25, 72] width 15 height 20
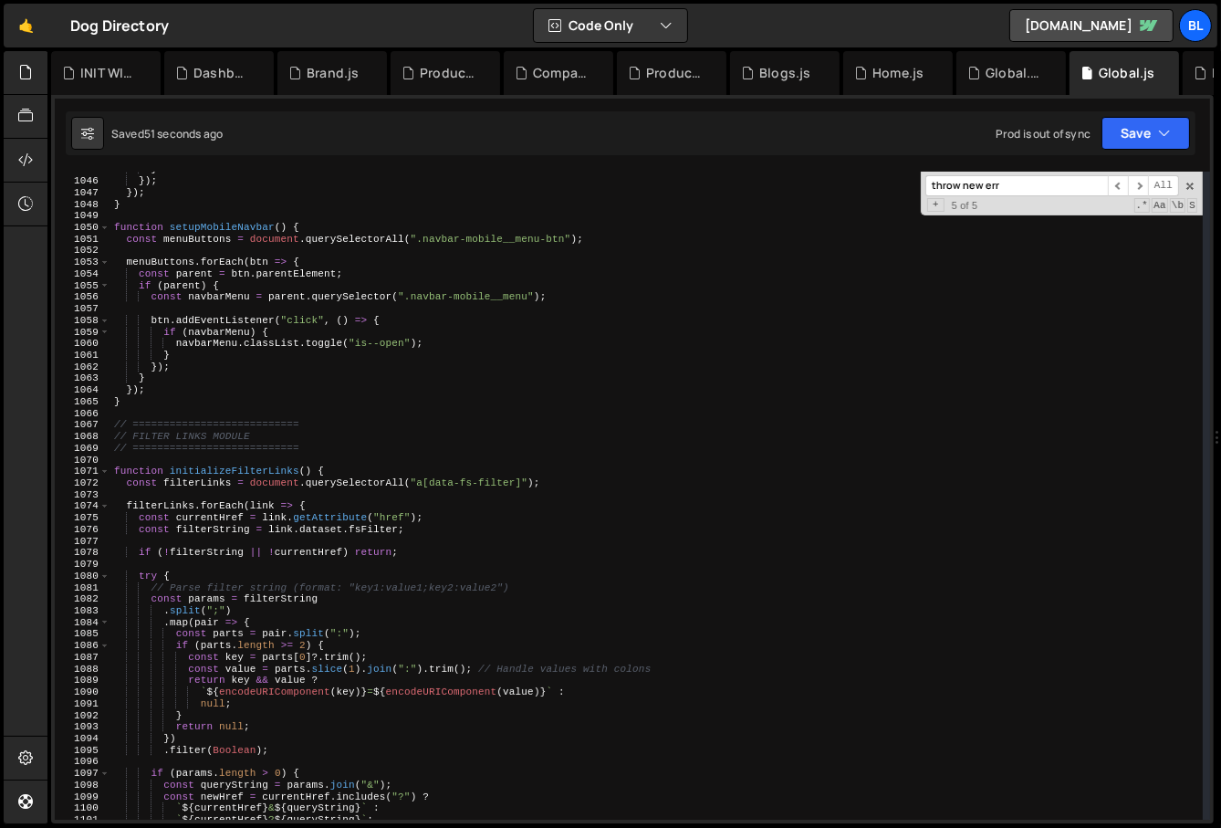
scroll to position [12134, 0]
